Goal: Task Accomplishment & Management: Use online tool/utility

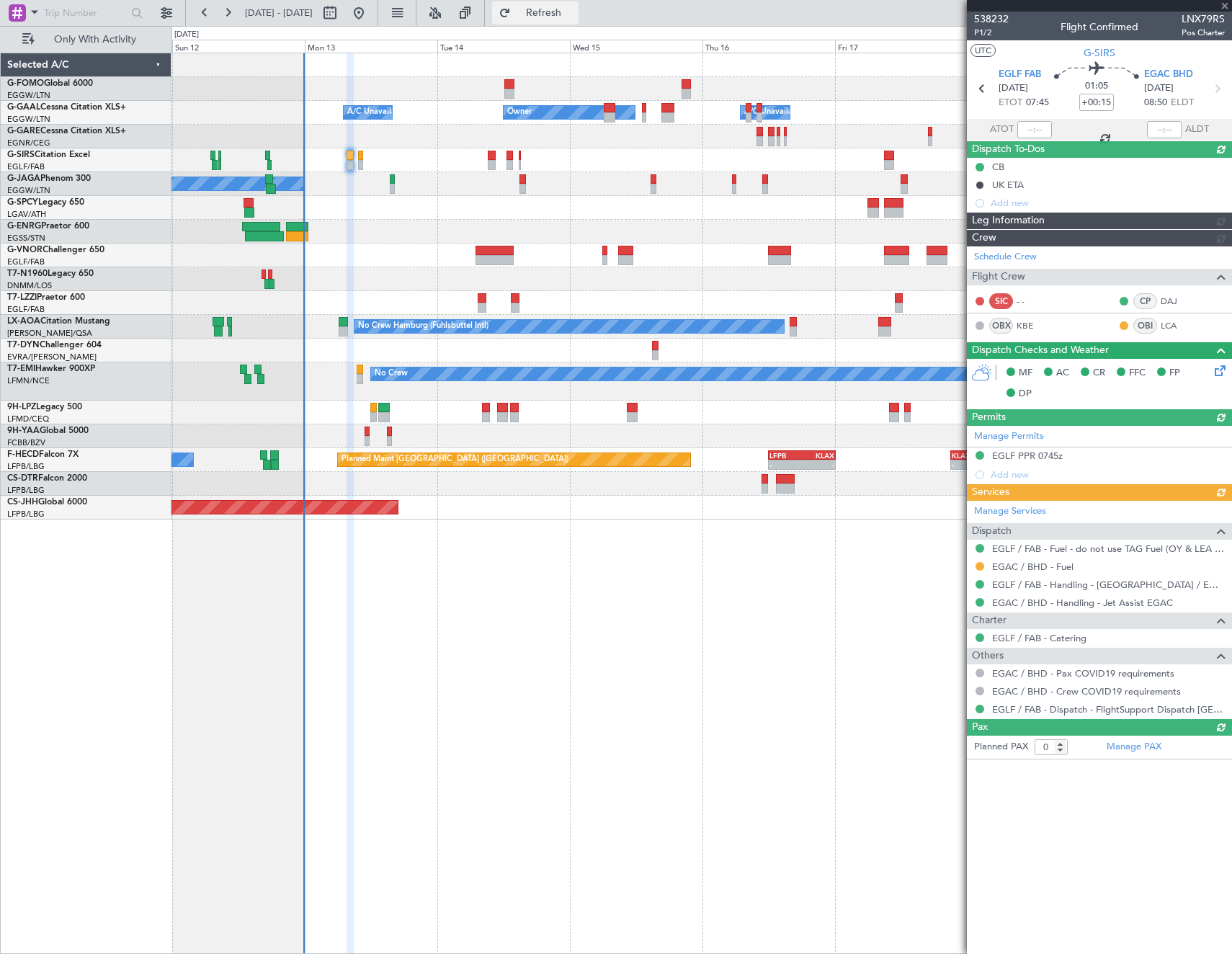
click at [549, 17] on button "Refresh" at bounding box center [535, 13] width 86 height 23
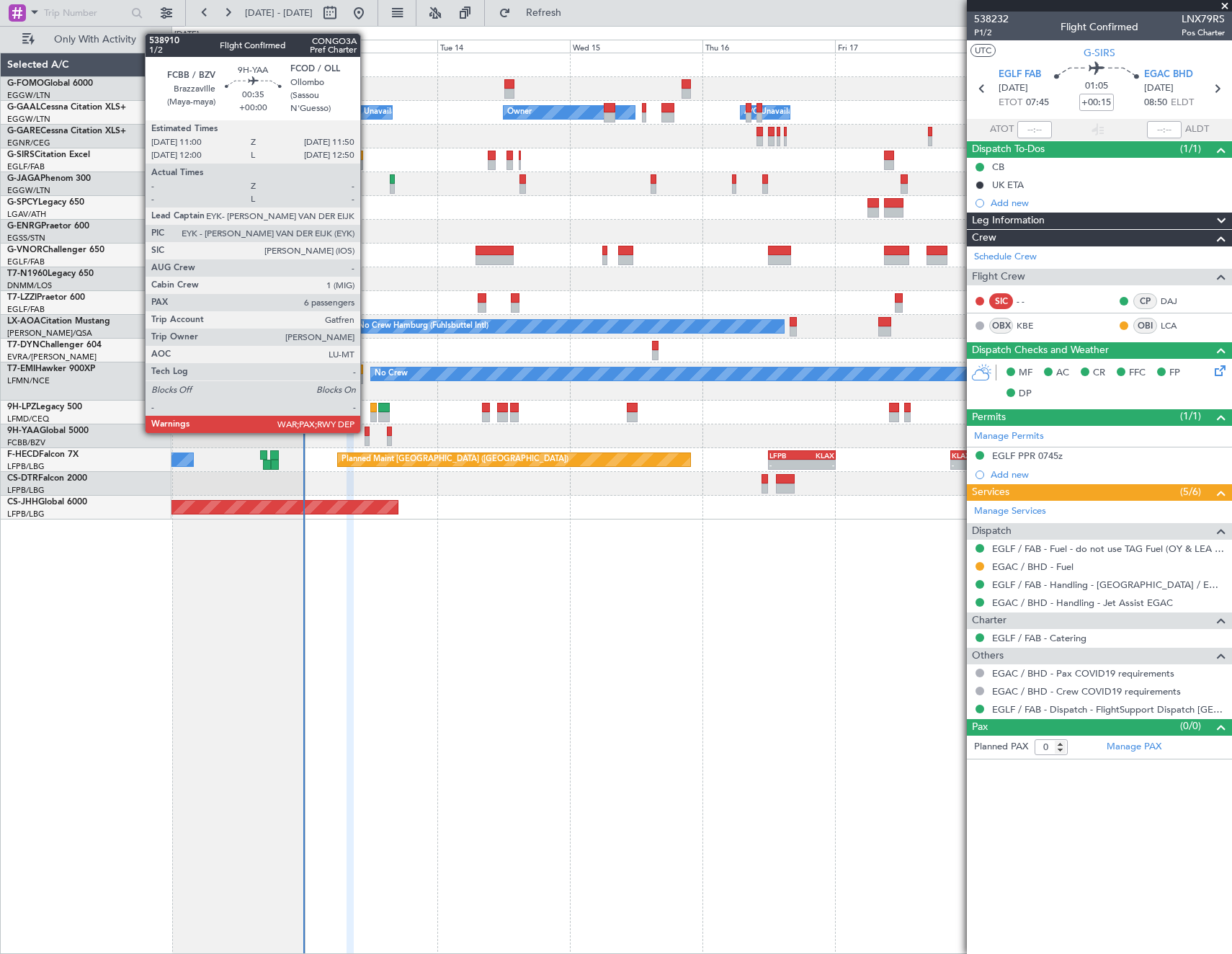
click at [367, 432] on div at bounding box center [367, 431] width 5 height 10
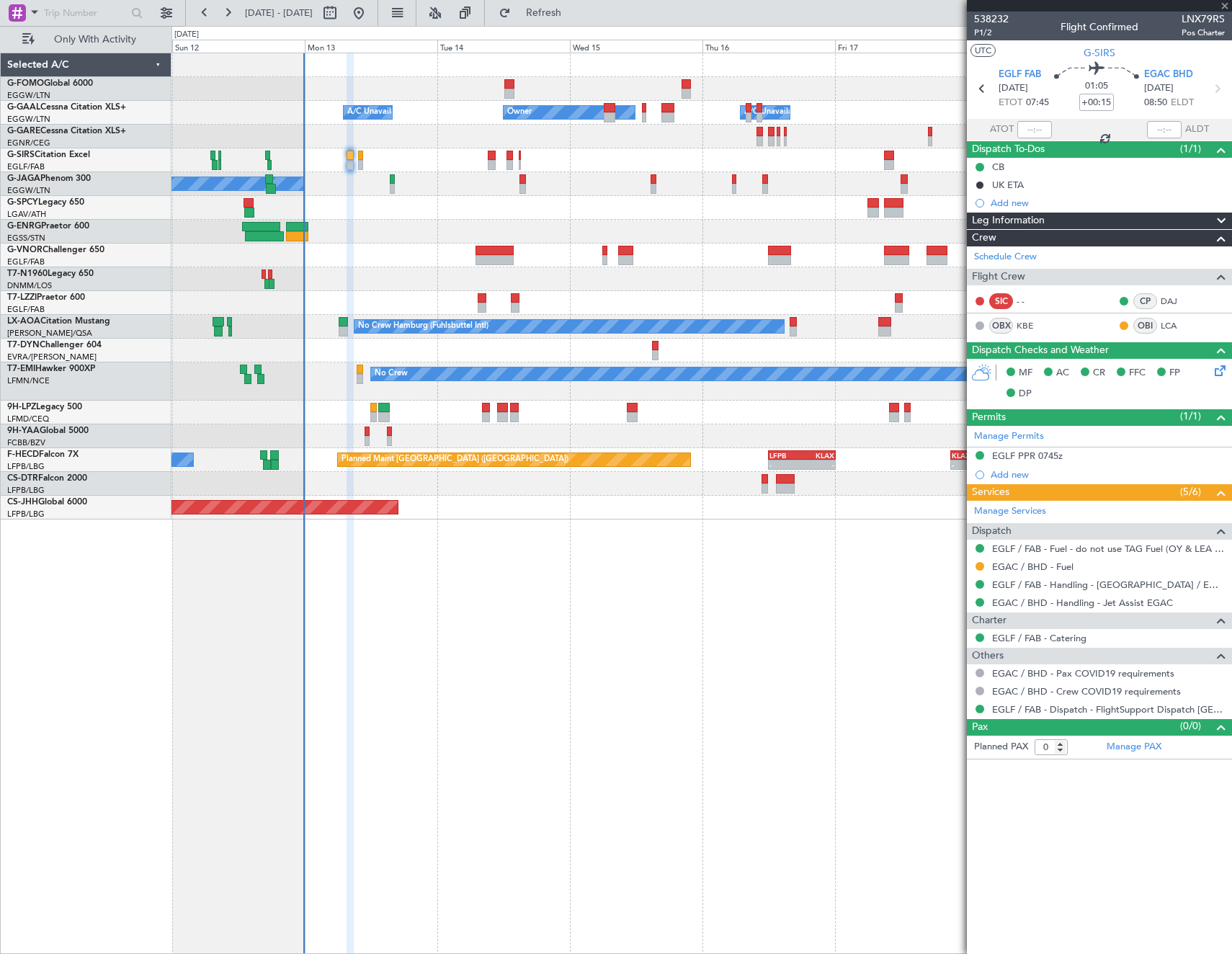
type input "6"
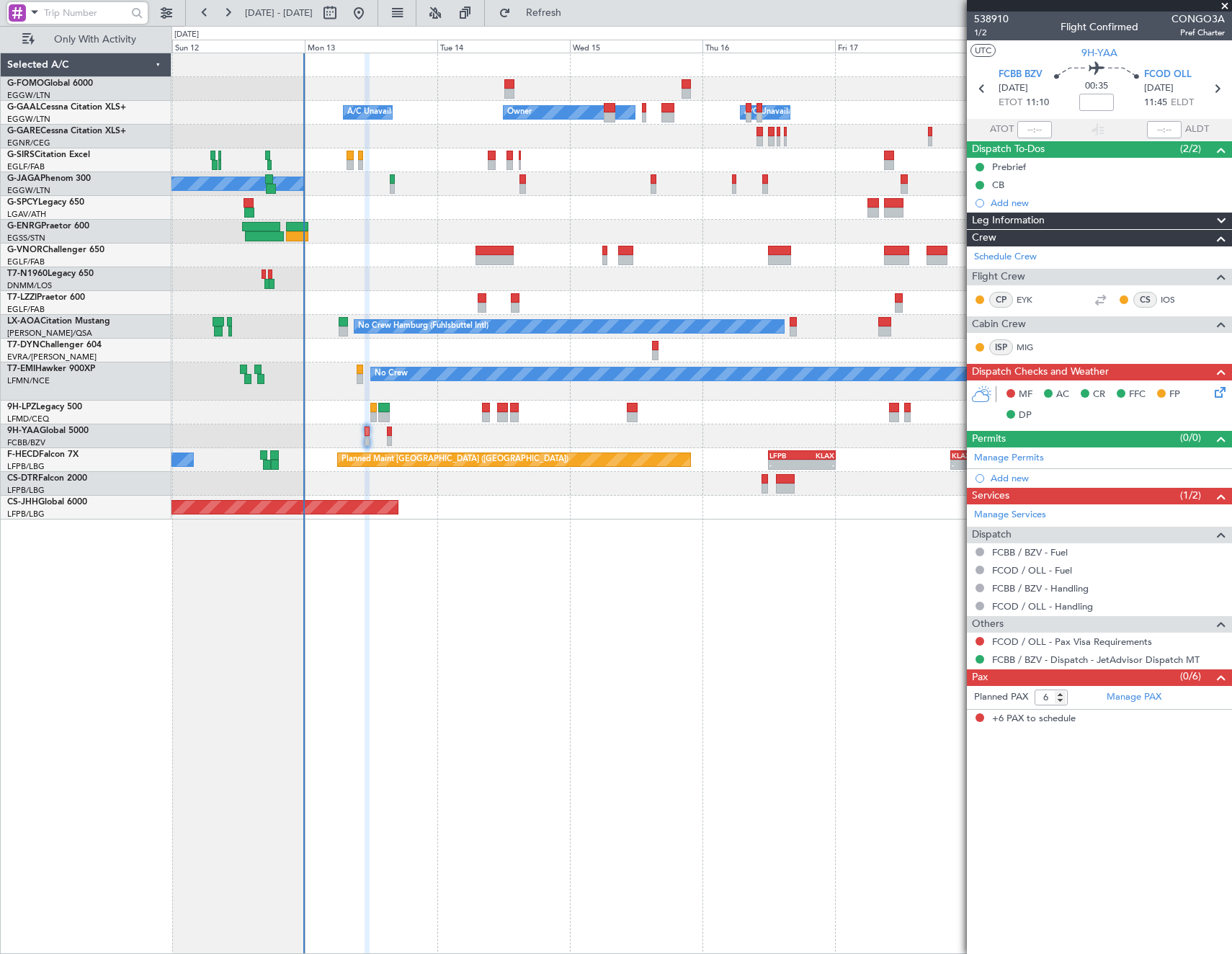
click at [108, 20] on input "text" at bounding box center [84, 12] width 83 height 21
click at [101, 35] on span "Only With Activity" at bounding box center [94, 39] width 115 height 10
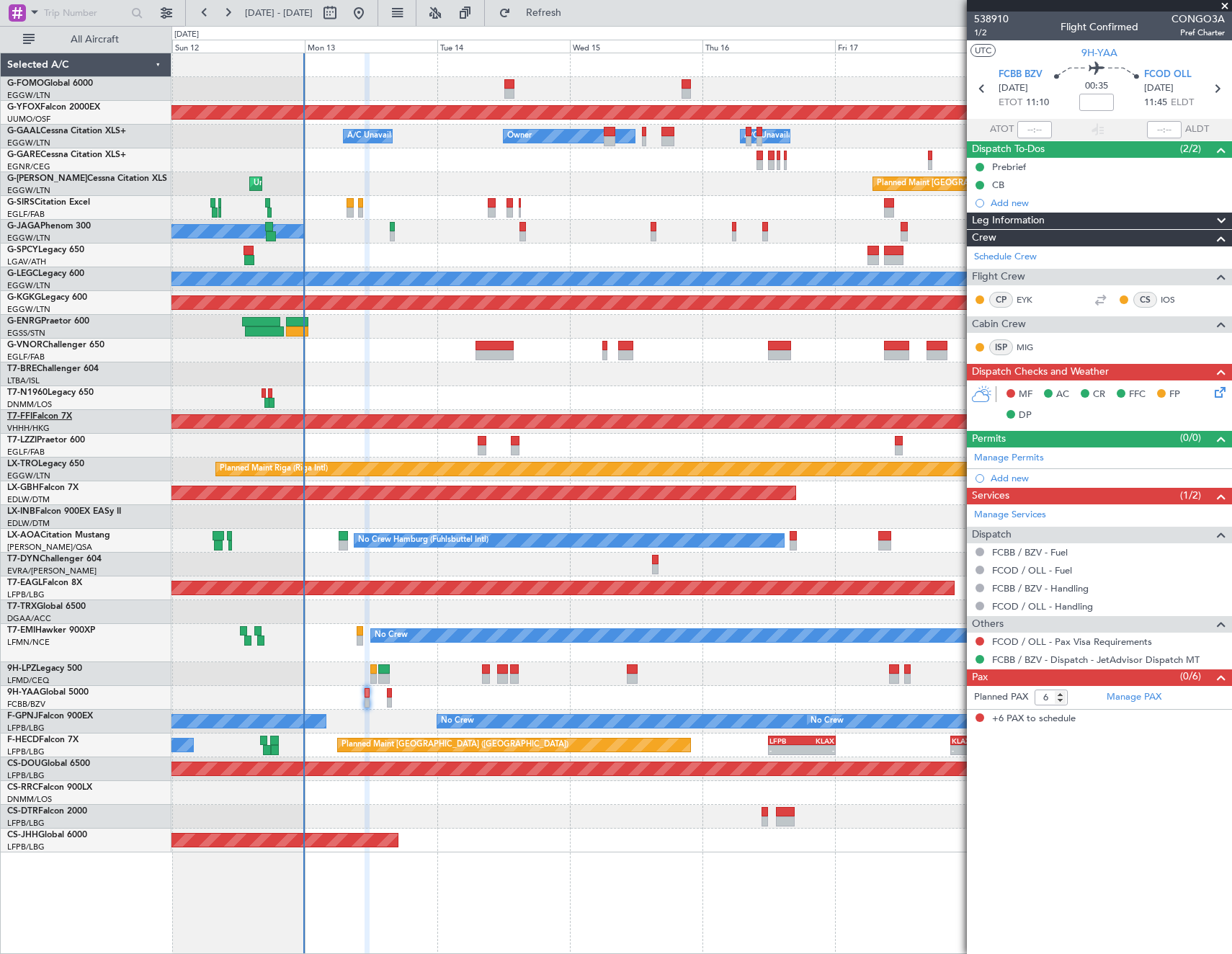
click at [50, 417] on link "T7-FFI Falcon 7X" at bounding box center [39, 417] width 65 height 9
click at [113, 39] on span "All Aircraft" at bounding box center [94, 39] width 115 height 10
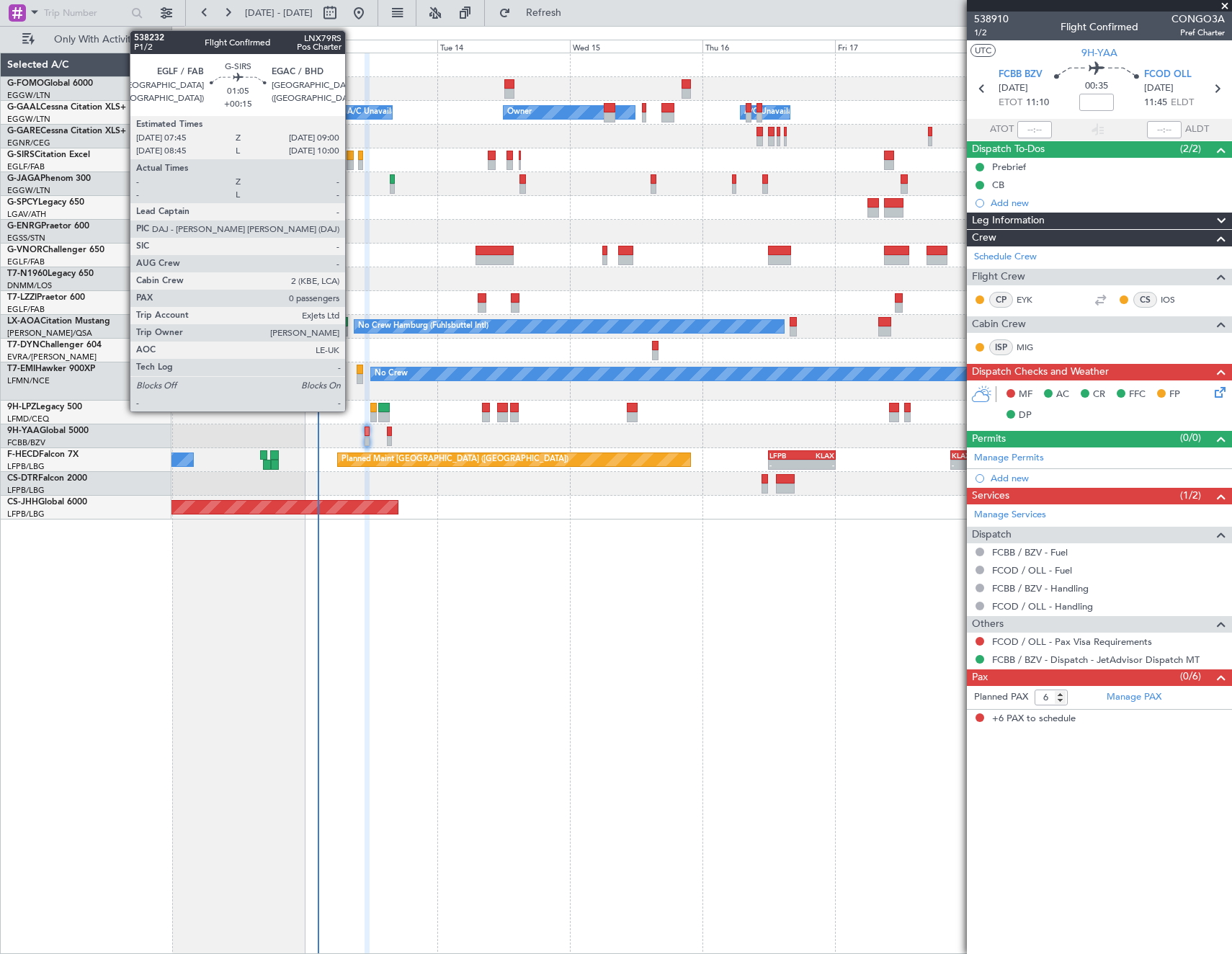
click at [352, 160] on div at bounding box center [350, 164] width 7 height 10
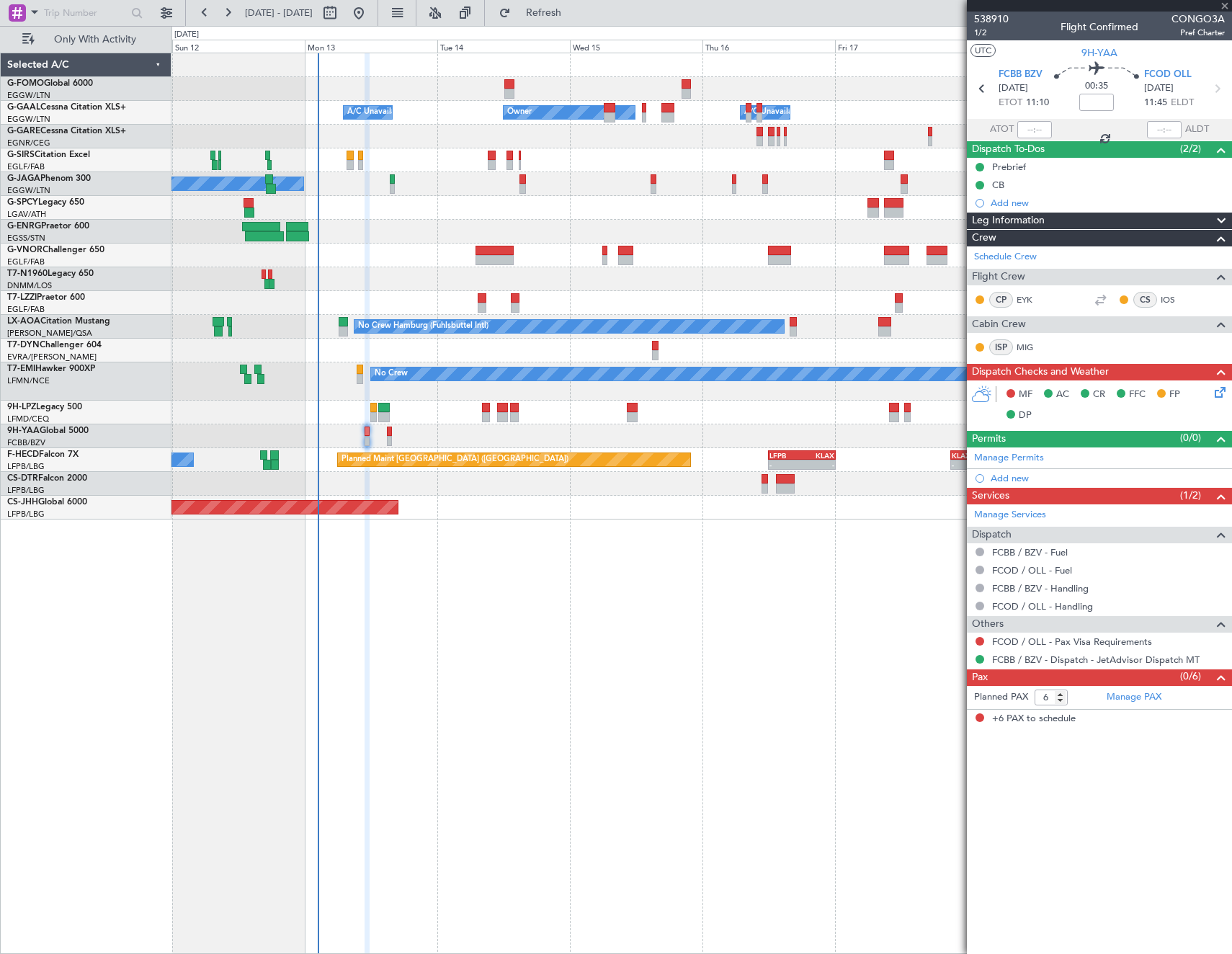
type input "+00:15"
type input "0"
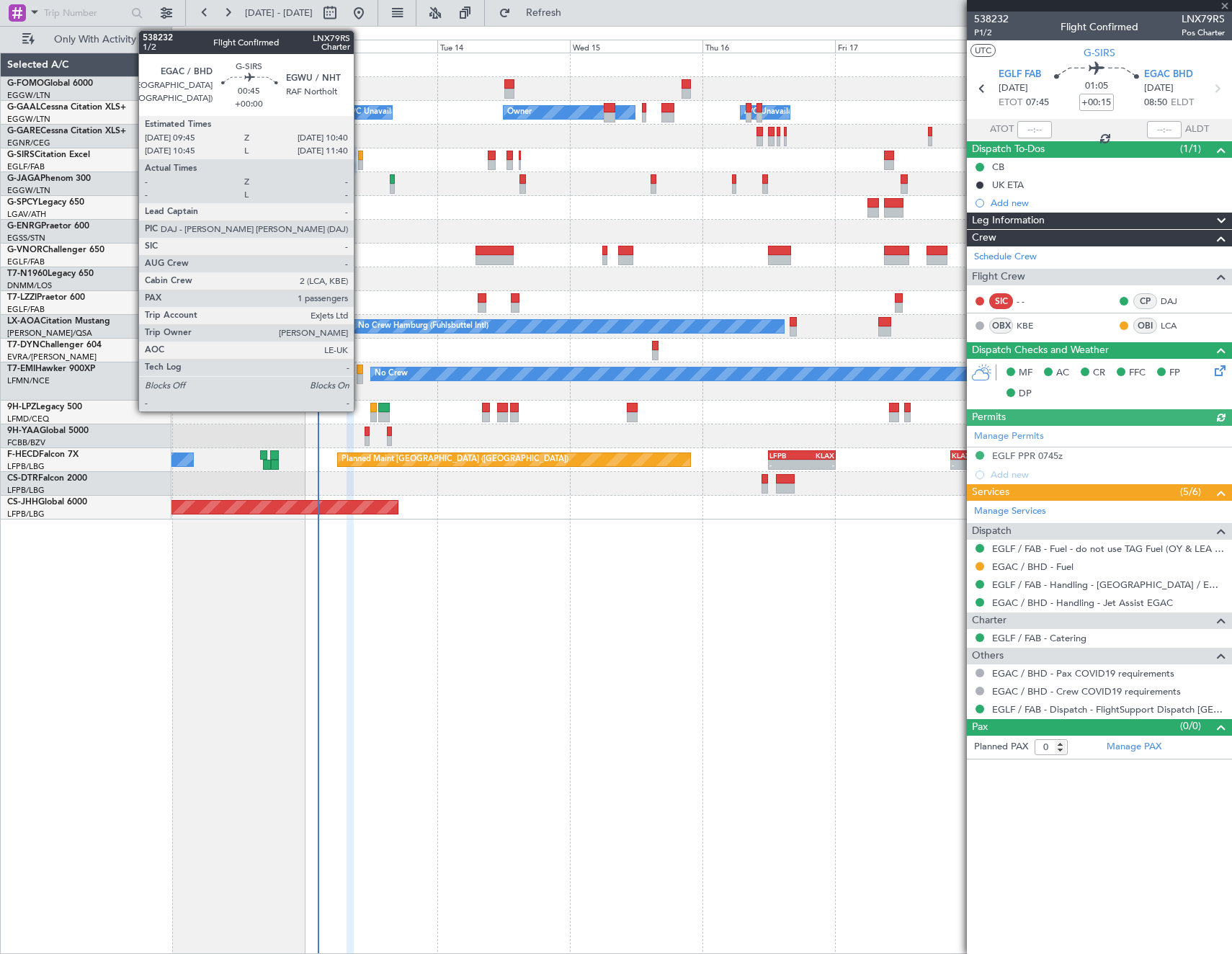
click at [360, 156] on div at bounding box center [361, 155] width 5 height 10
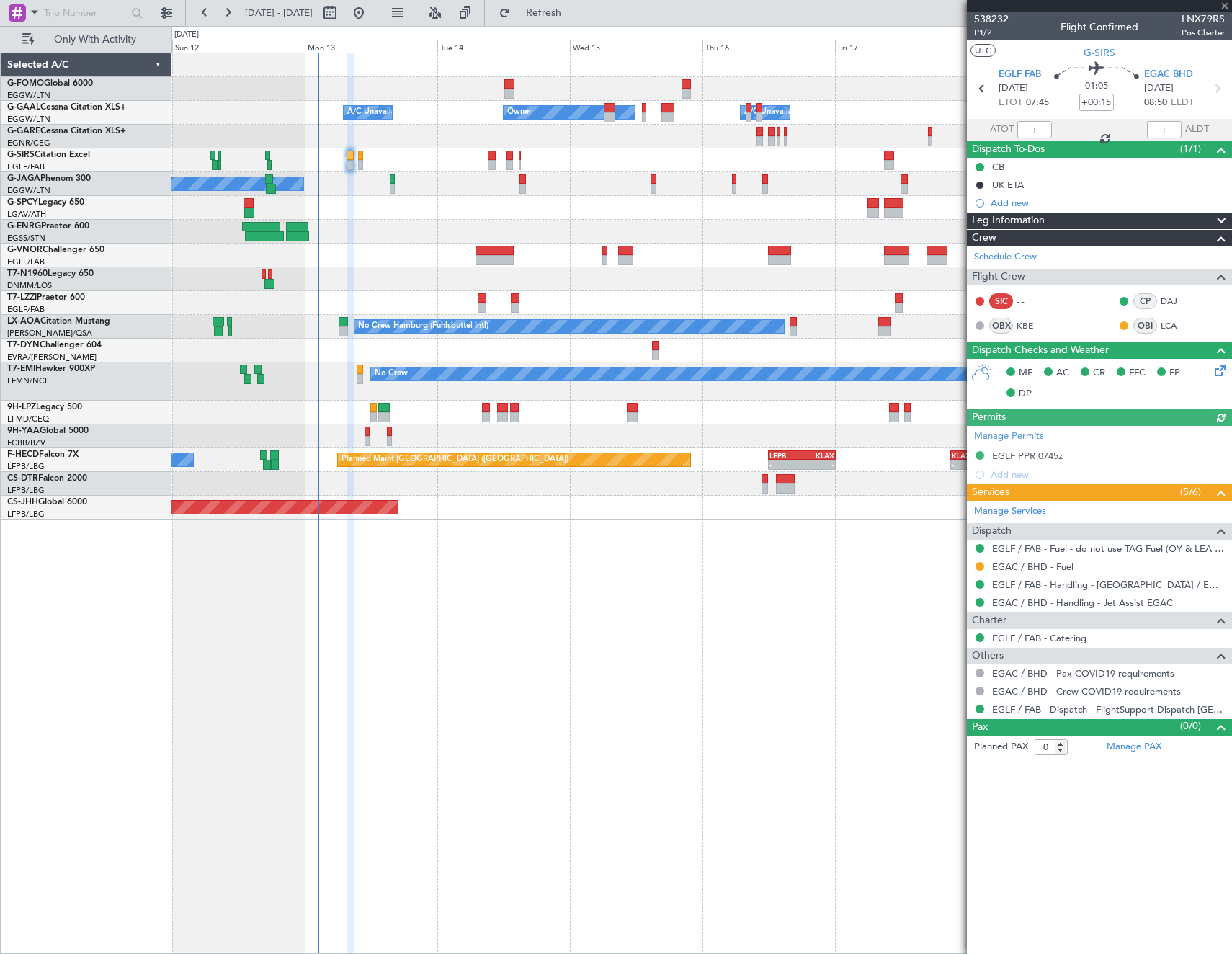
type input "1"
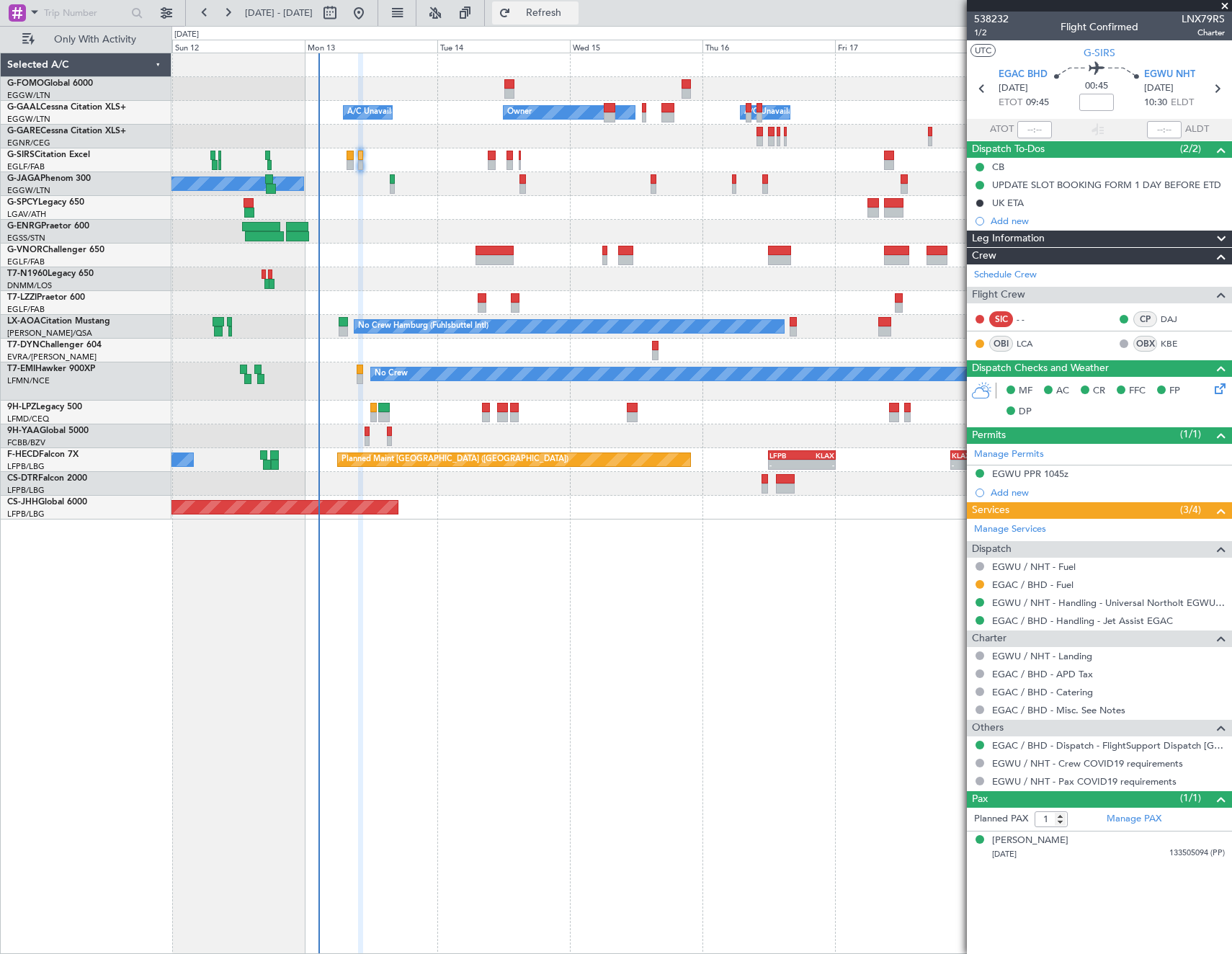
click at [576, 21] on button "Refresh" at bounding box center [535, 13] width 86 height 23
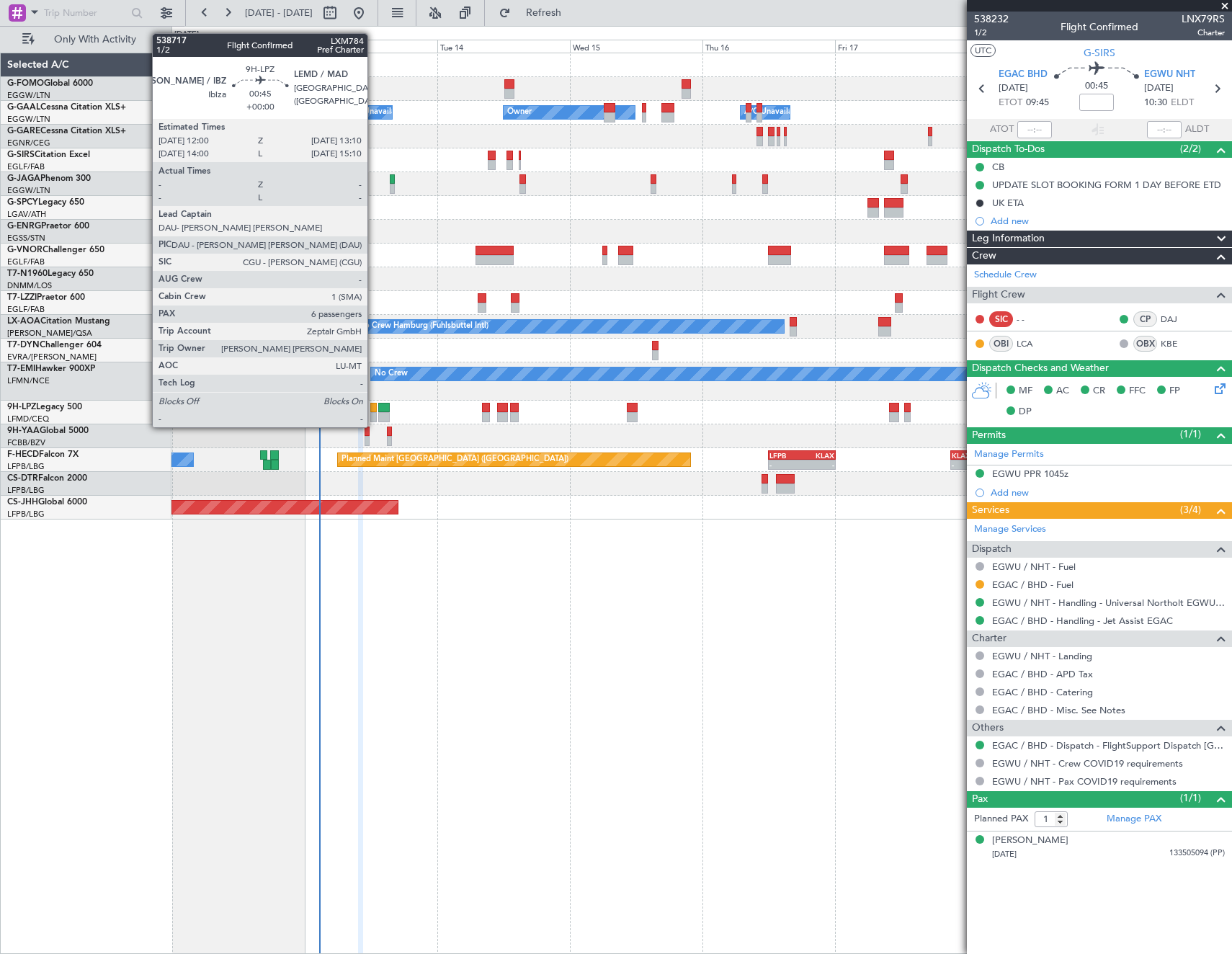
click at [374, 413] on div at bounding box center [373, 417] width 6 height 10
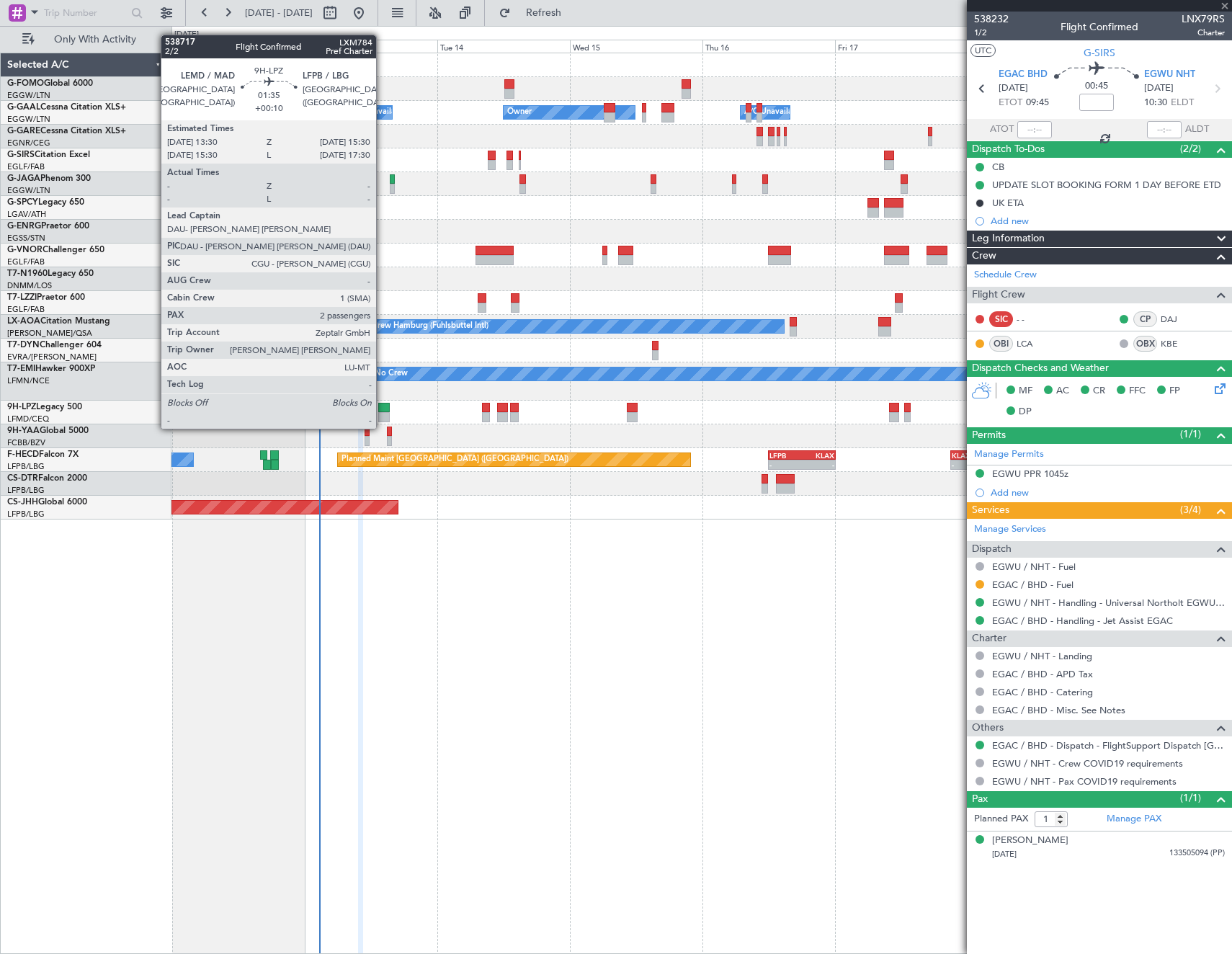
type input "6"
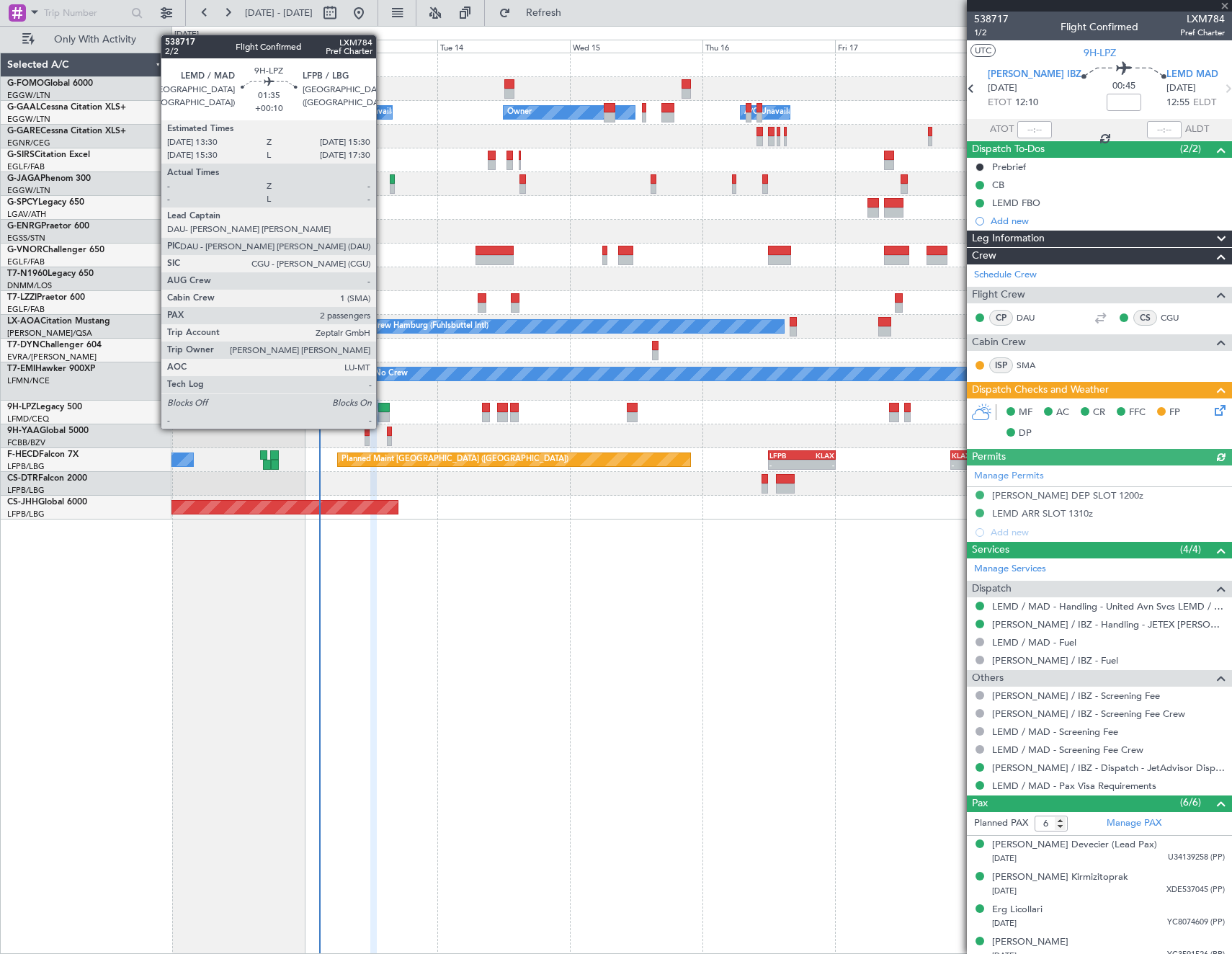
click at [382, 414] on div at bounding box center [384, 417] width 12 height 10
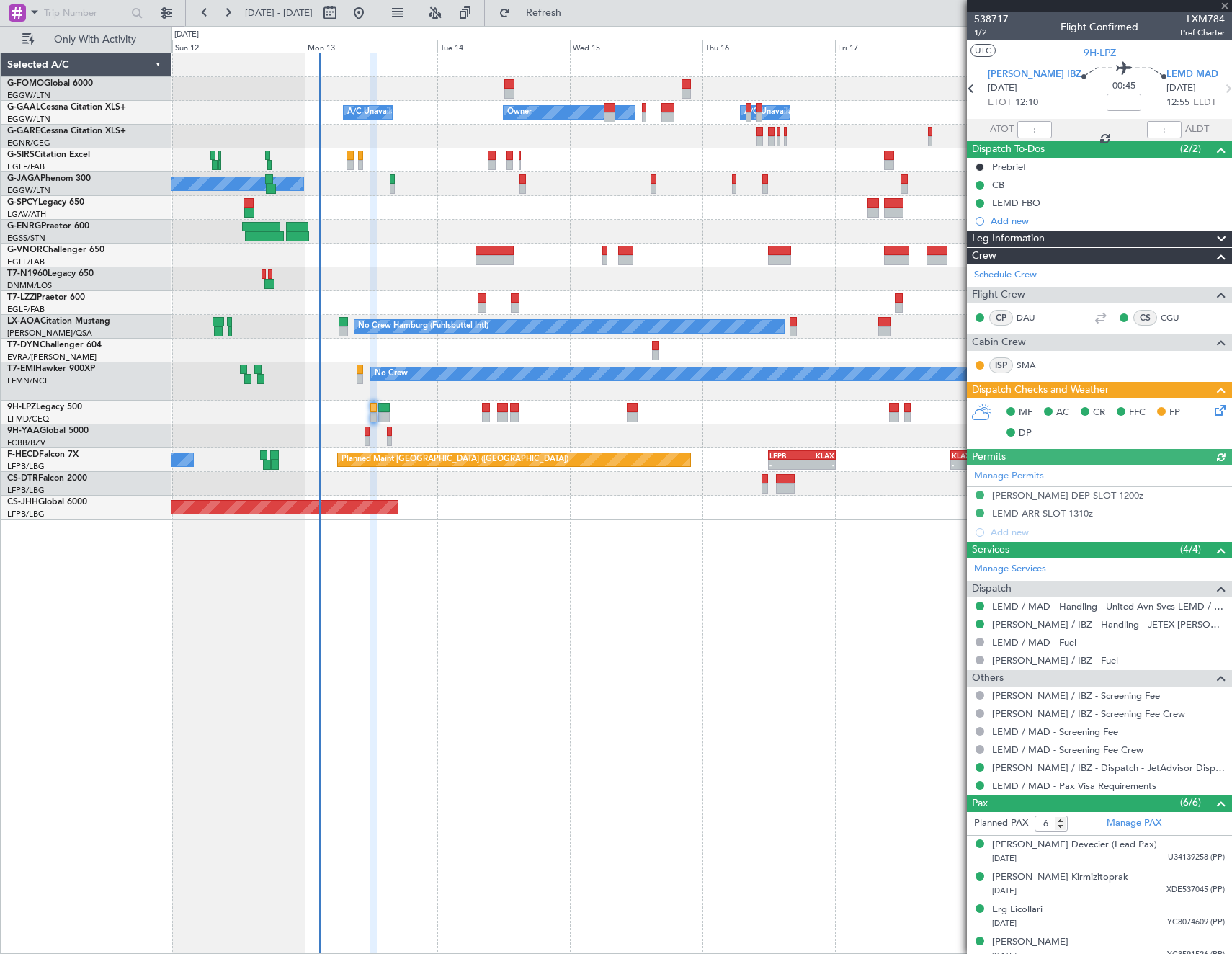
type input "+00:10"
type input "2"
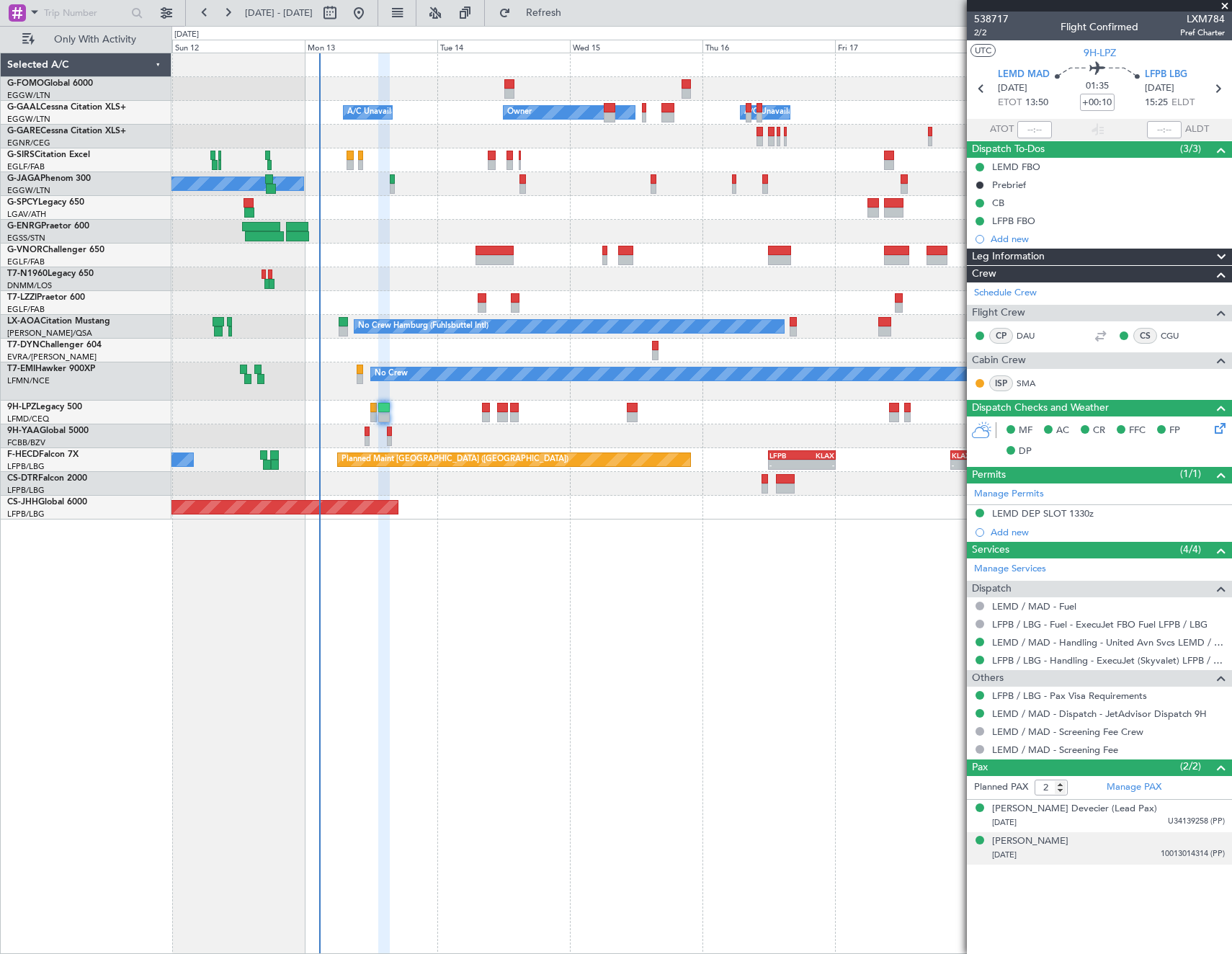
click at [1105, 850] on div "02/12/2000 10013014314 (PP)" at bounding box center [1108, 855] width 233 height 14
click at [1018, 840] on div "Turhan Mildon" at bounding box center [1030, 842] width 76 height 14
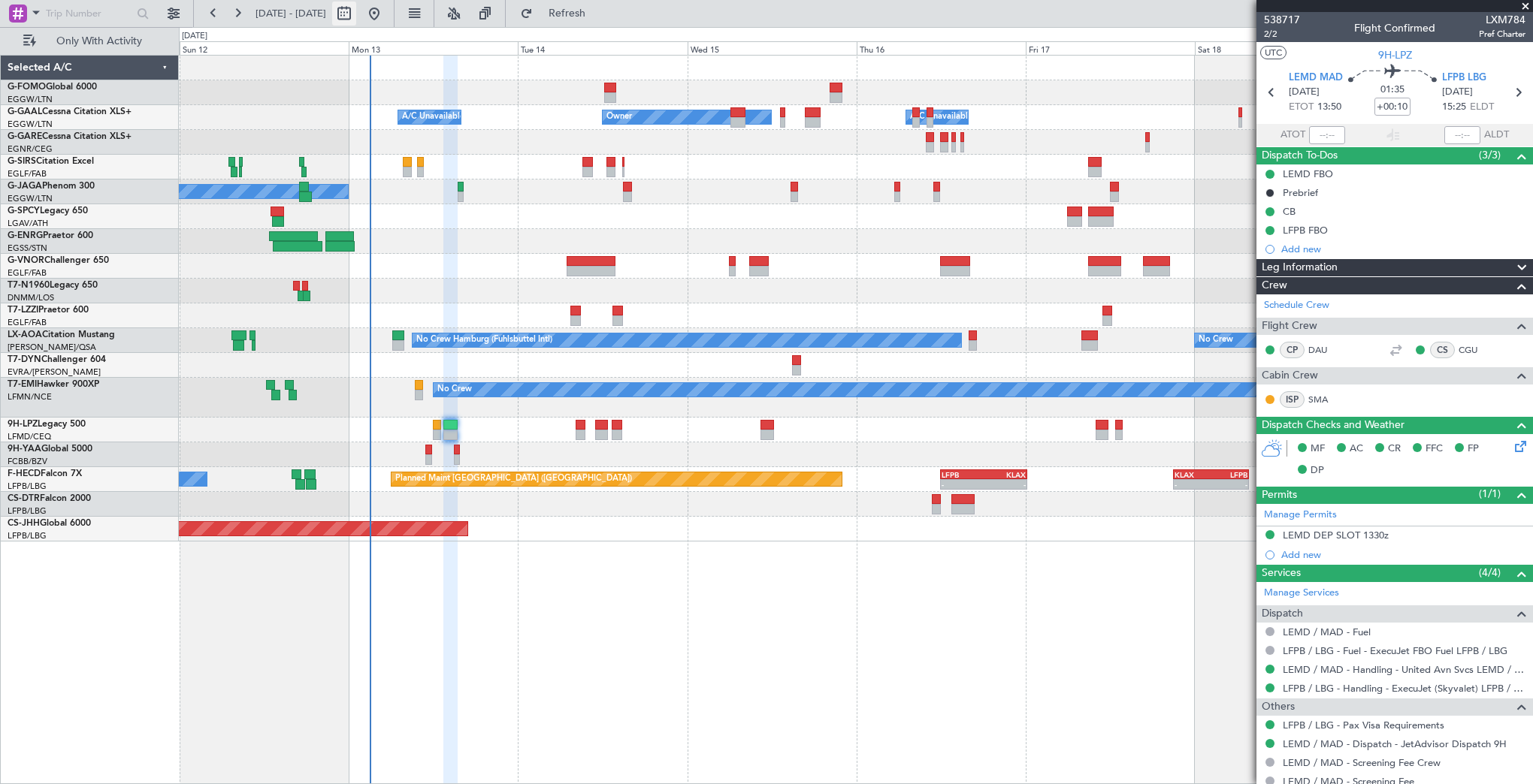
click at [356, 19] on button at bounding box center [344, 14] width 24 height 24
select select "10"
select select "2025"
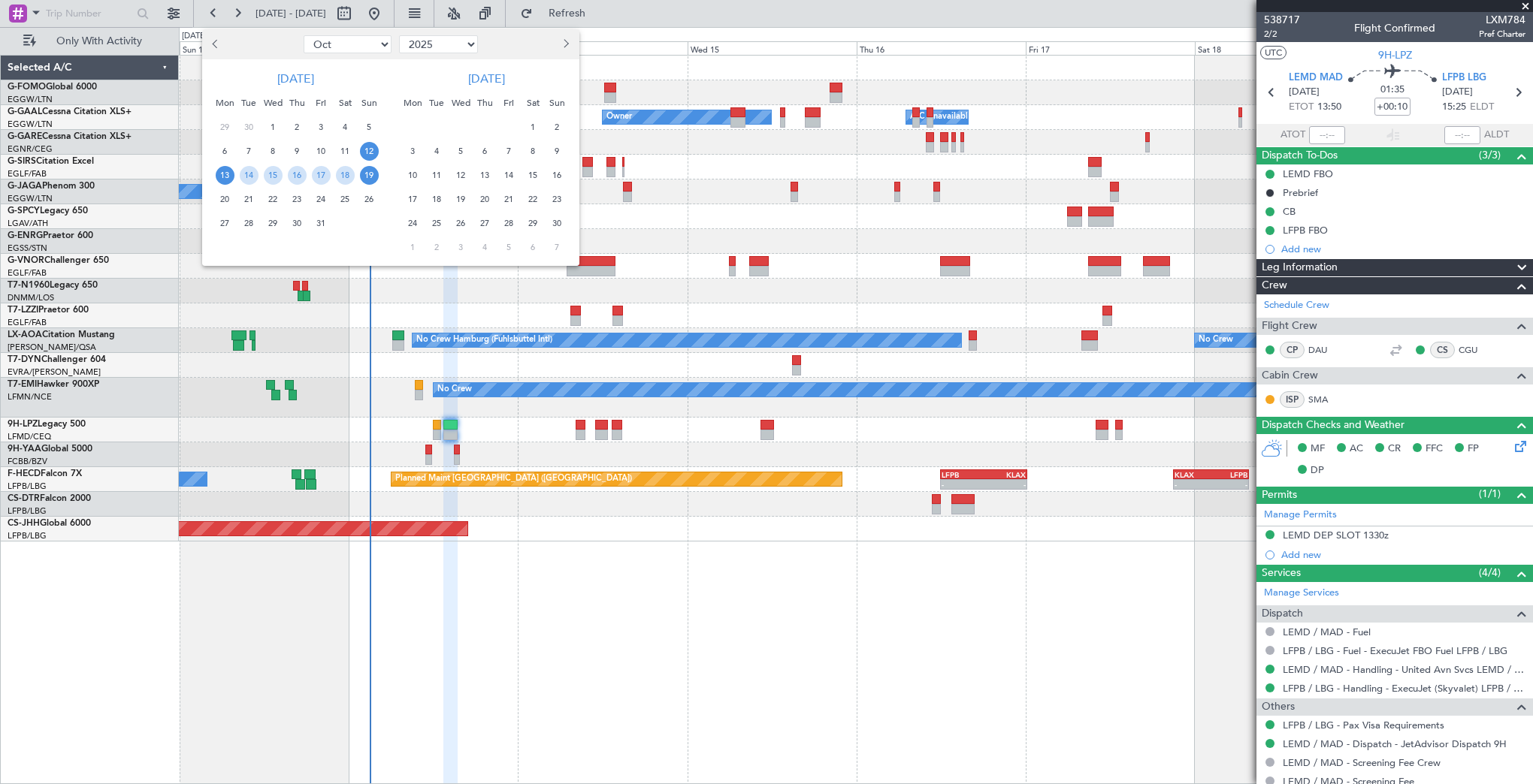
click at [231, 172] on span "13" at bounding box center [225, 175] width 19 height 19
click at [231, 196] on span "20" at bounding box center [225, 199] width 19 height 19
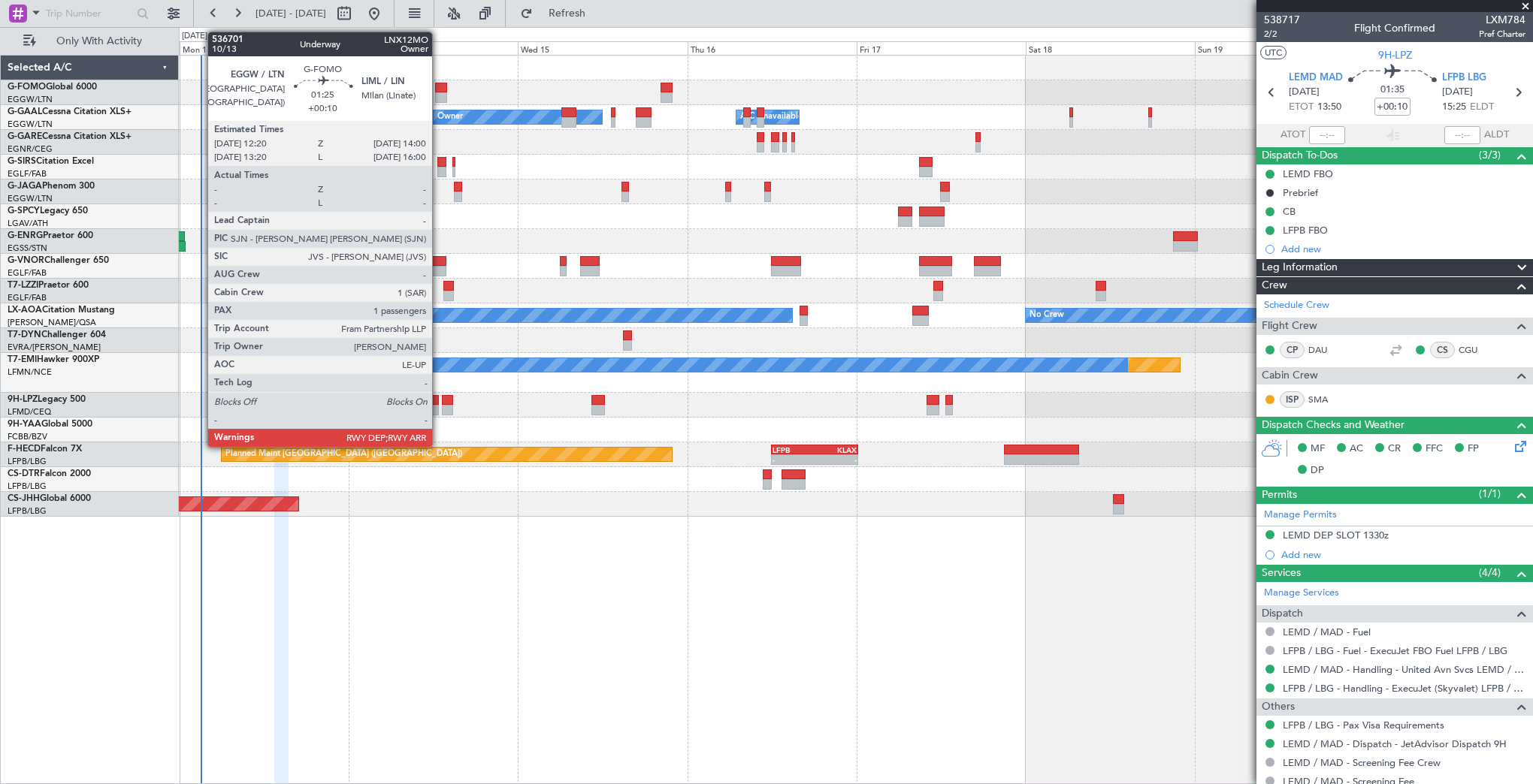
click at [438, 96] on div at bounding box center [440, 97] width 12 height 10
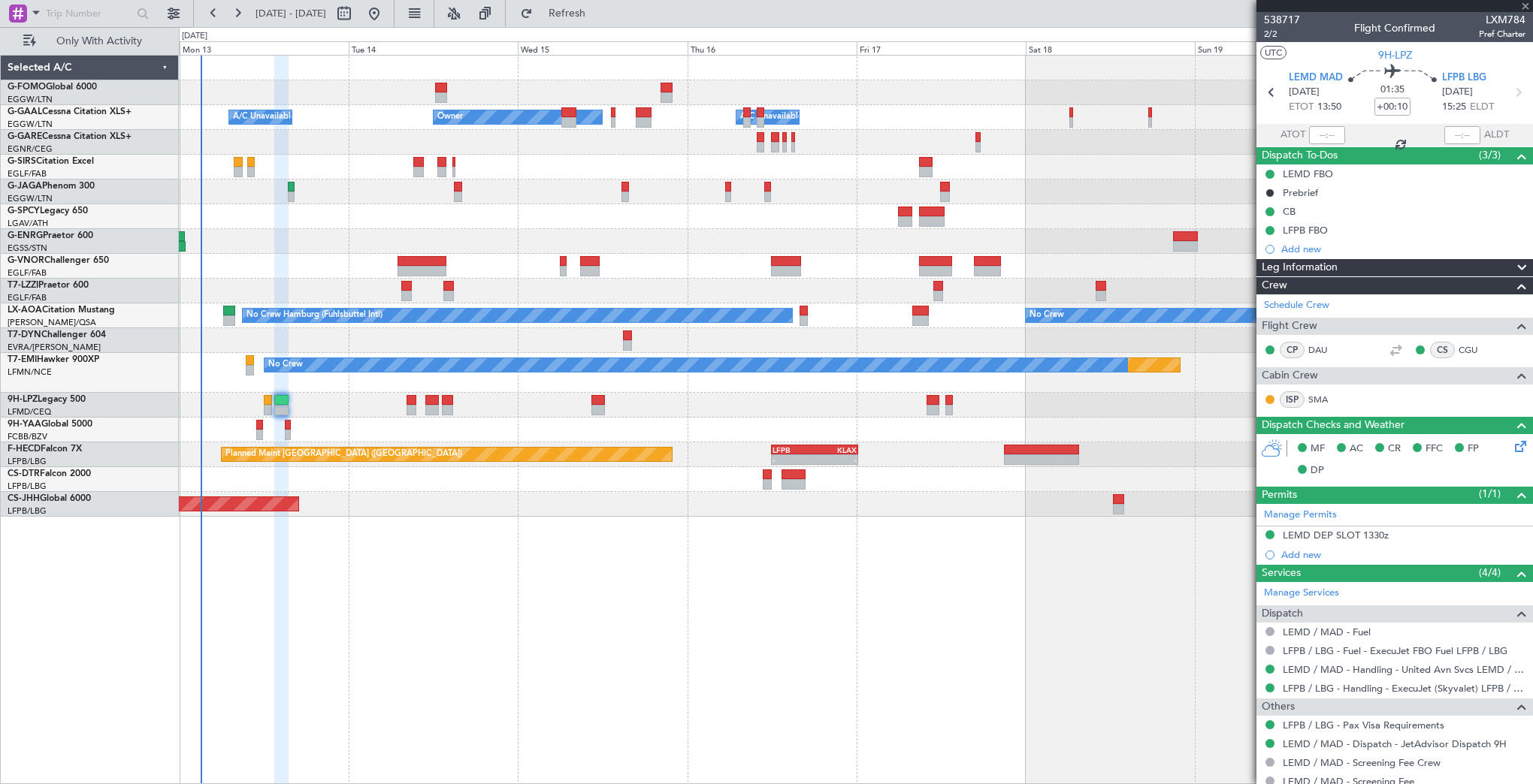
type input "1"
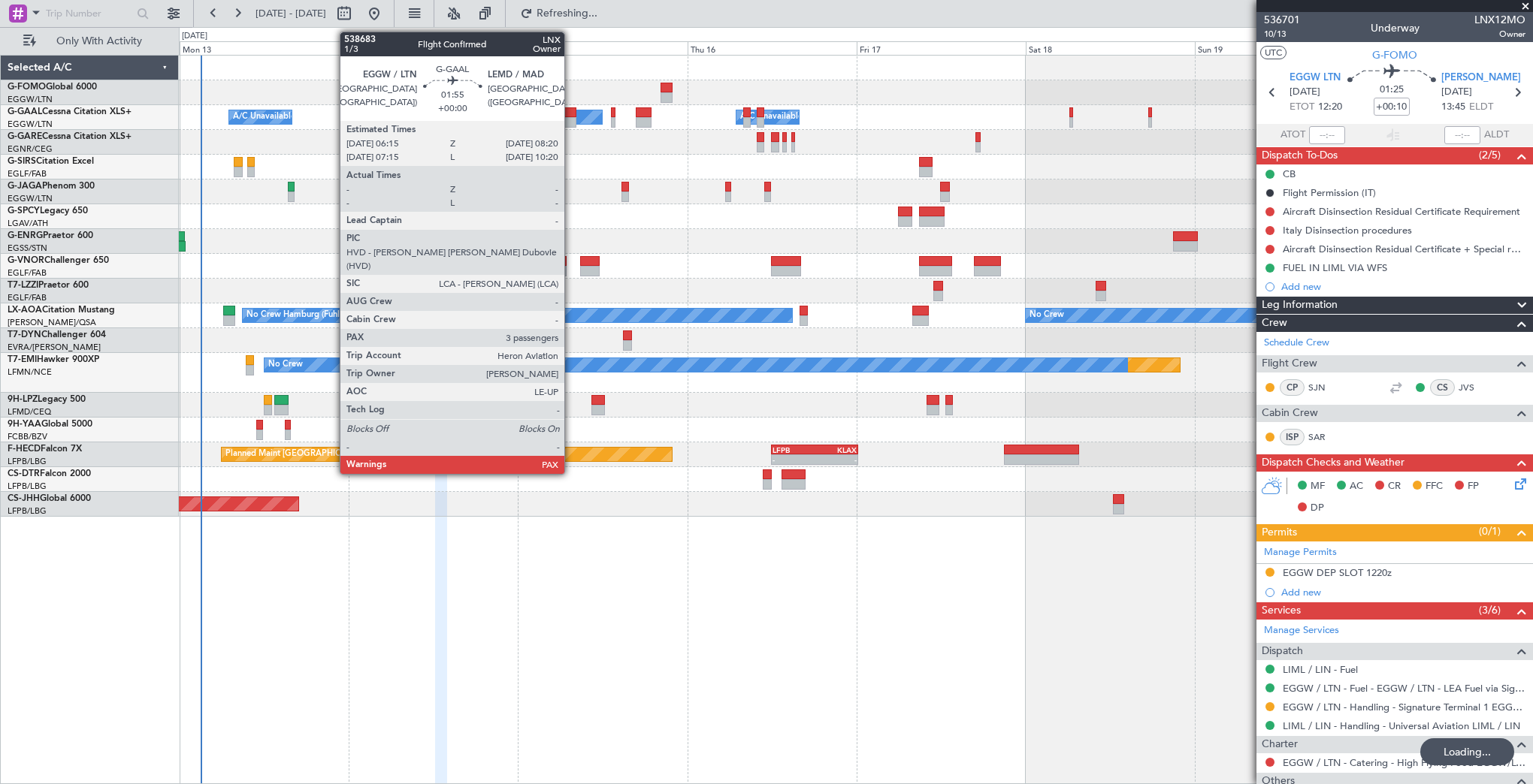
click at [571, 111] on div at bounding box center [569, 112] width 15 height 10
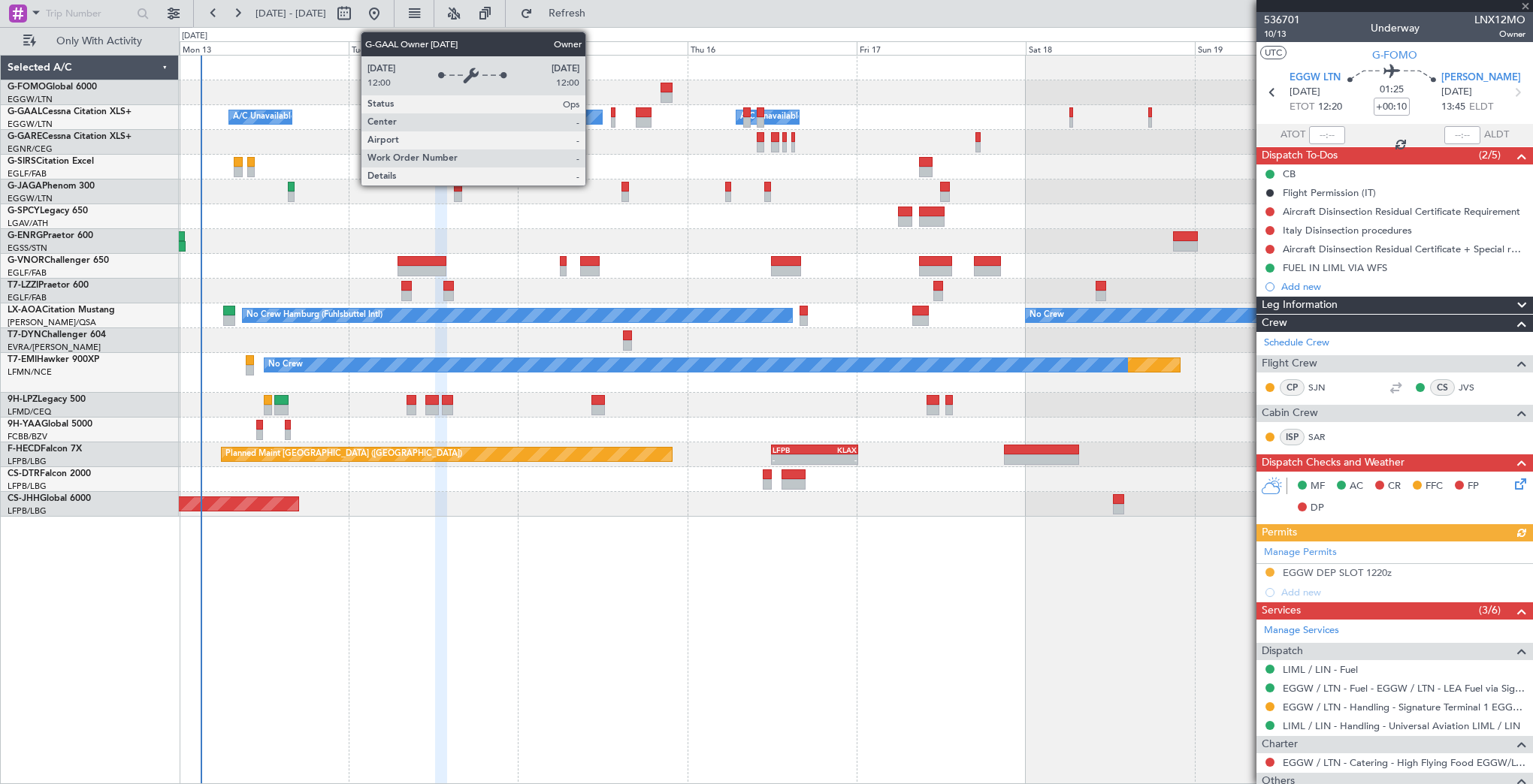
type input "3"
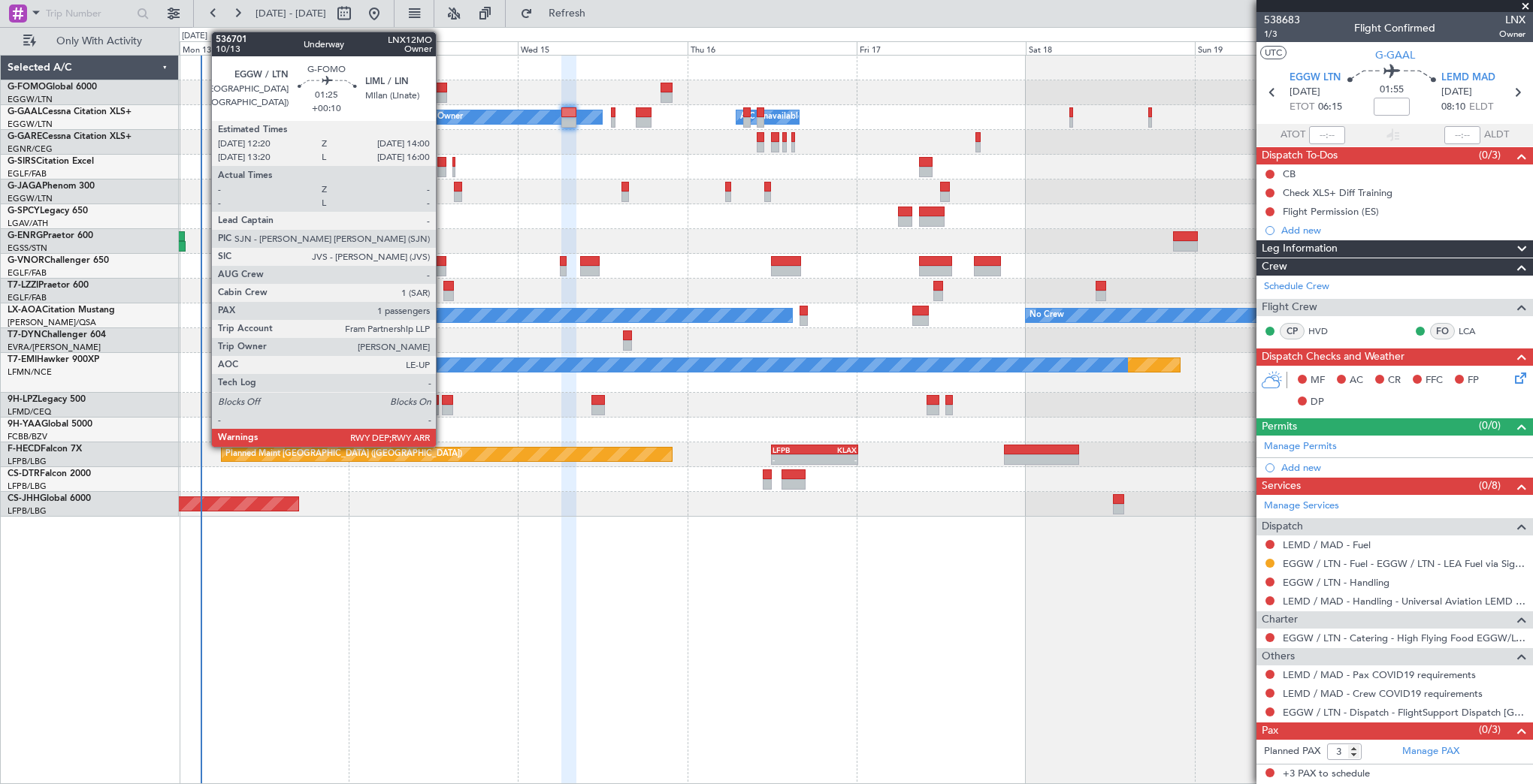
click at [442, 94] on div at bounding box center [440, 97] width 12 height 10
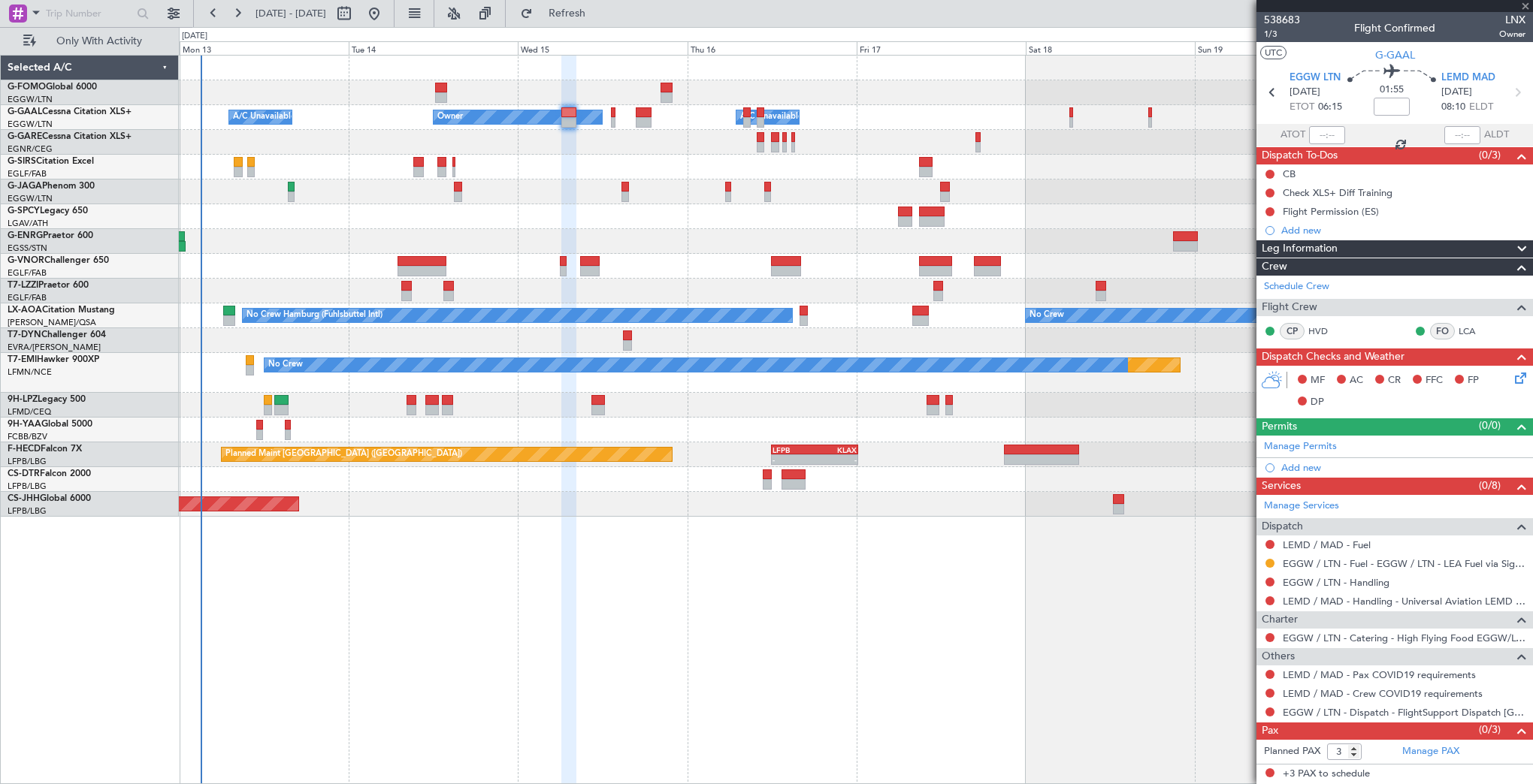
type input "+00:10"
type input "1"
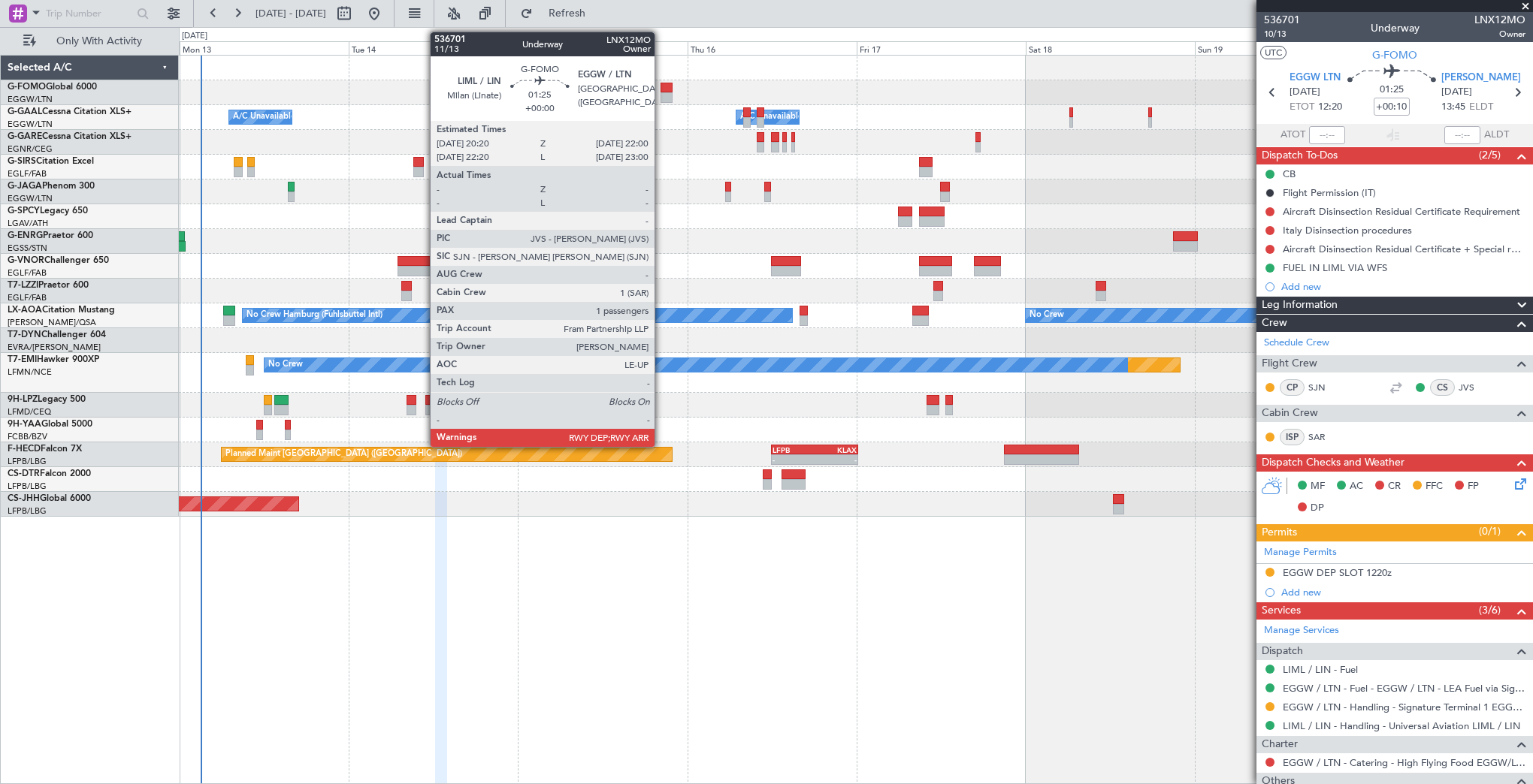
click at [661, 93] on div at bounding box center [666, 97] width 12 height 10
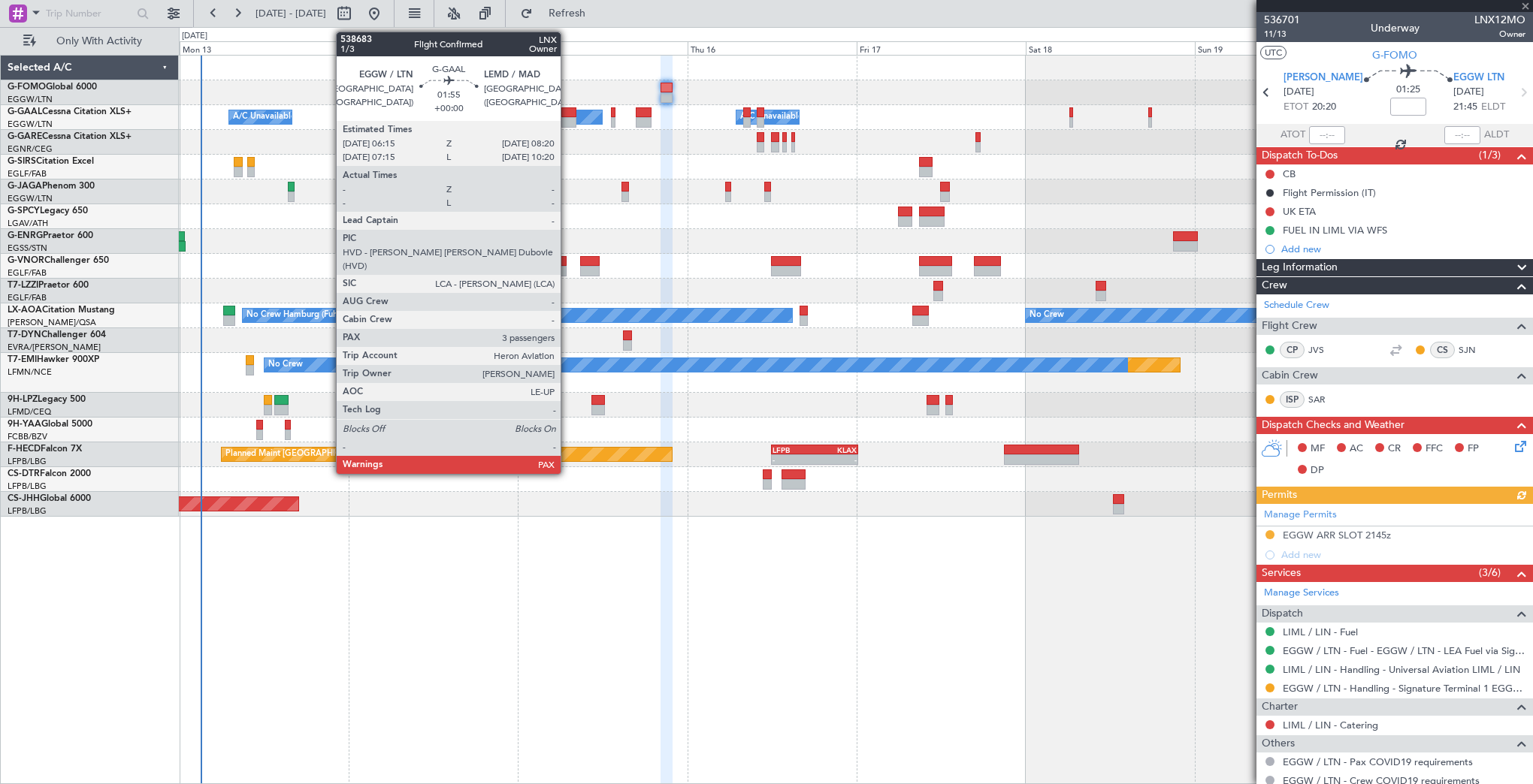
click at [567, 116] on div at bounding box center [569, 112] width 15 height 10
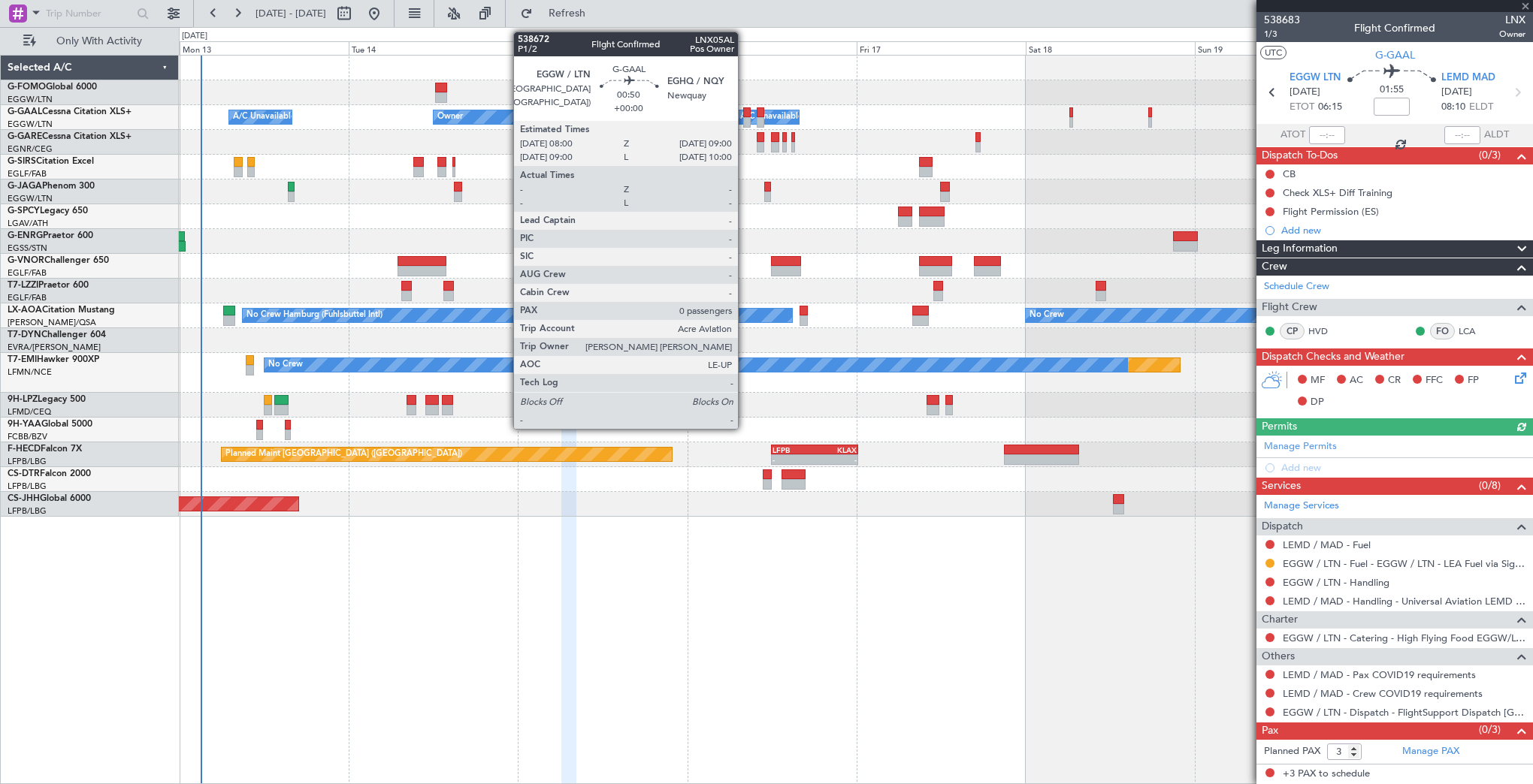
click at [744, 113] on div at bounding box center [747, 112] width 7 height 10
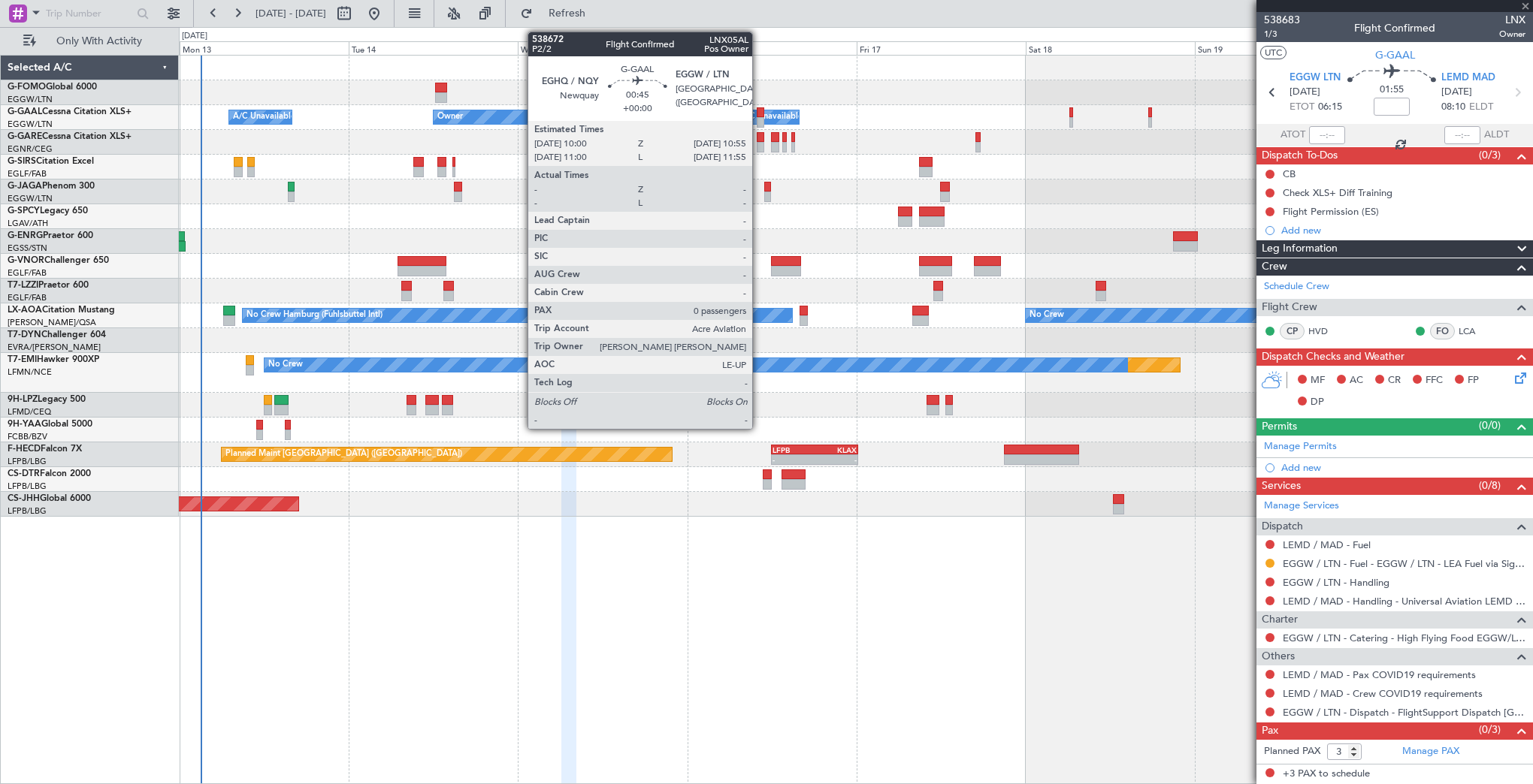
type input "0"
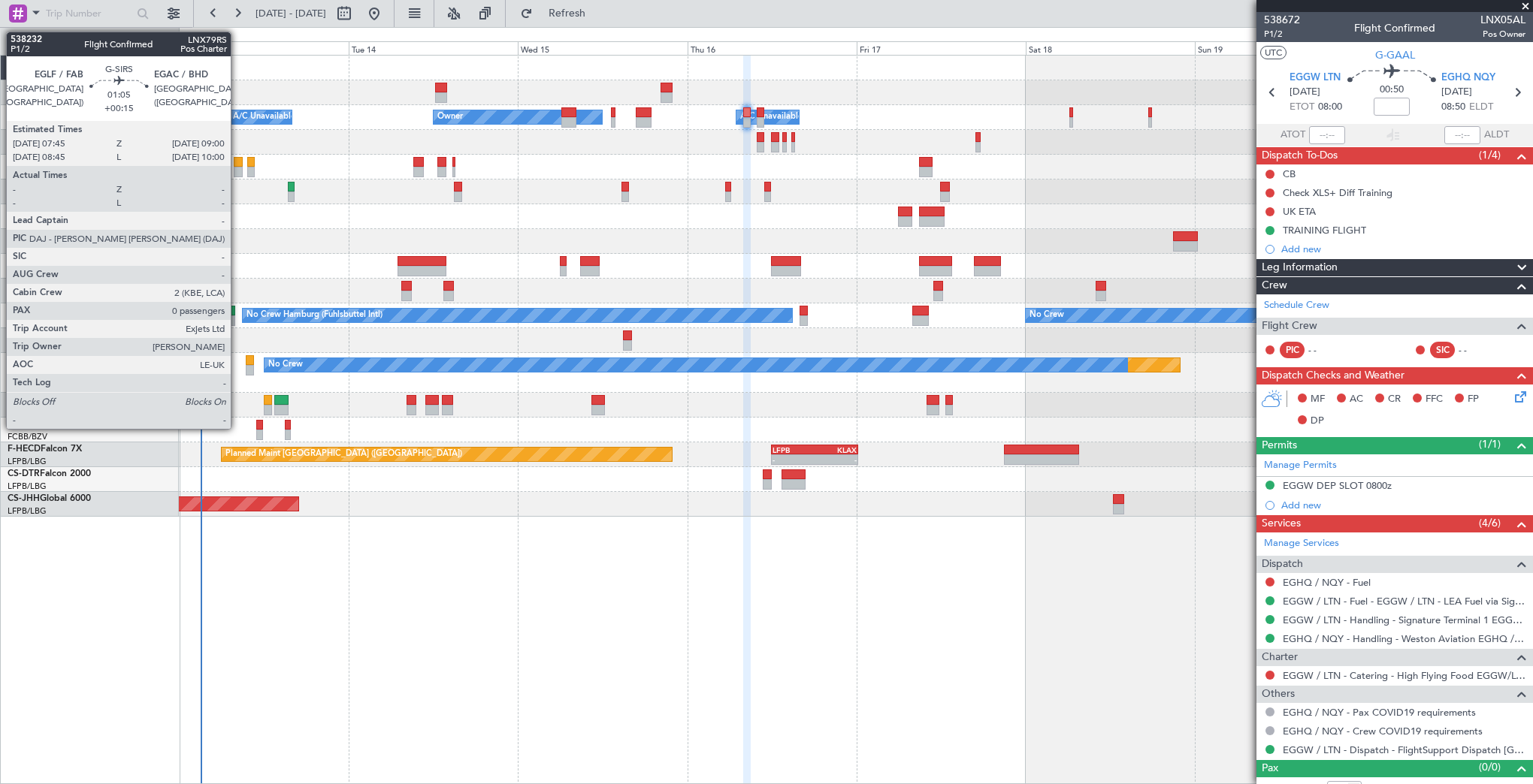
click at [237, 162] on div at bounding box center [238, 161] width 9 height 10
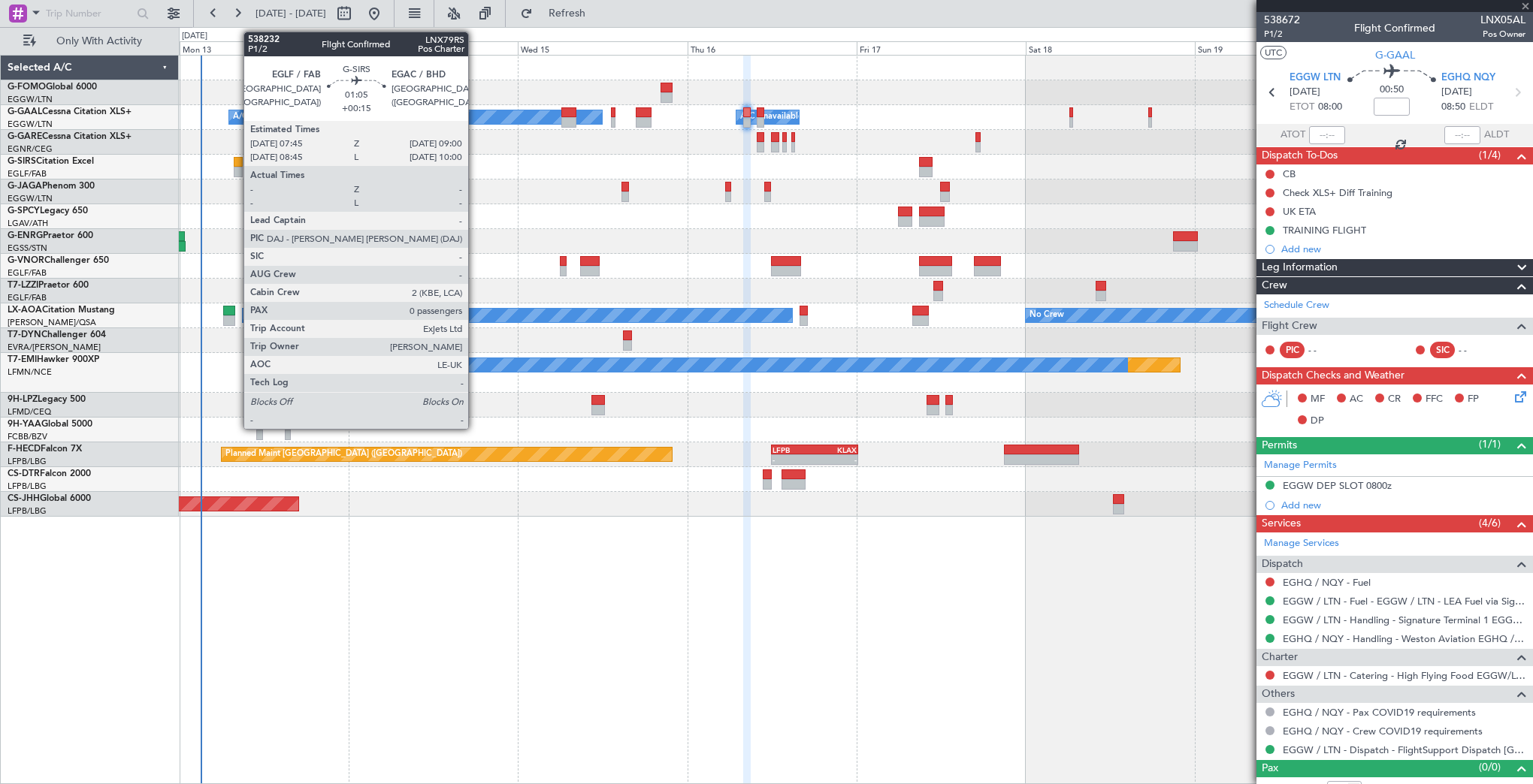
type input "+00:15"
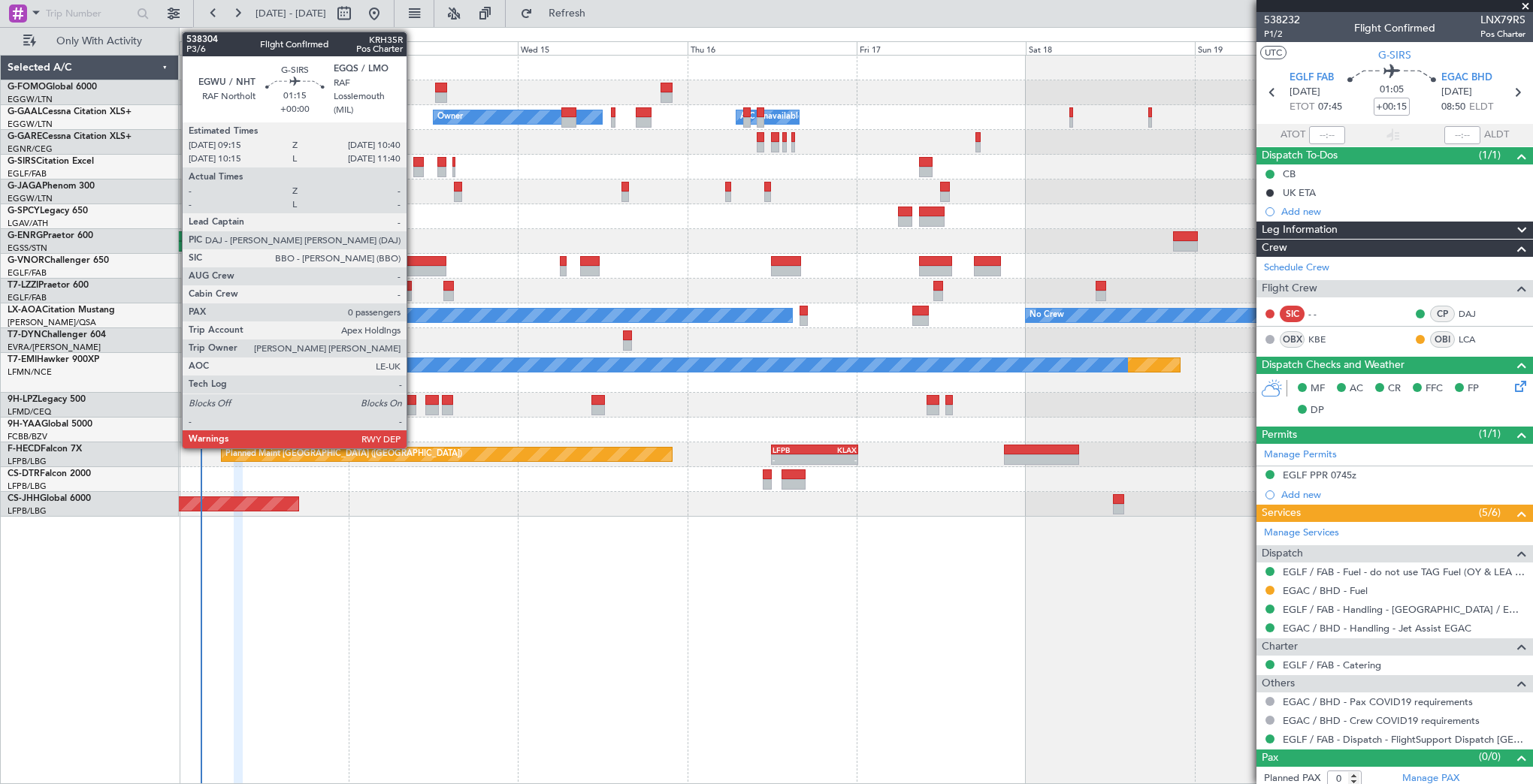
click at [413, 162] on div at bounding box center [418, 161] width 10 height 10
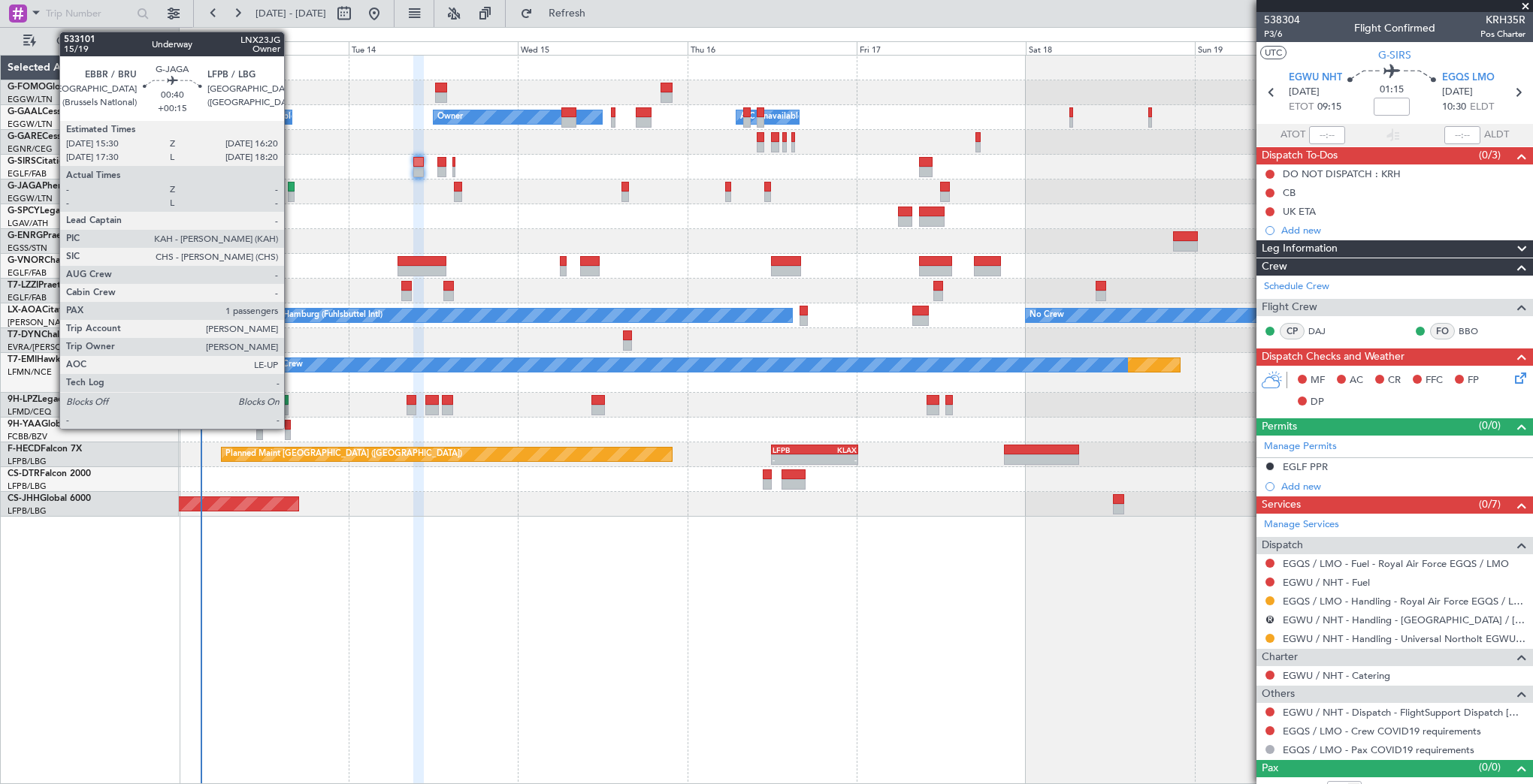
click at [291, 192] on div at bounding box center [290, 196] width 6 height 10
type input "+00:15"
type input "1"
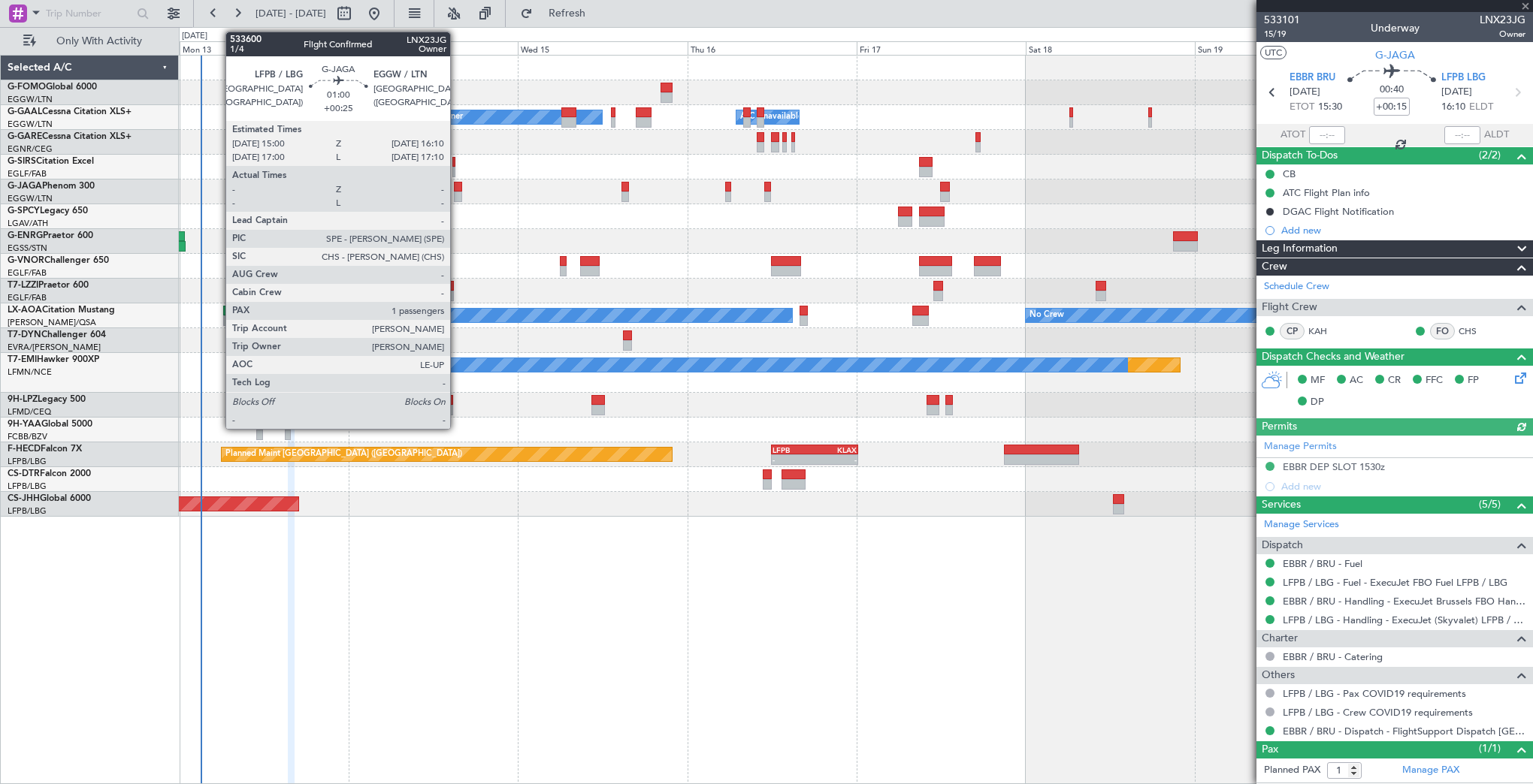
click at [457, 192] on div at bounding box center [458, 196] width 8 height 10
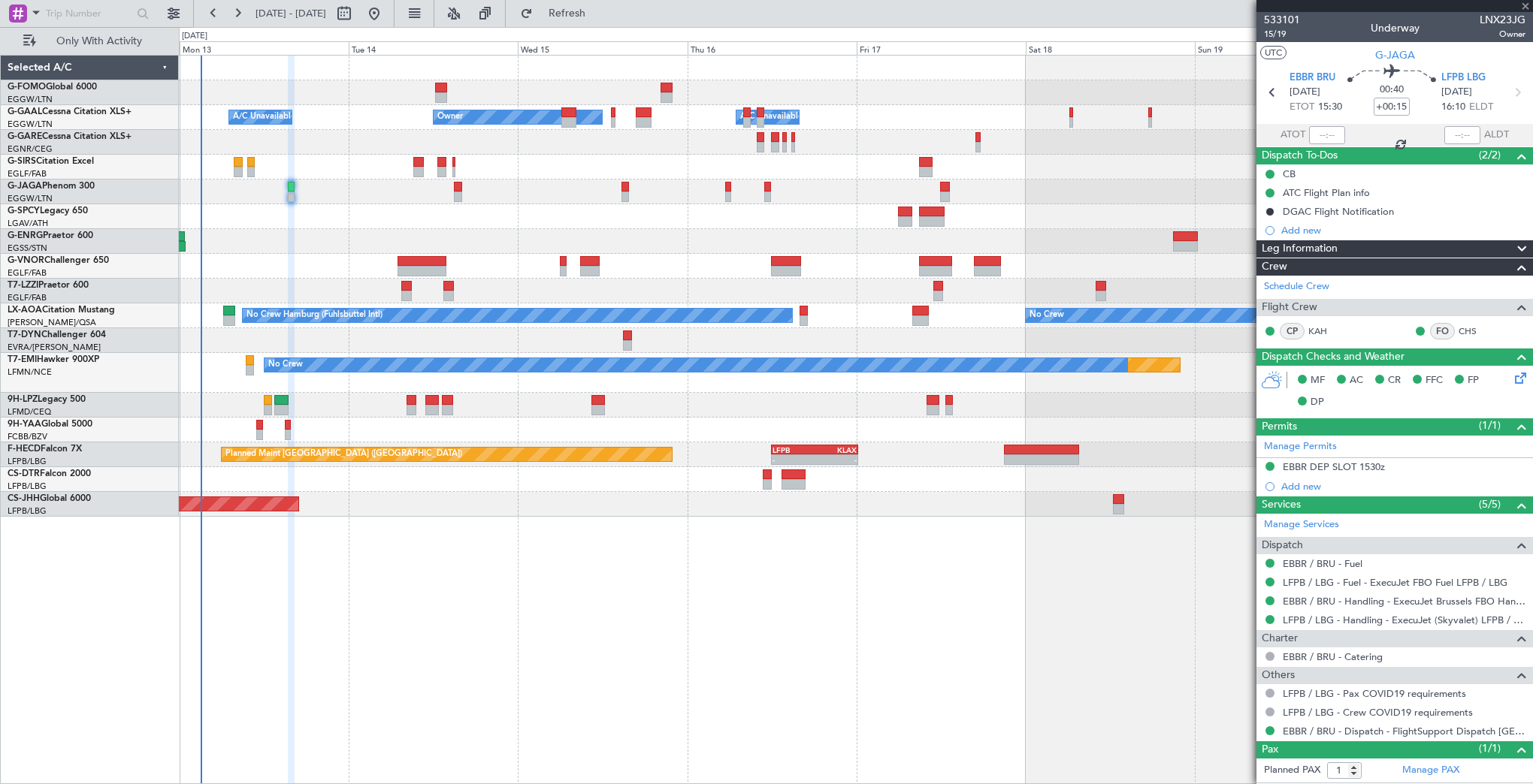
type input "+00:25"
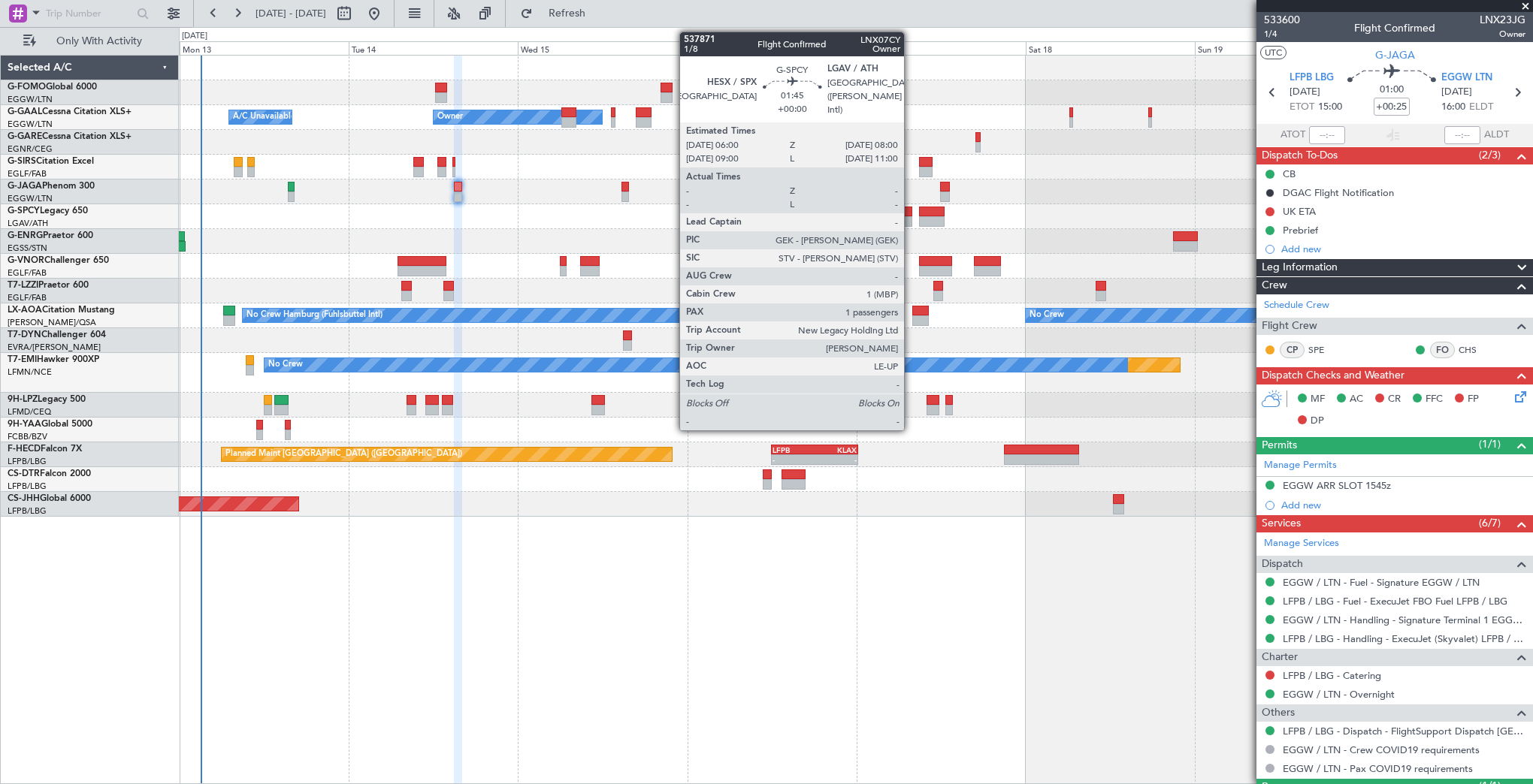
click at [910, 216] on div at bounding box center [905, 221] width 14 height 10
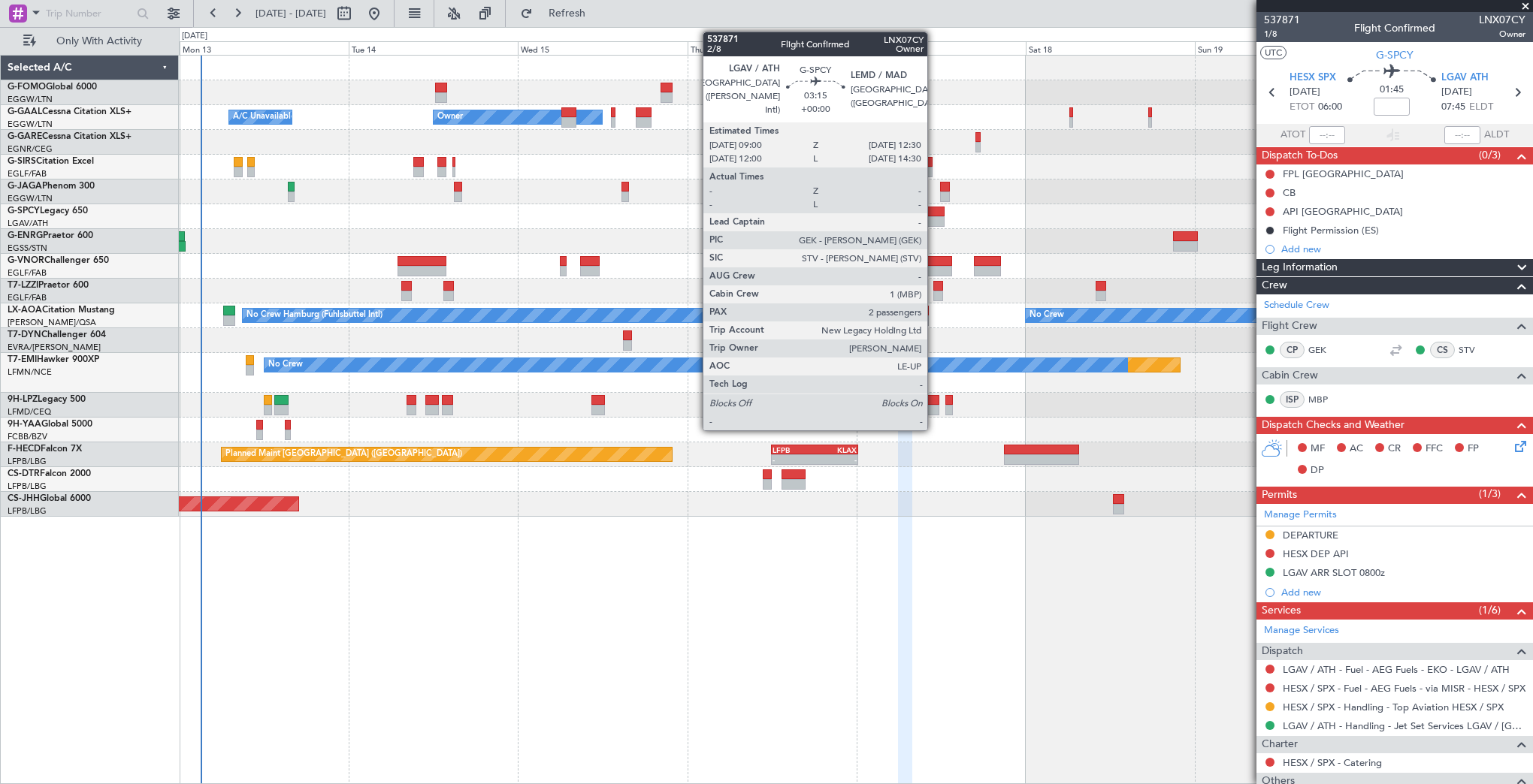
click at [934, 216] on div at bounding box center [931, 221] width 25 height 10
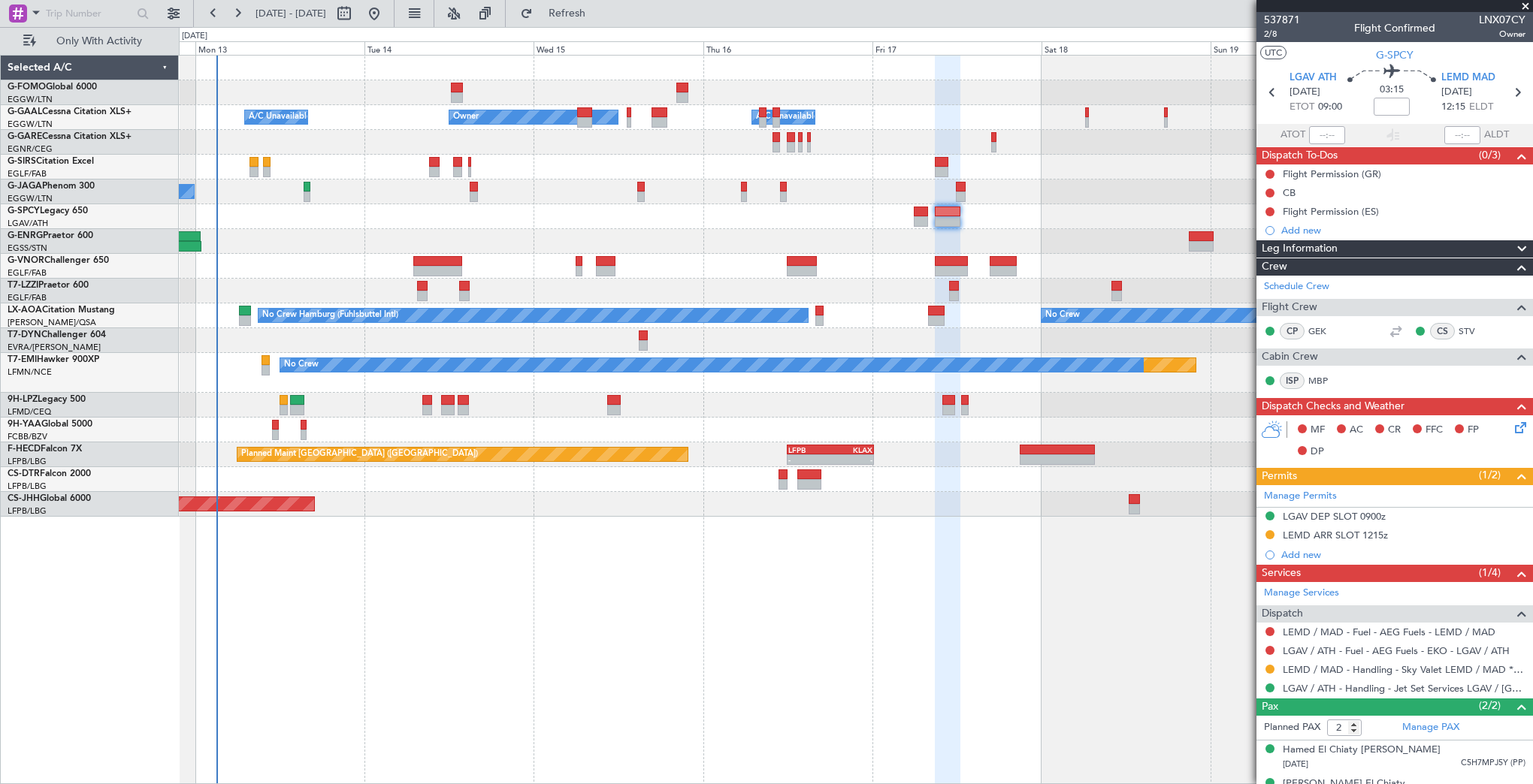
click at [222, 247] on div at bounding box center [855, 241] width 1353 height 25
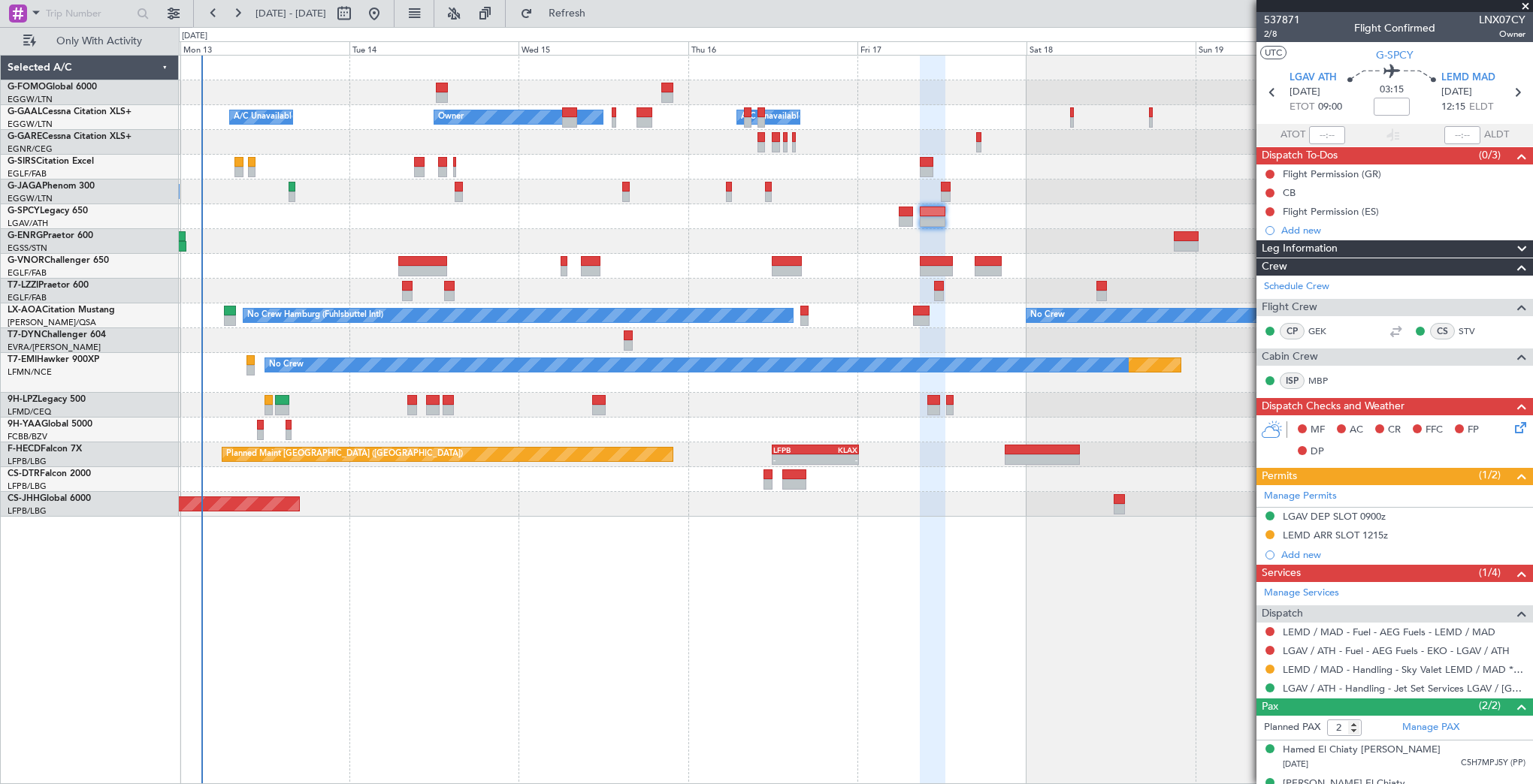
click at [584, 231] on div at bounding box center [855, 241] width 1353 height 25
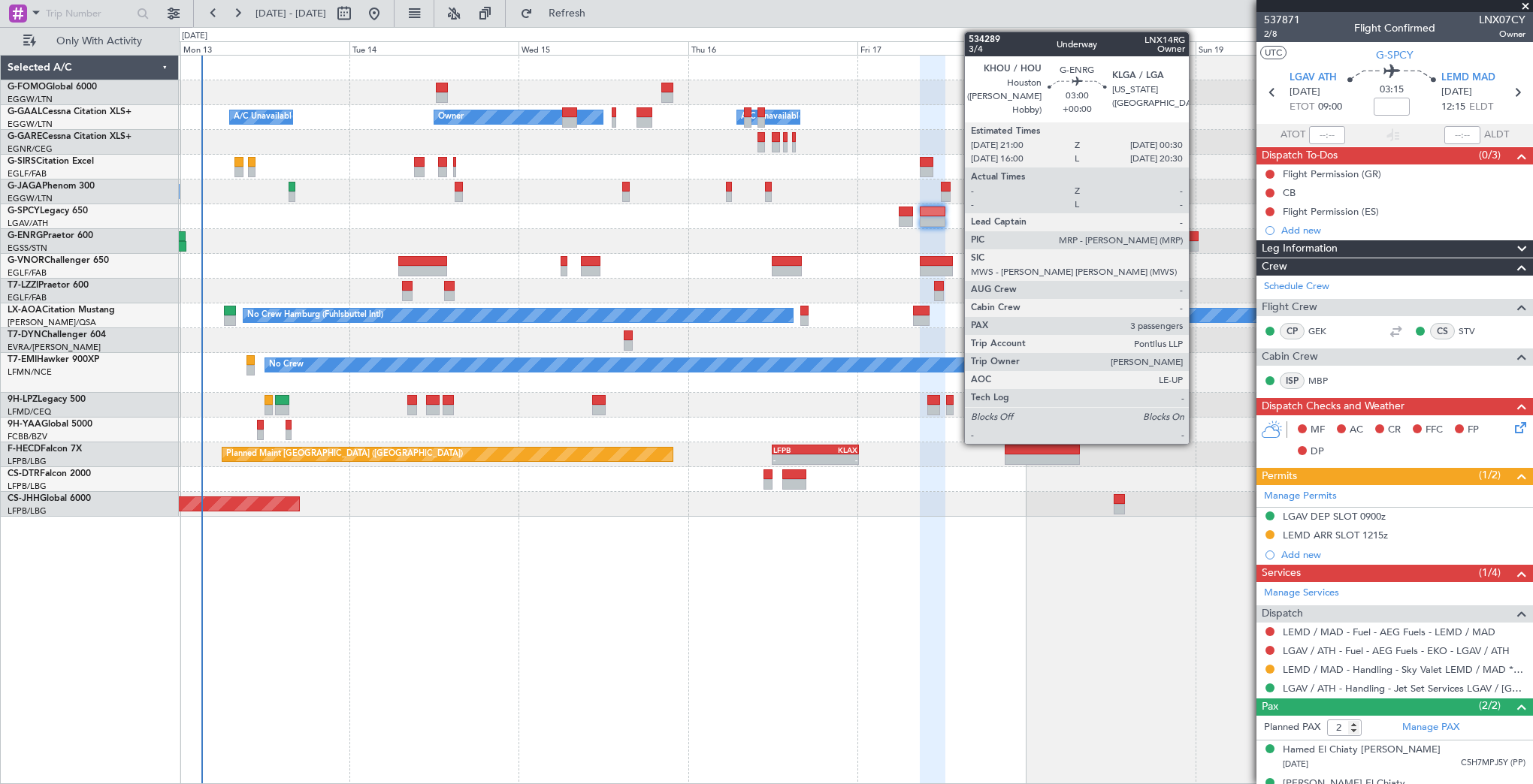
click at [1193, 234] on div at bounding box center [1185, 236] width 25 height 10
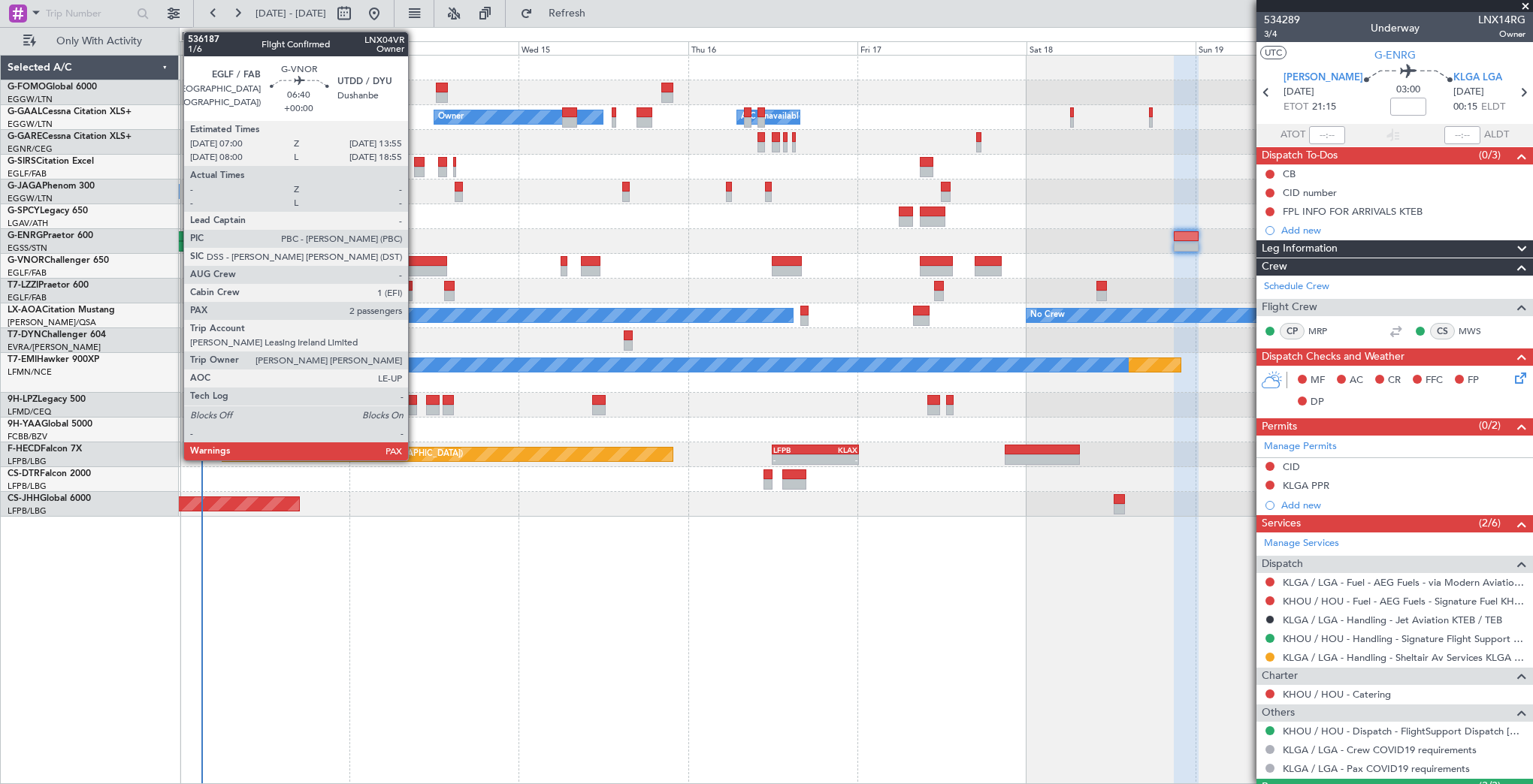
click at [414, 268] on div at bounding box center [423, 271] width 49 height 10
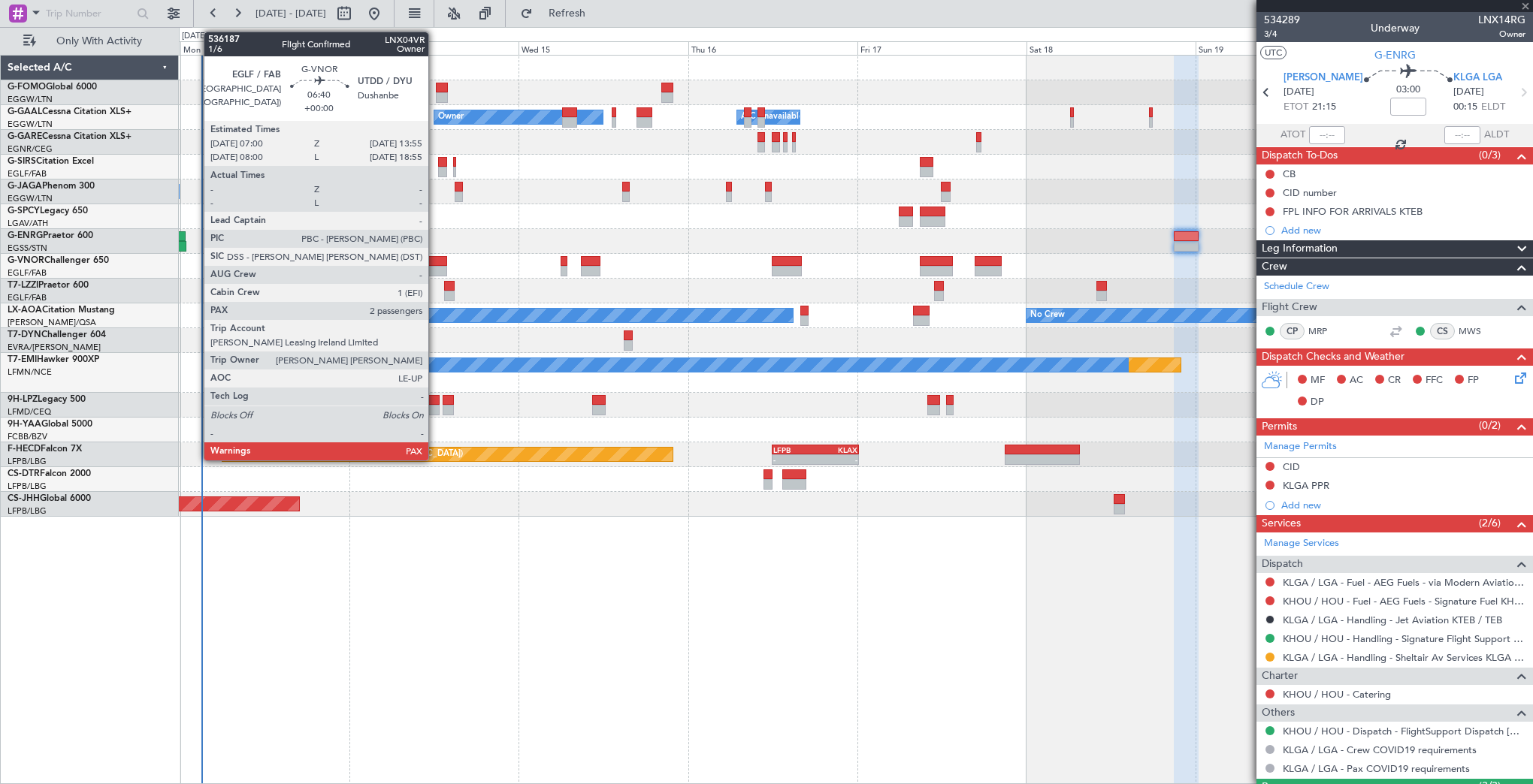
type input "2"
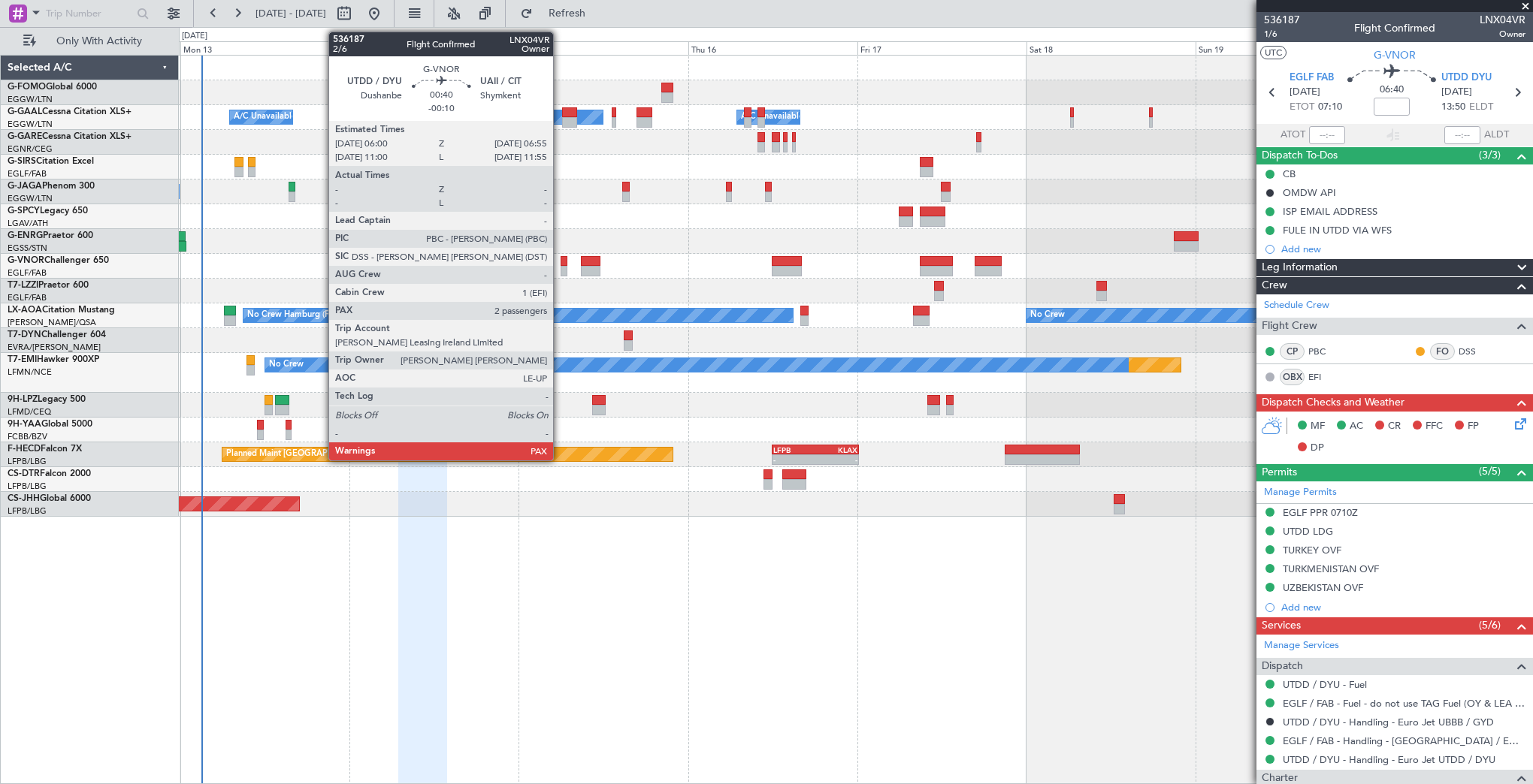
click at [561, 262] on div at bounding box center [564, 260] width 6 height 10
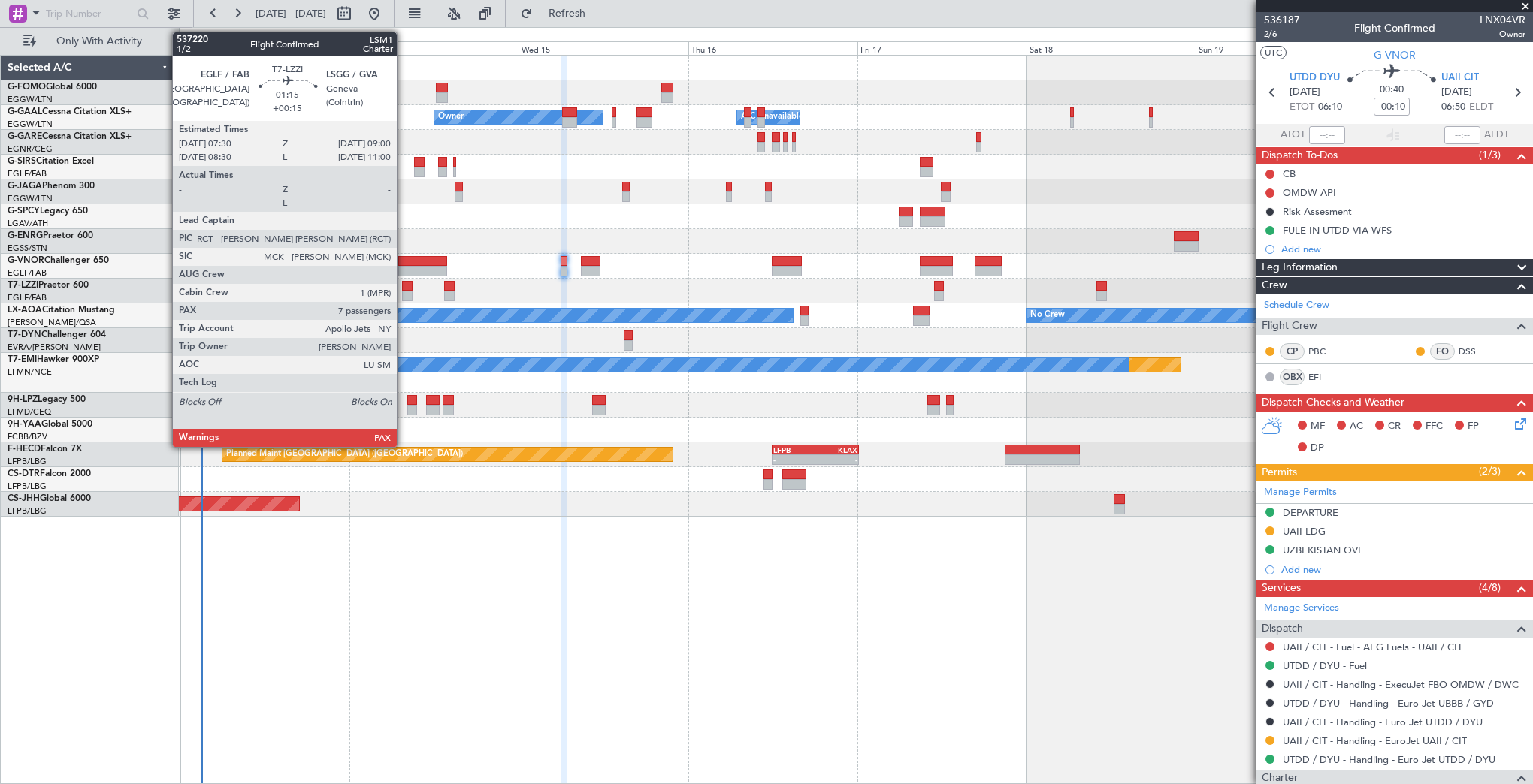
click at [403, 293] on div at bounding box center [408, 296] width 11 height 10
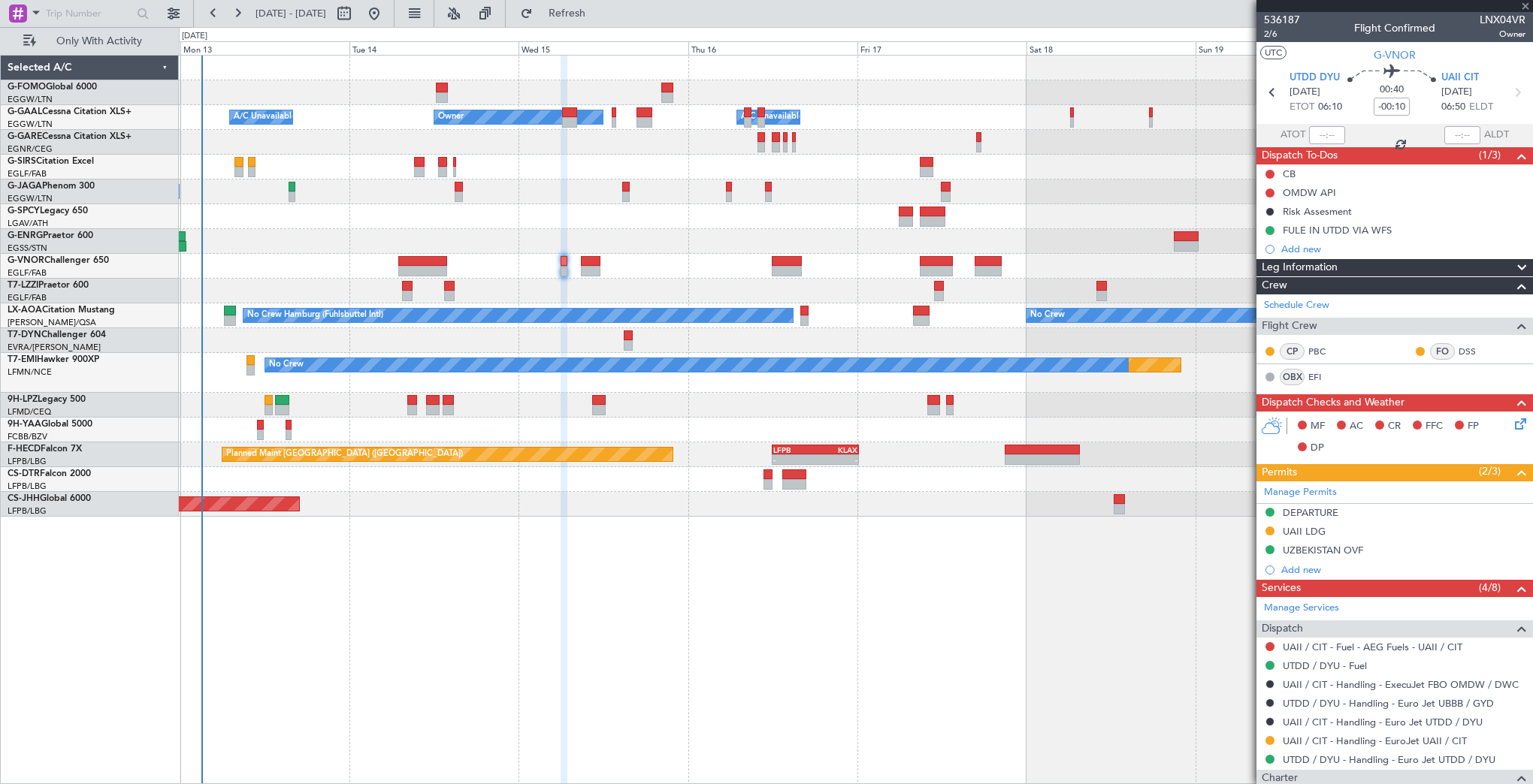
type input "+00:15"
type input "7"
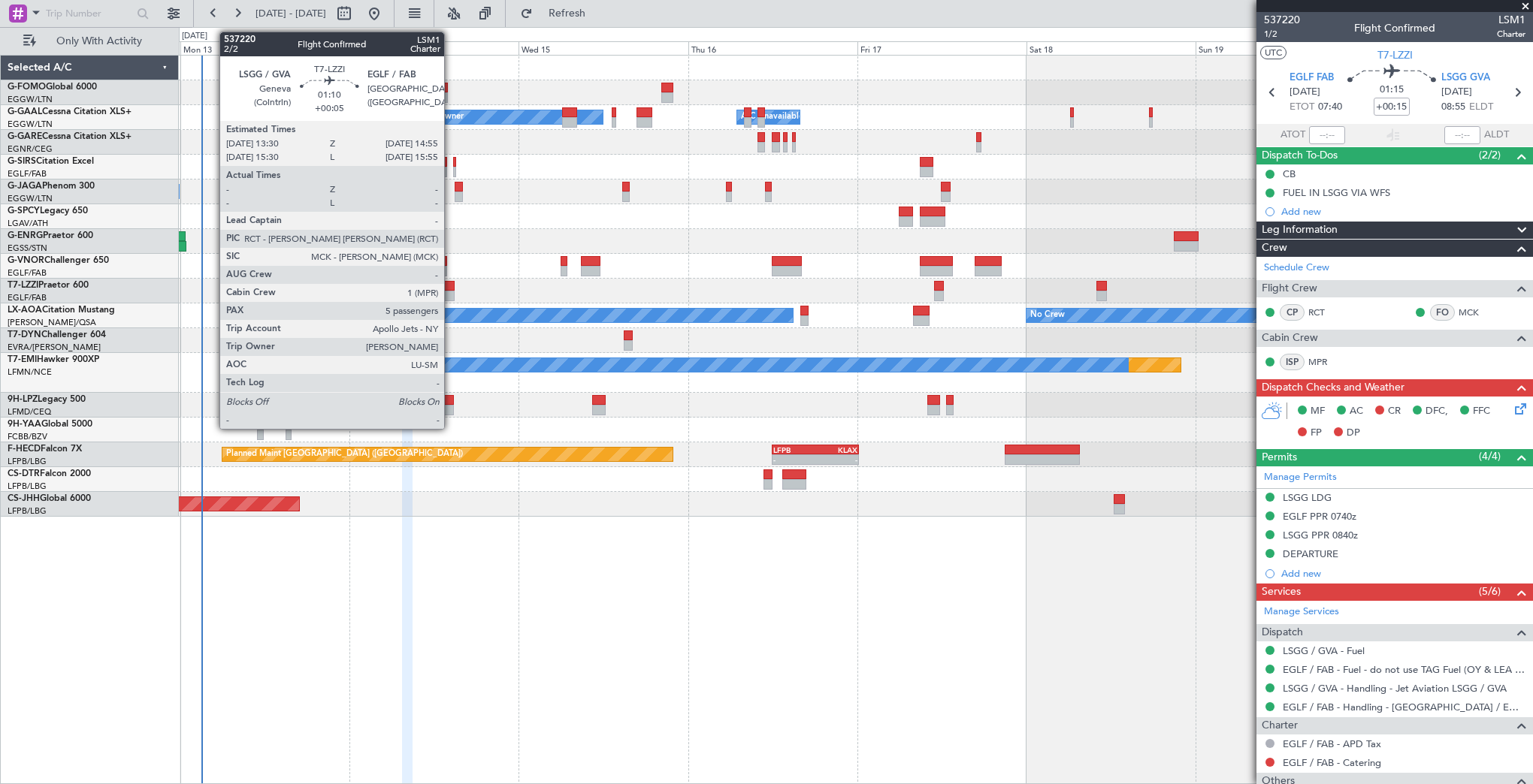
click at [450, 297] on div at bounding box center [449, 296] width 10 height 10
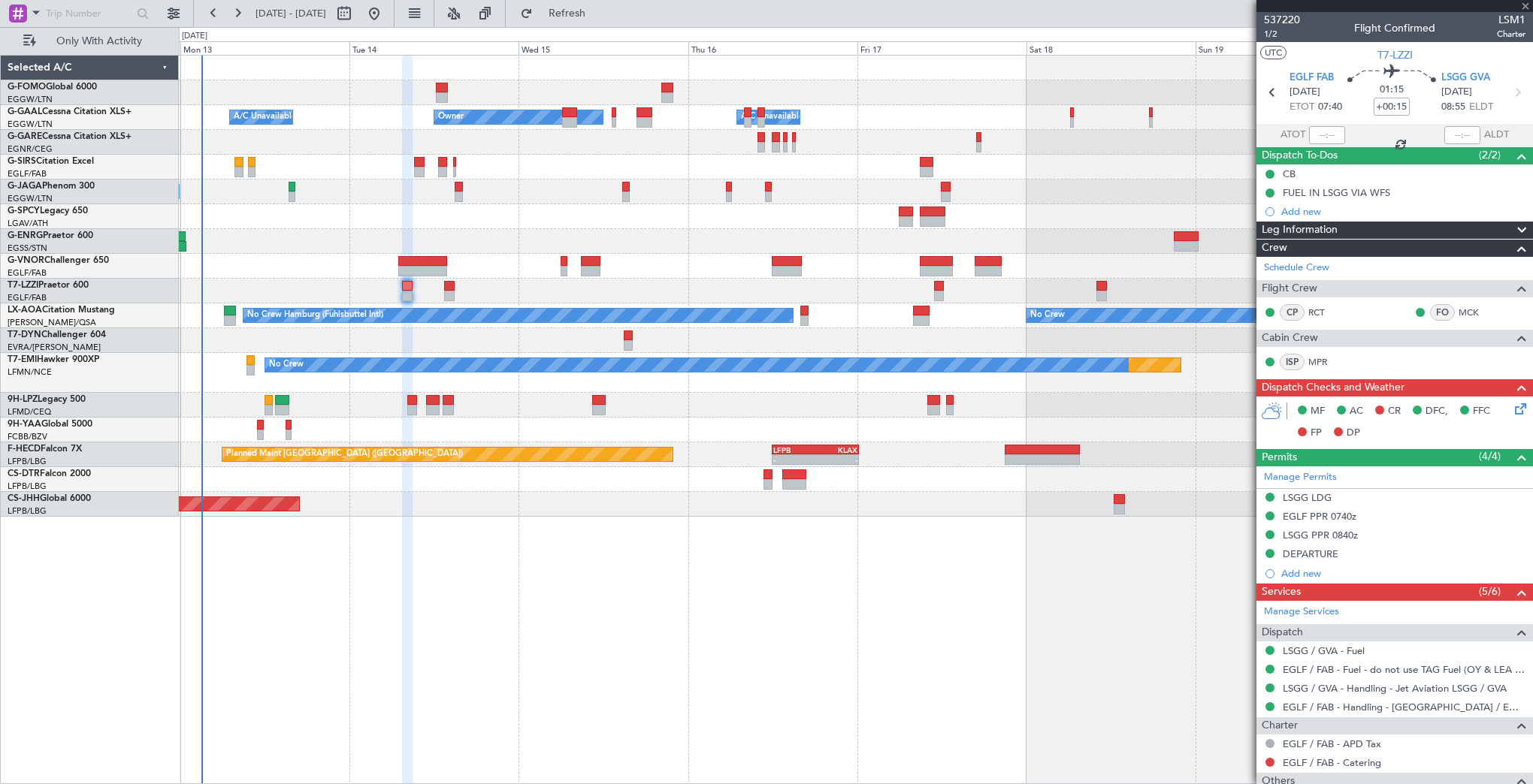
type input "+00:05"
type input "5"
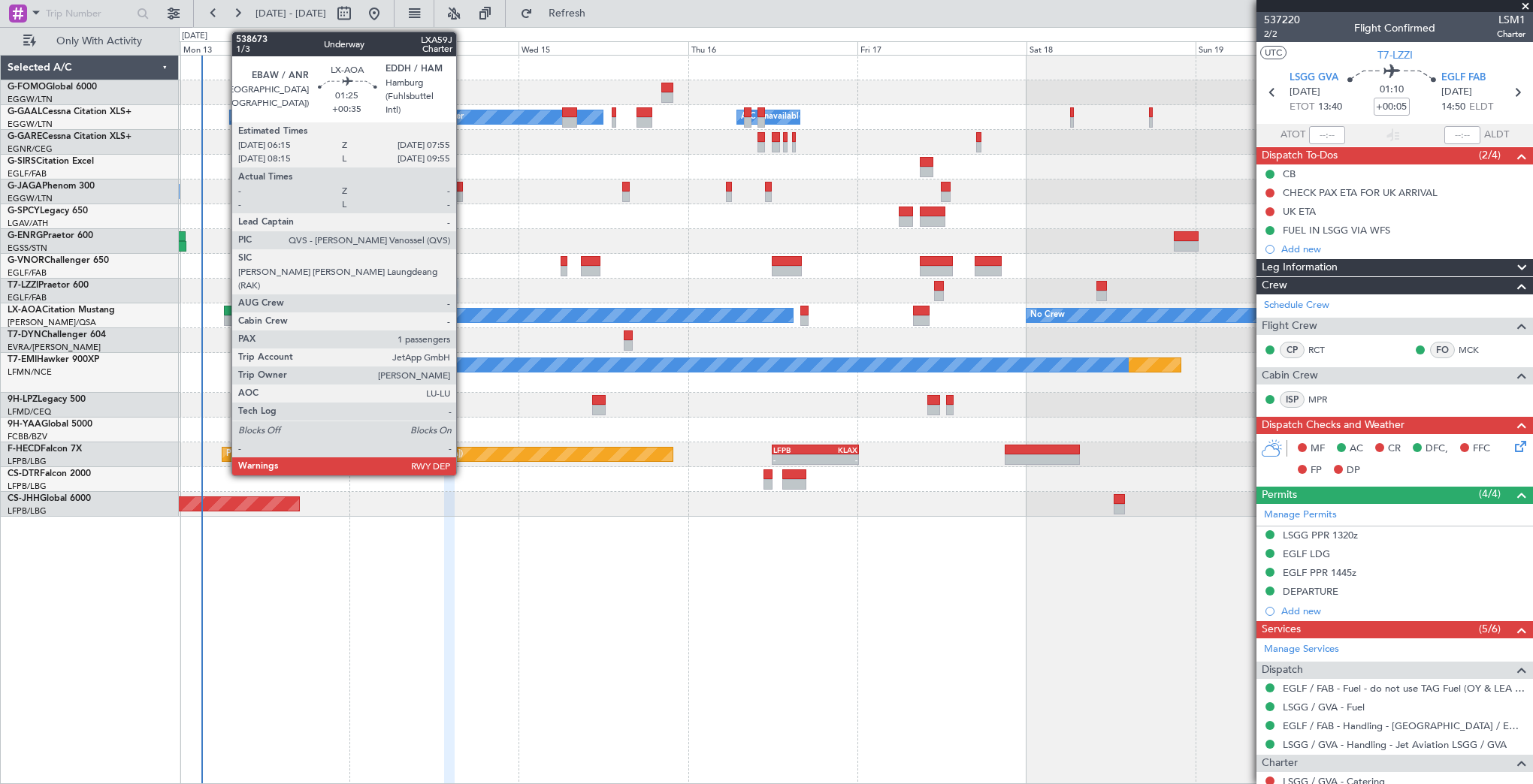
click at [224, 310] on div at bounding box center [230, 310] width 12 height 10
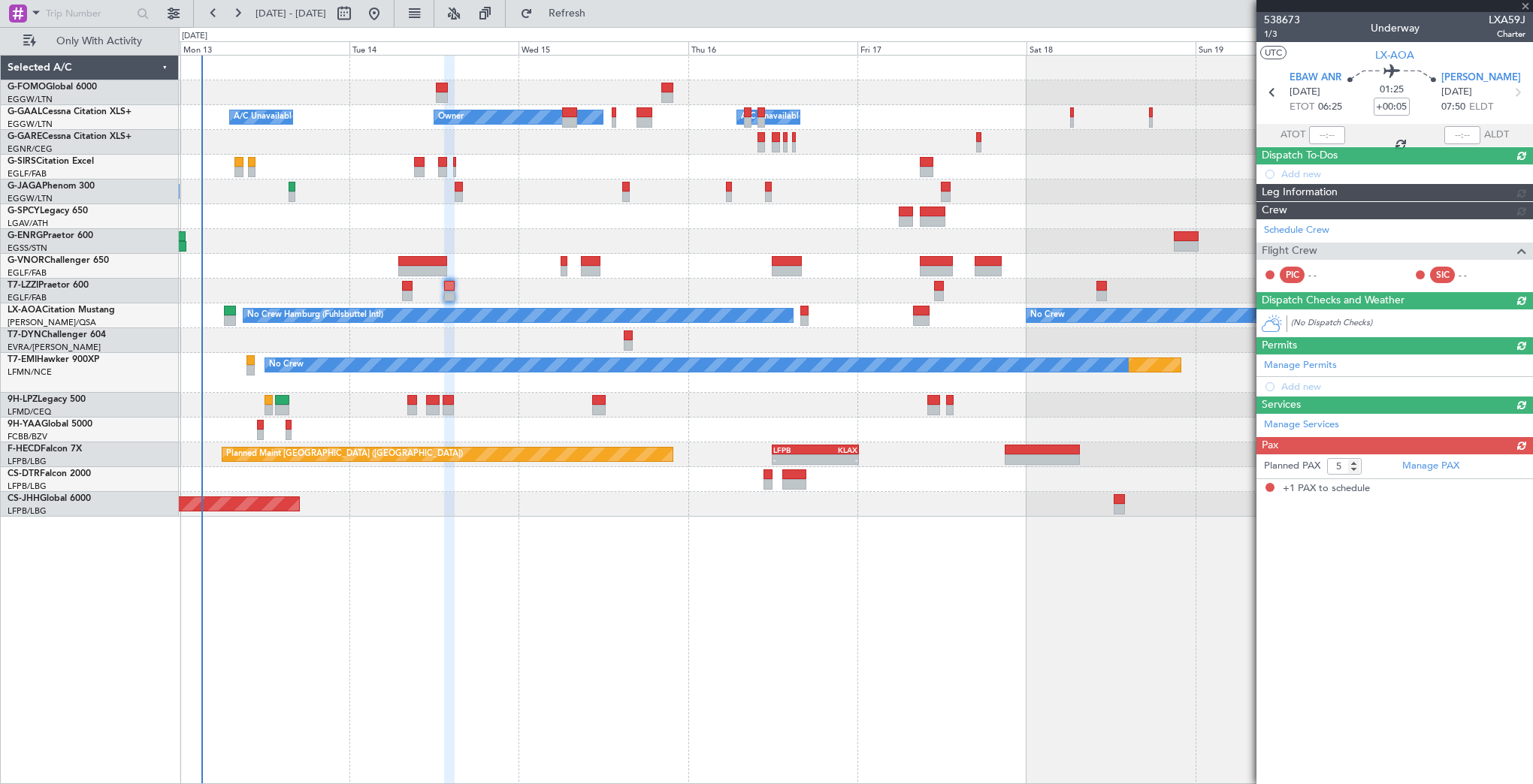
type input "+00:35"
type input "1"
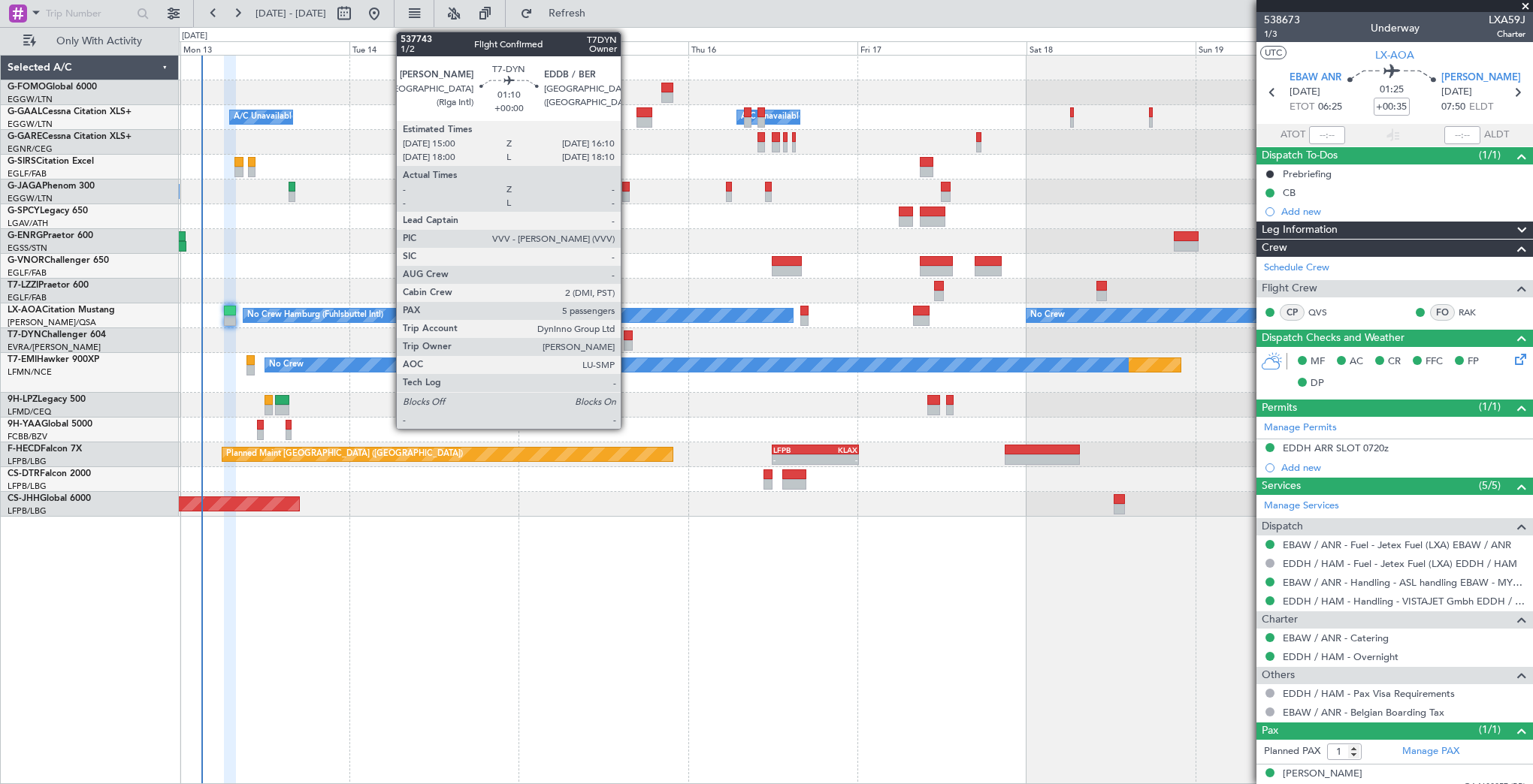
click at [627, 333] on div at bounding box center [627, 335] width 8 height 10
type input "5"
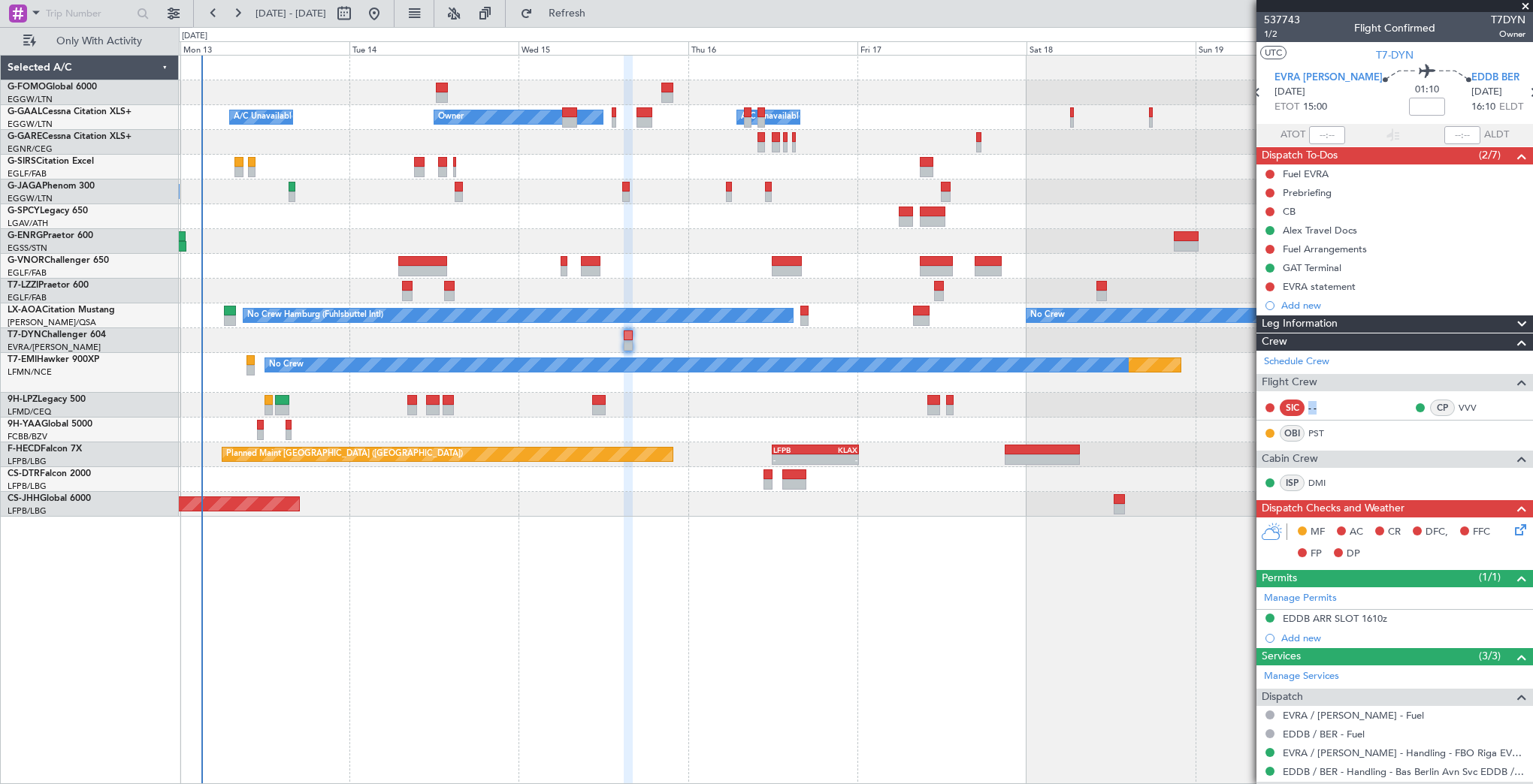
drag, startPoint x: 1306, startPoint y: 409, endPoint x: 1323, endPoint y: 407, distance: 17.1
click at [1284, 407] on div "SIC - -" at bounding box center [1302, 408] width 78 height 17
click at [1284, 426] on link "PST" at bounding box center [1324, 433] width 33 height 14
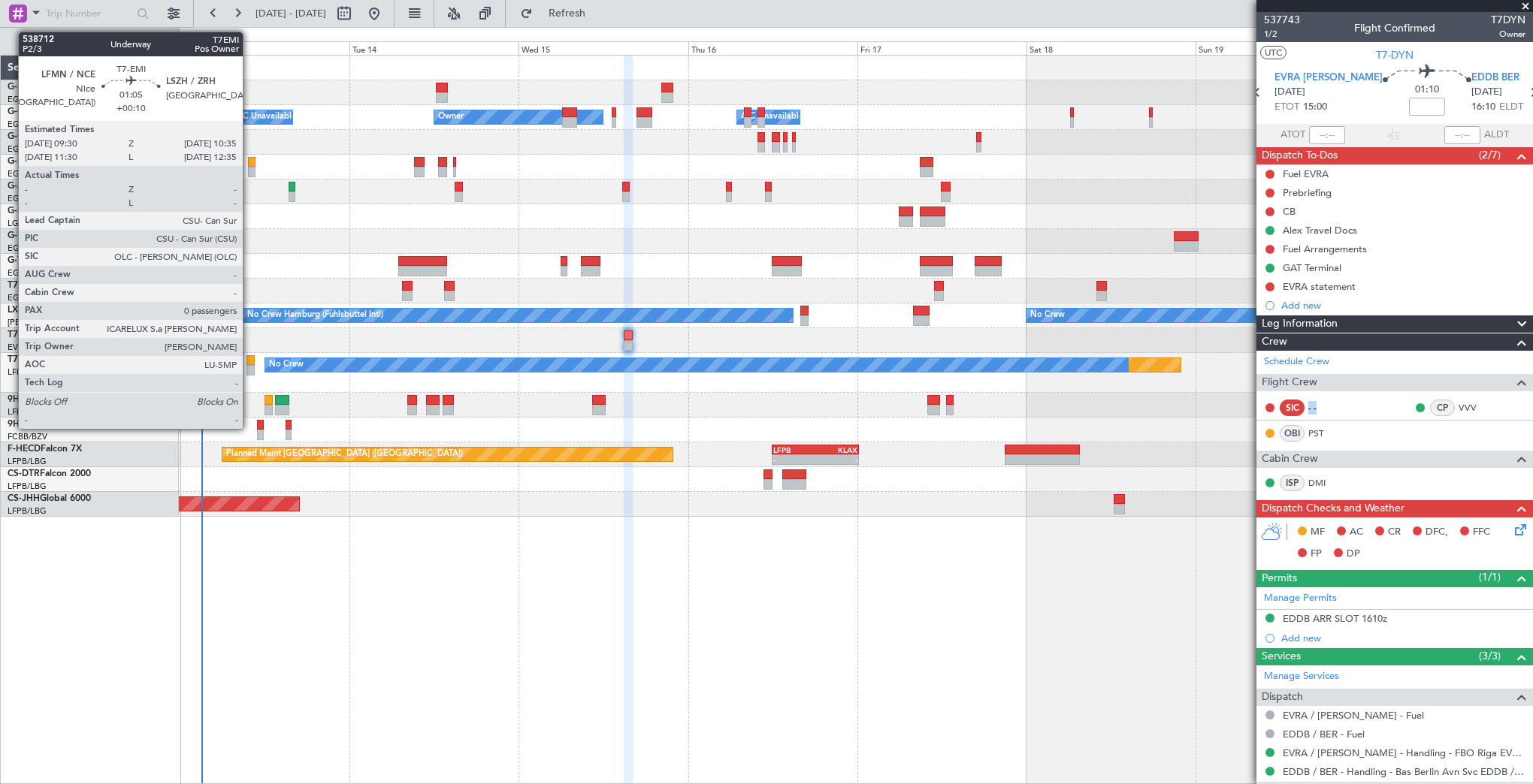
click at [248, 363] on div at bounding box center [250, 360] width 8 height 10
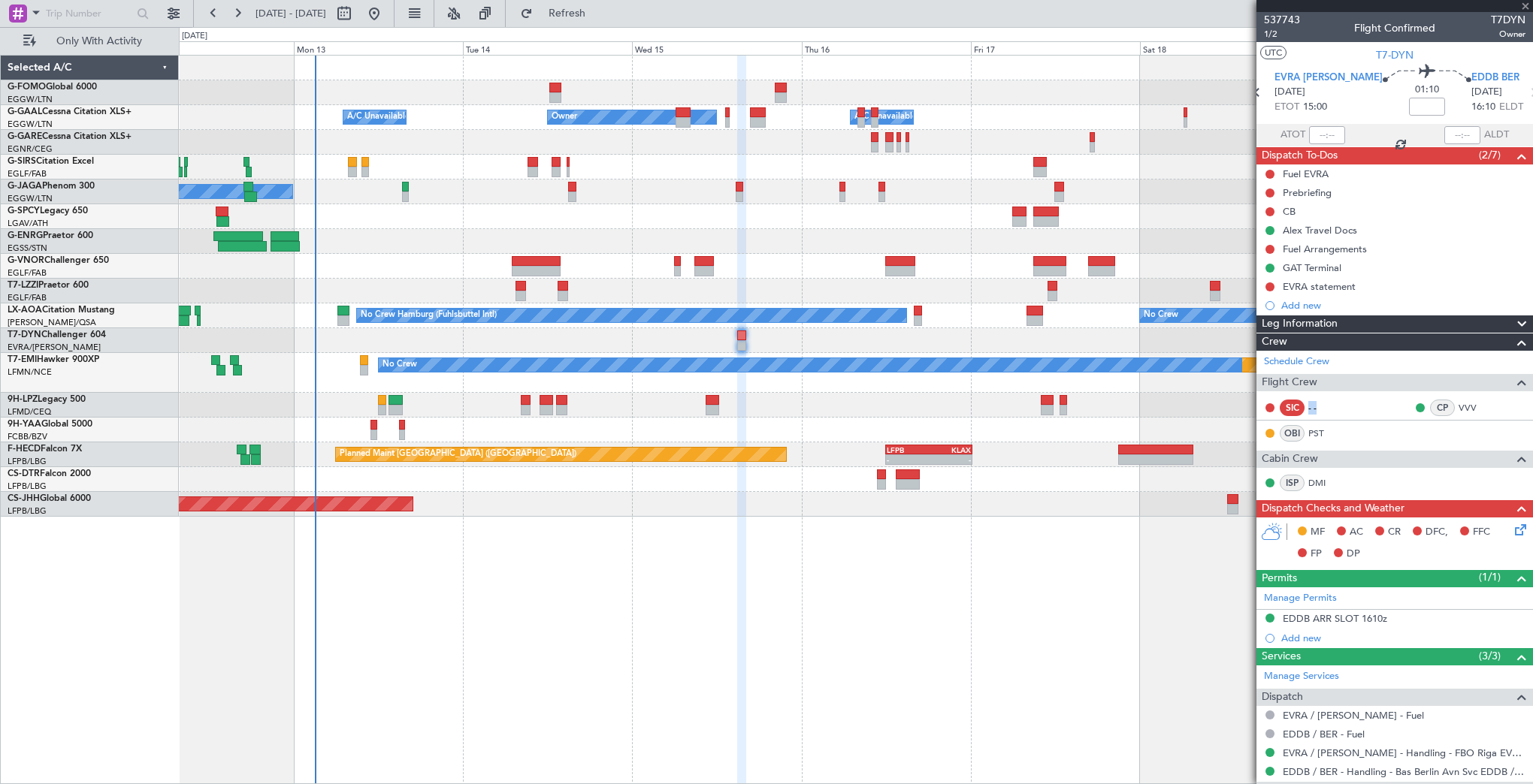
click at [370, 391] on div "Owner Owner A/C Unavailable A/C Unavailable Planned Maint Oxford (Kidlington) N…" at bounding box center [855, 286] width 1353 height 462
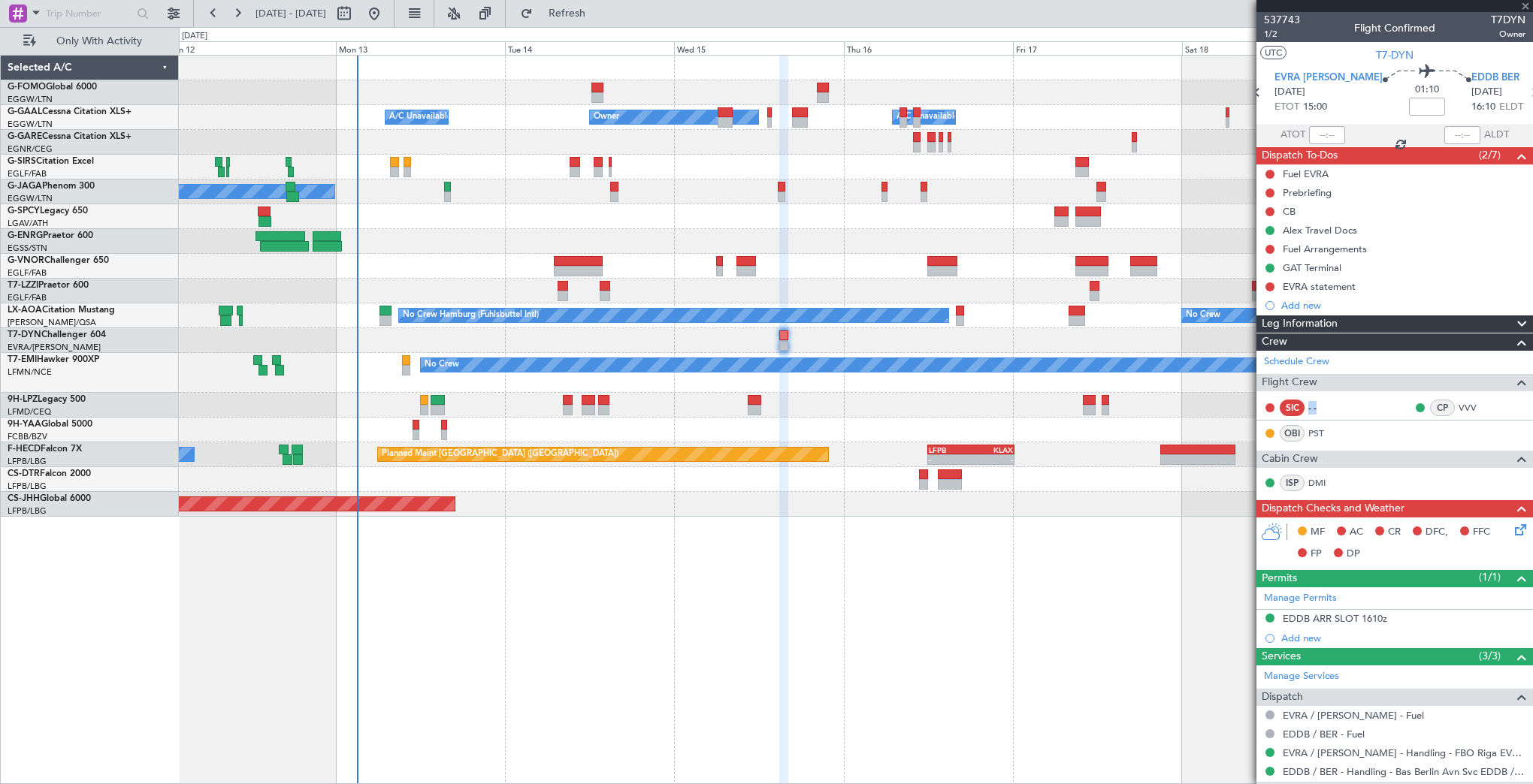
type input "+00:10"
type input "0"
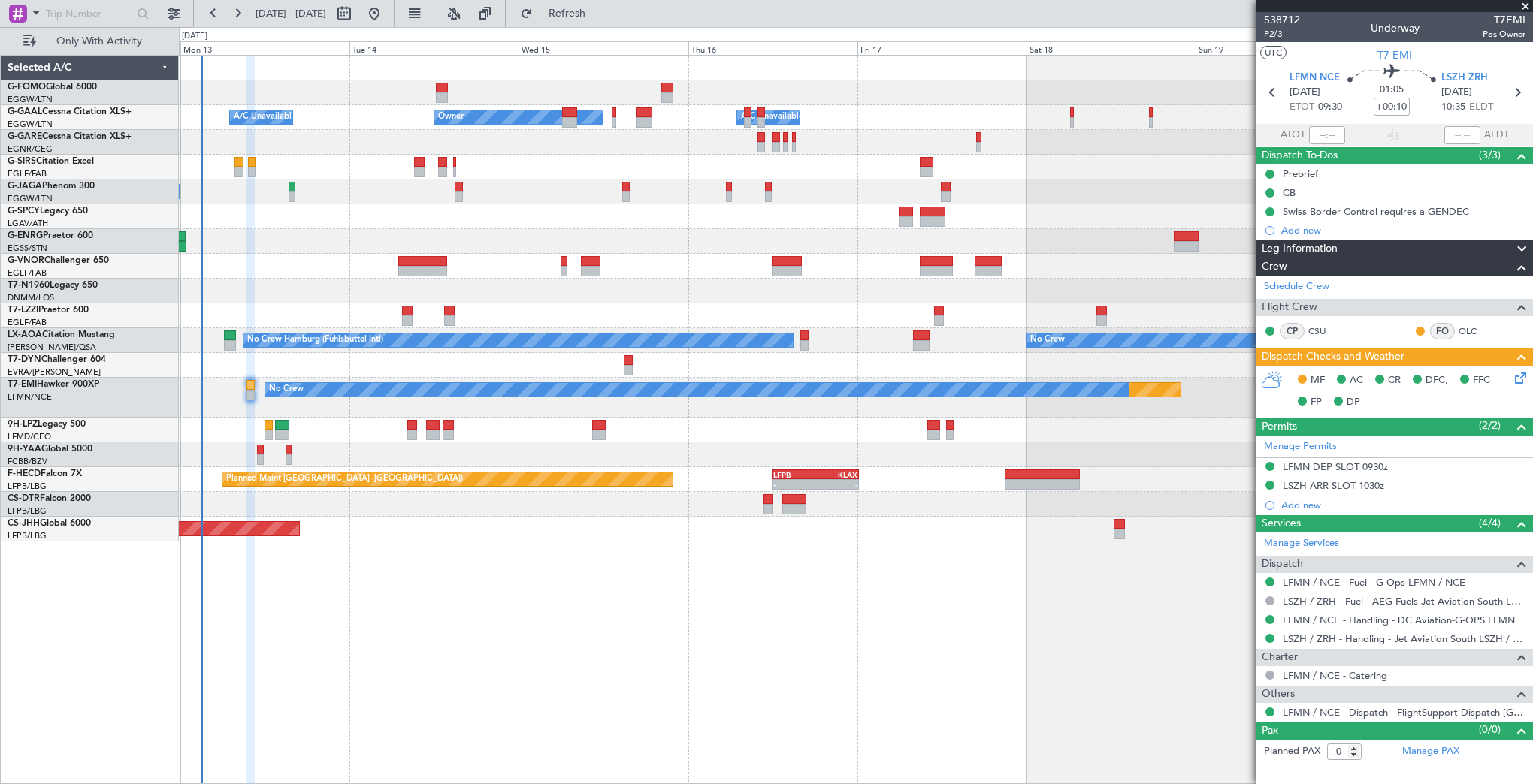
click at [344, 435] on div "No Crew" at bounding box center [855, 430] width 1353 height 25
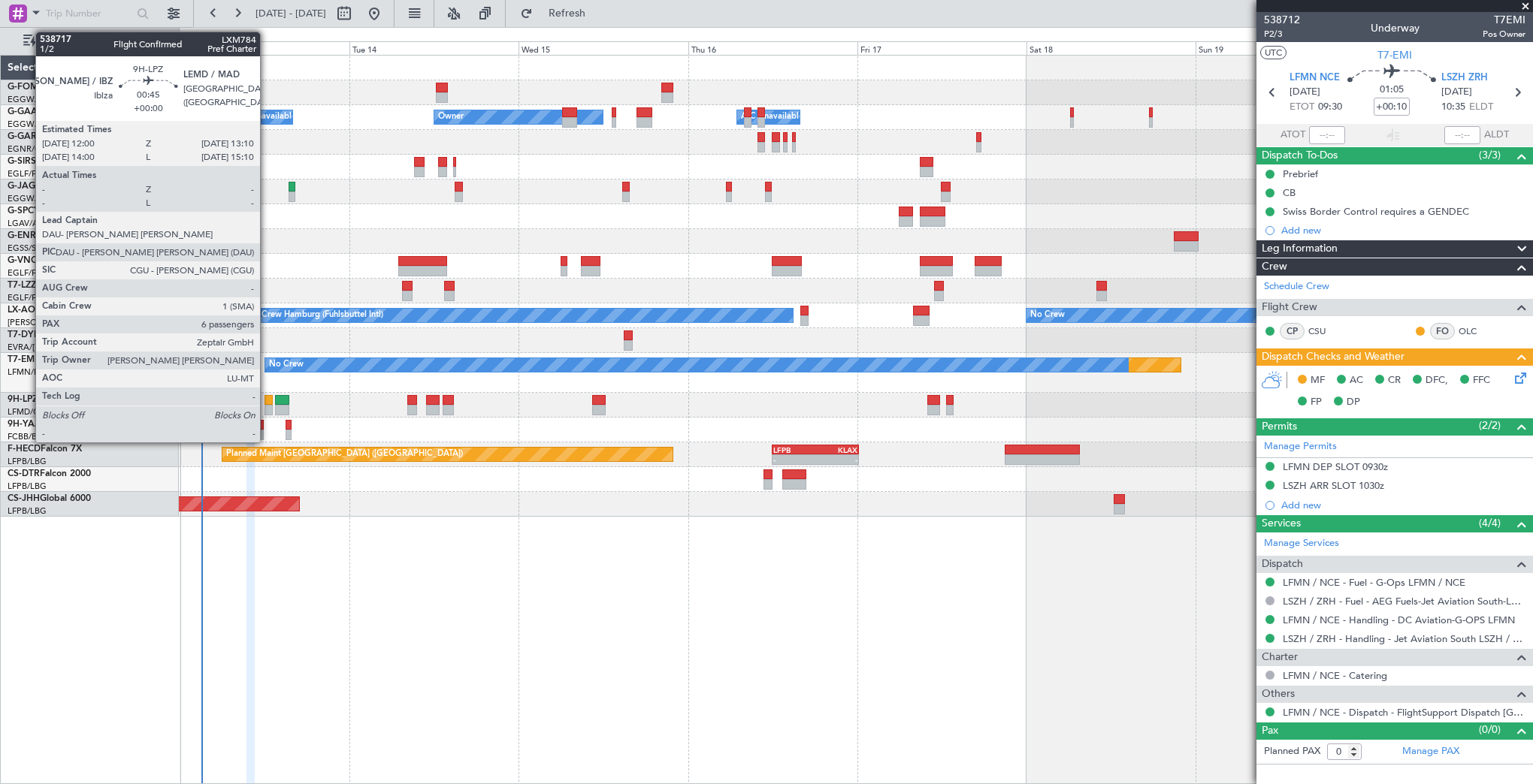
click at [267, 402] on div at bounding box center [268, 399] width 8 height 10
type input "6"
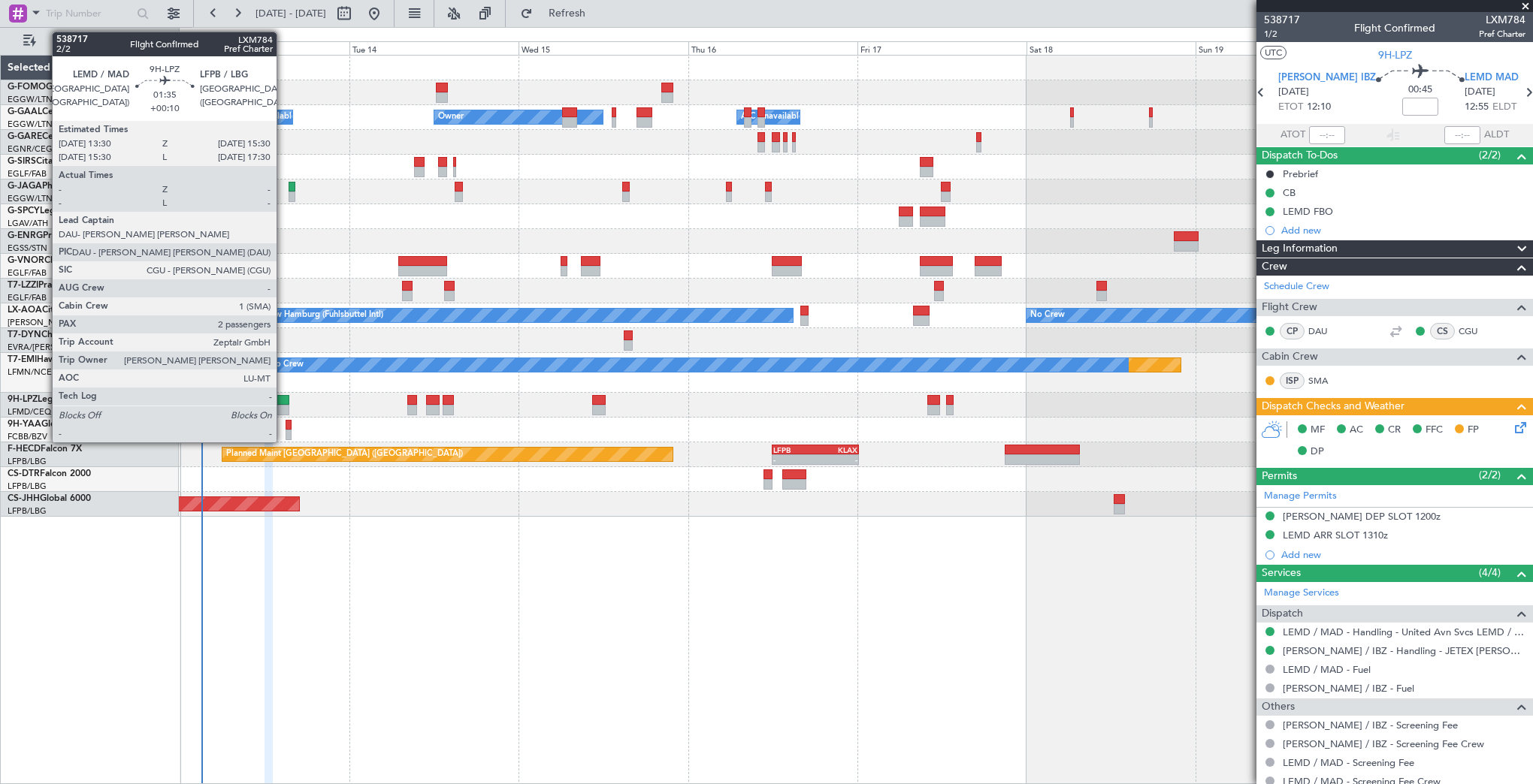
click at [284, 402] on div at bounding box center [282, 399] width 14 height 10
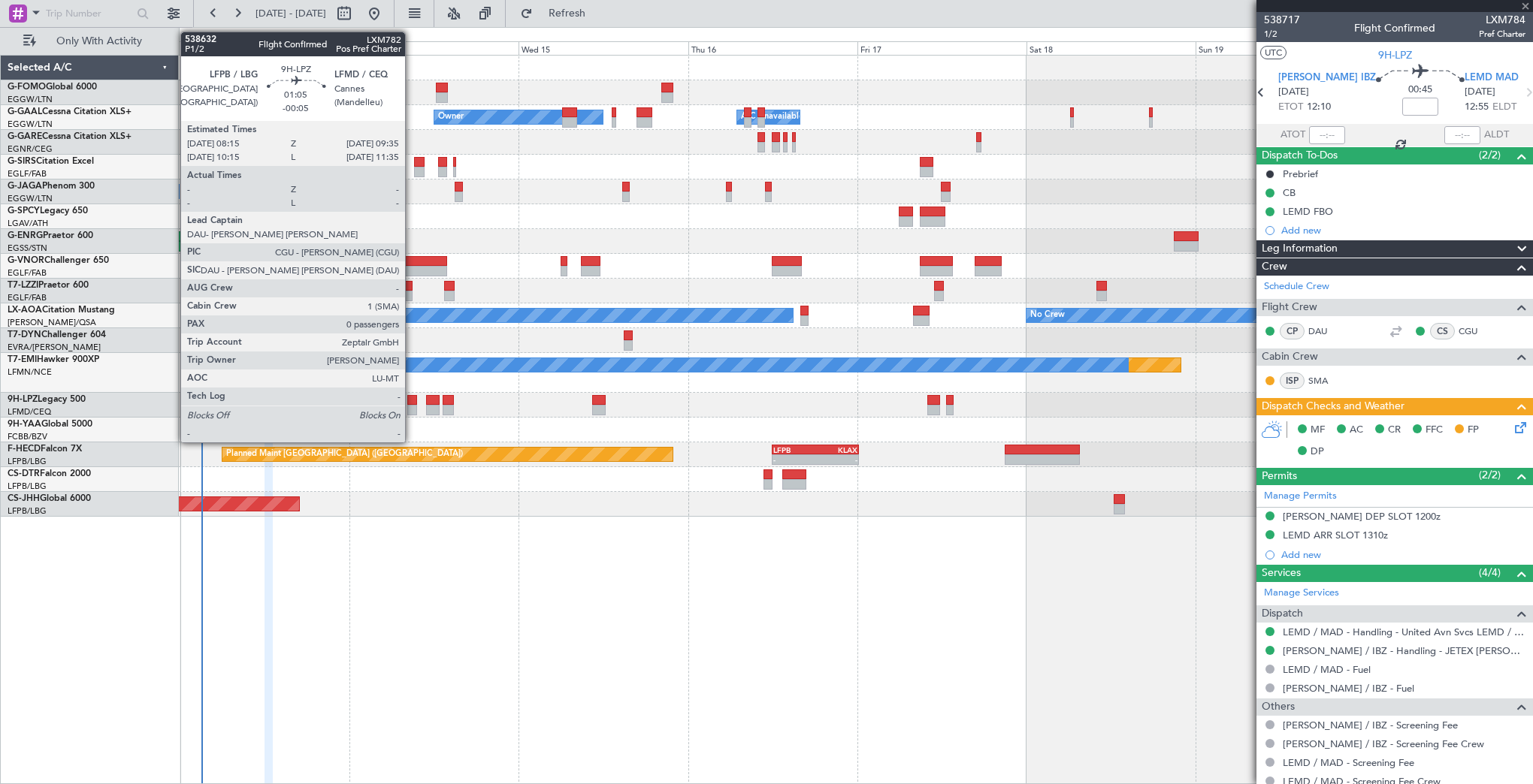
type input "+00:10"
type input "2"
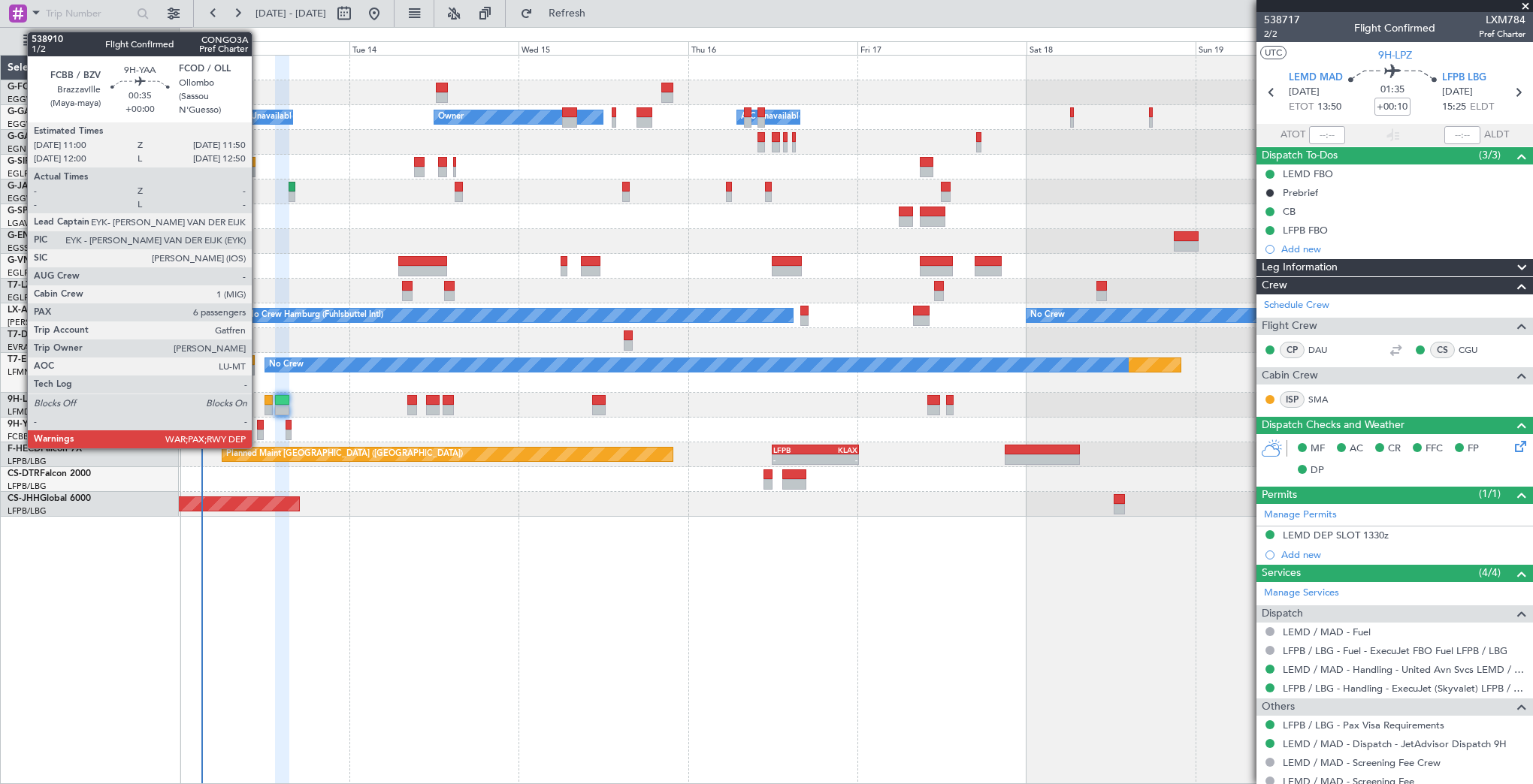
click at [259, 427] on div at bounding box center [260, 424] width 6 height 10
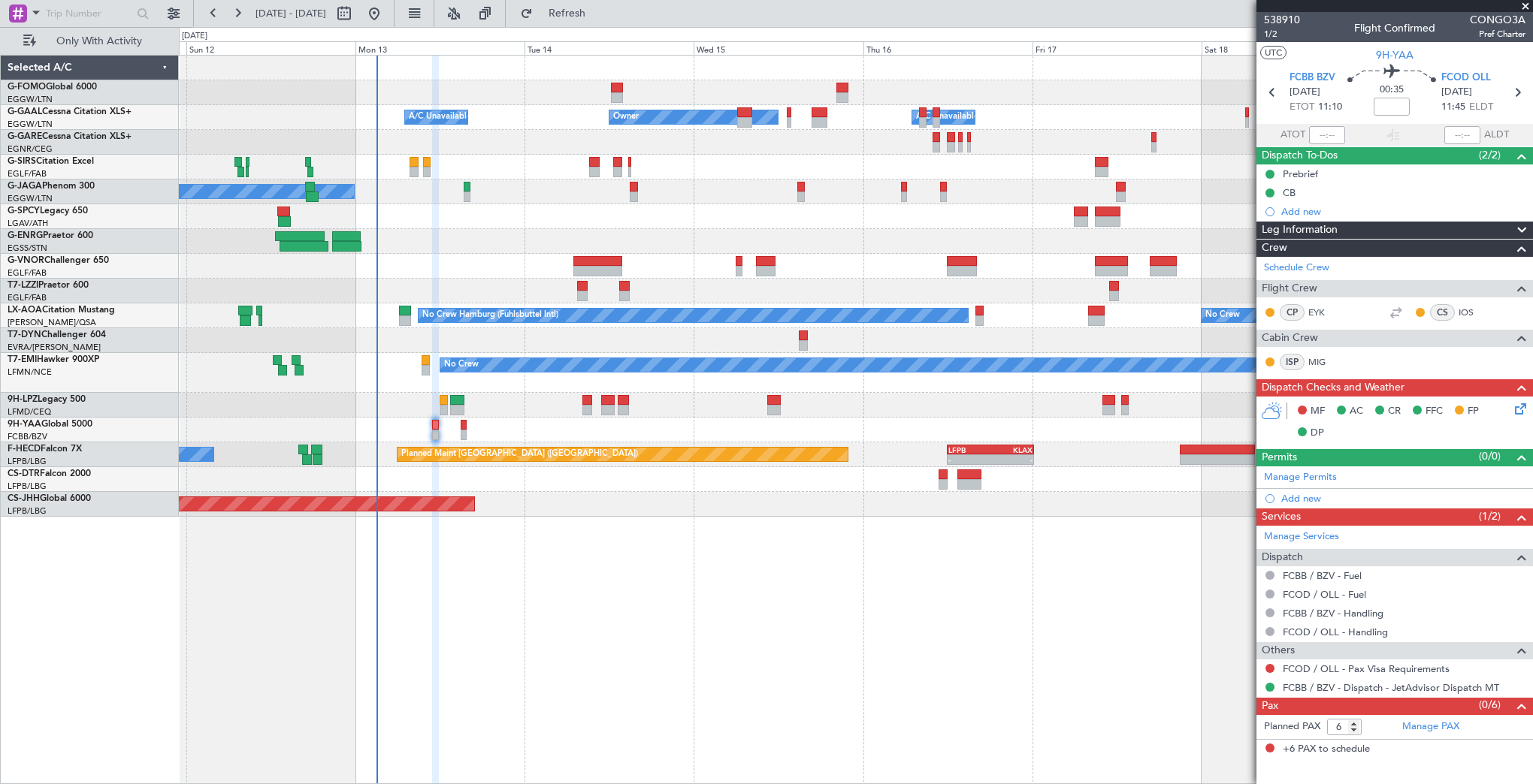
click at [507, 423] on div at bounding box center [855, 430] width 1353 height 25
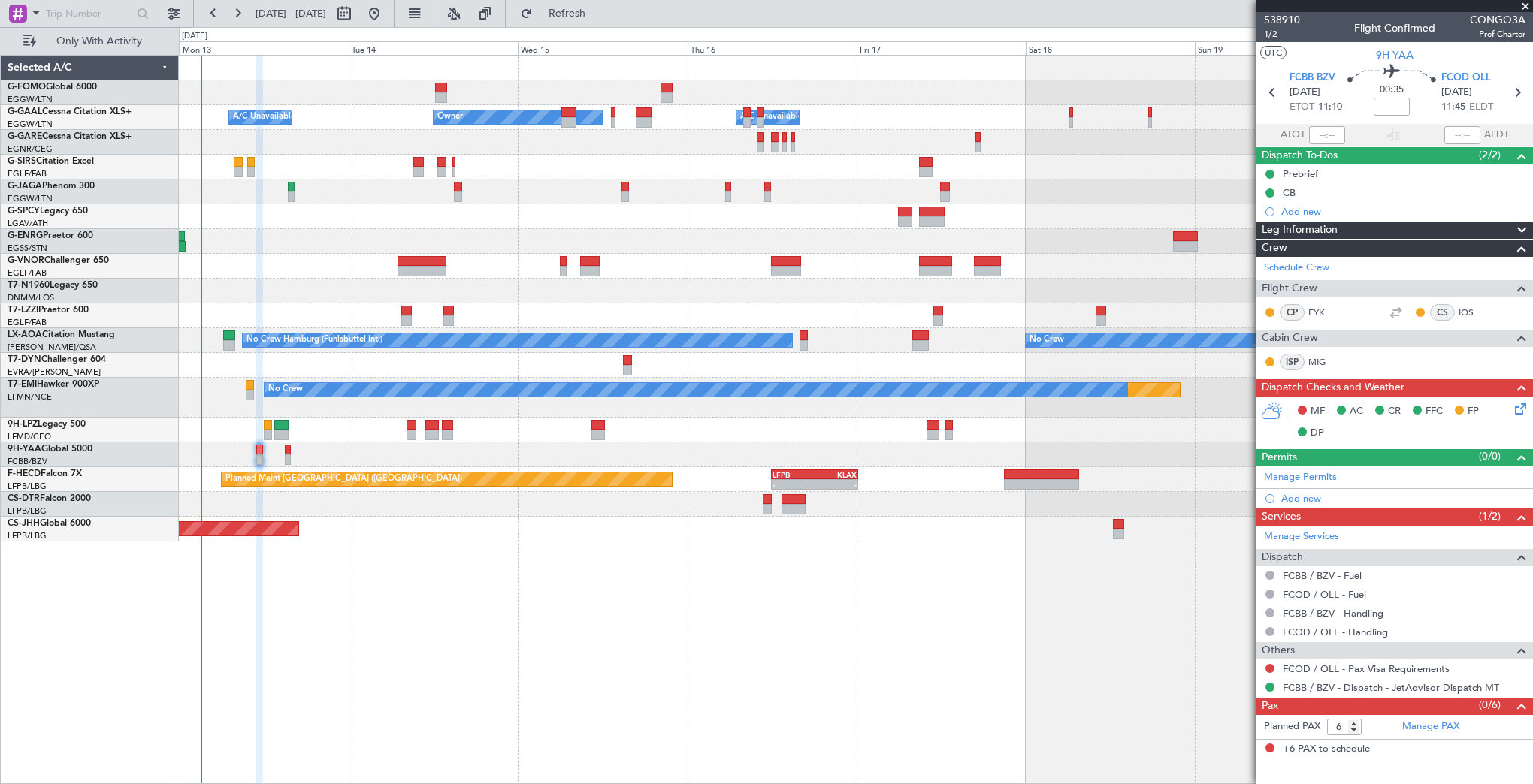
click at [479, 531] on div "Planned Maint [GEOGRAPHIC_DATA] ([GEOGRAPHIC_DATA])" at bounding box center [855, 529] width 1353 height 25
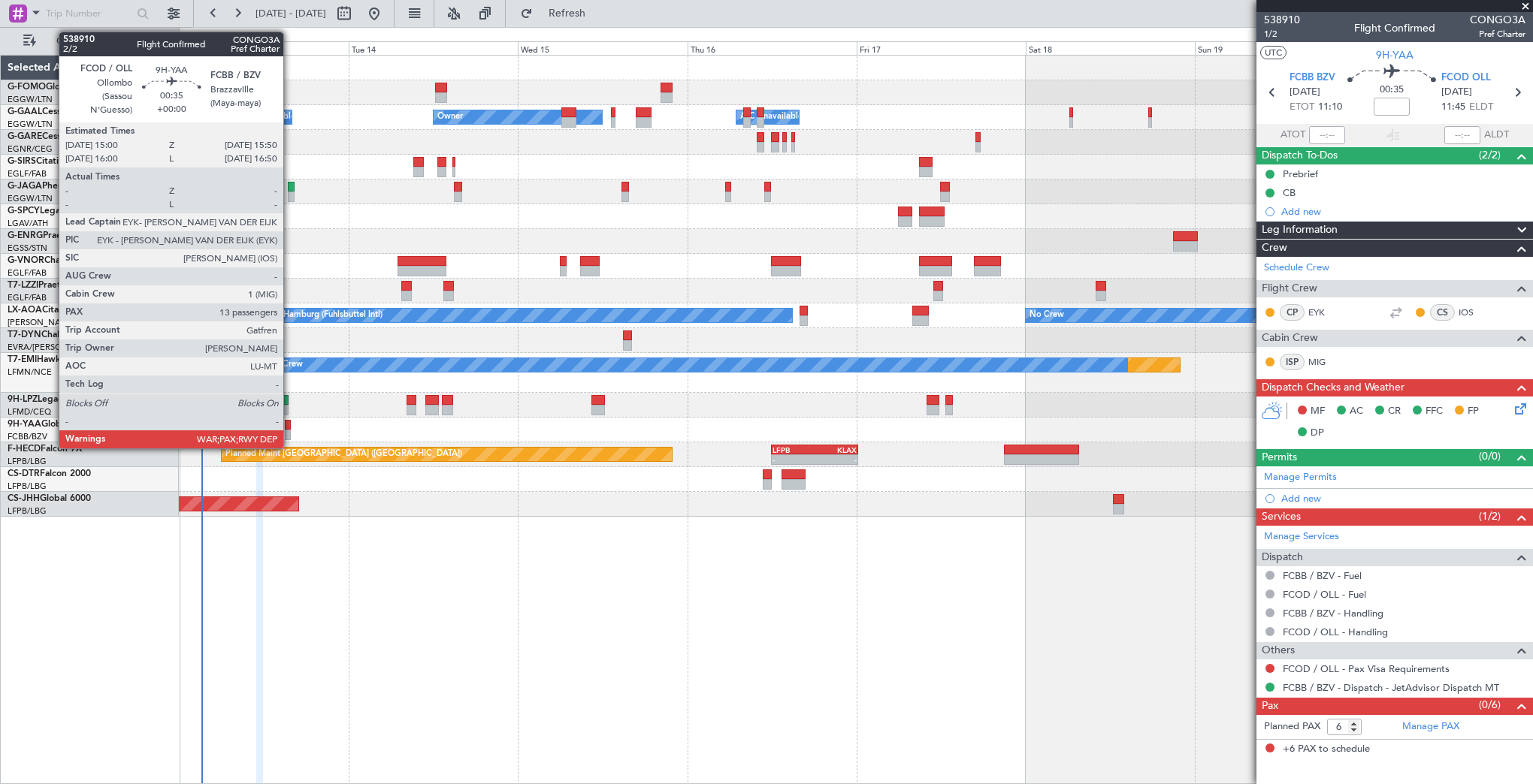
click at [290, 430] on div at bounding box center [287, 435] width 6 height 10
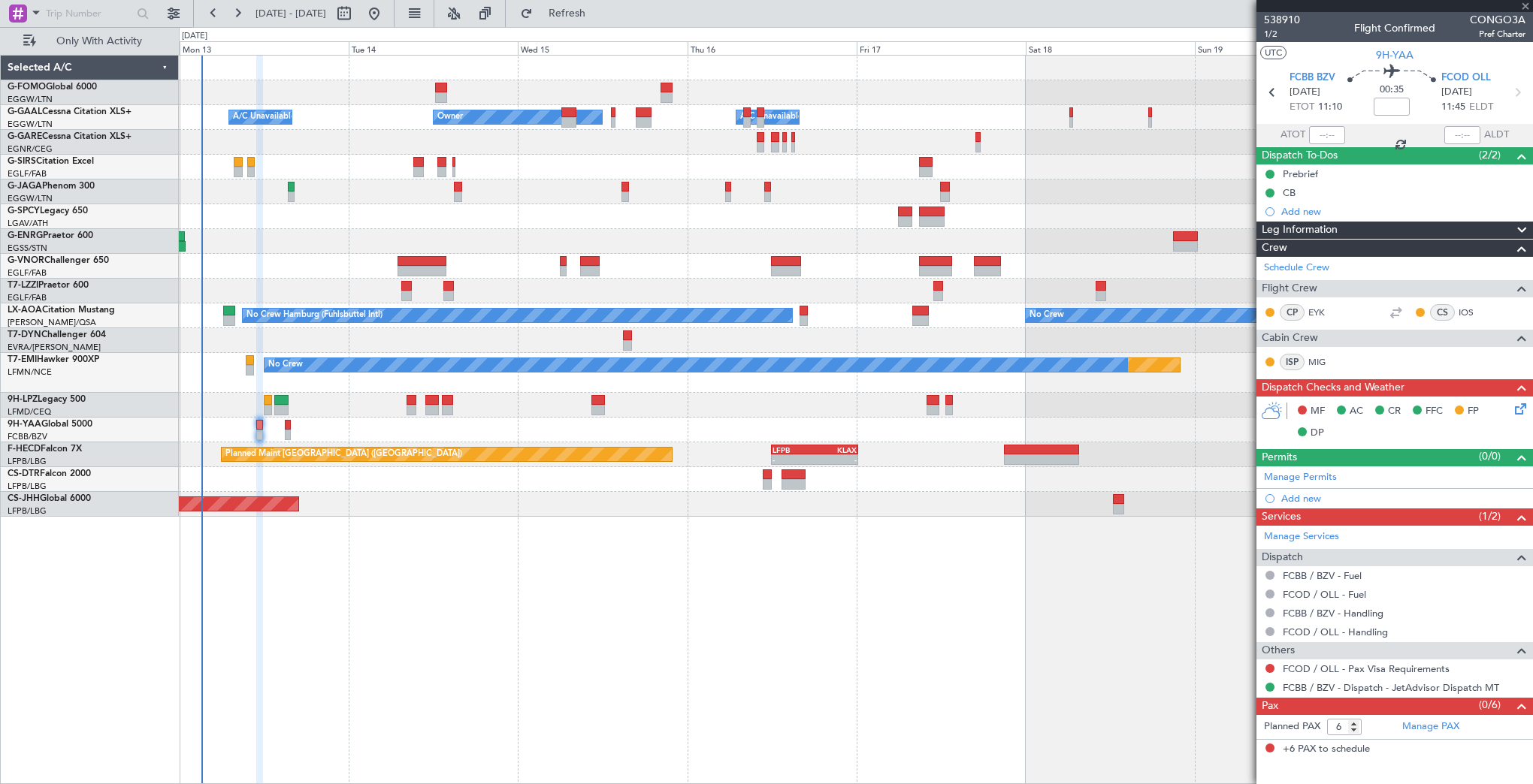
type input "13"
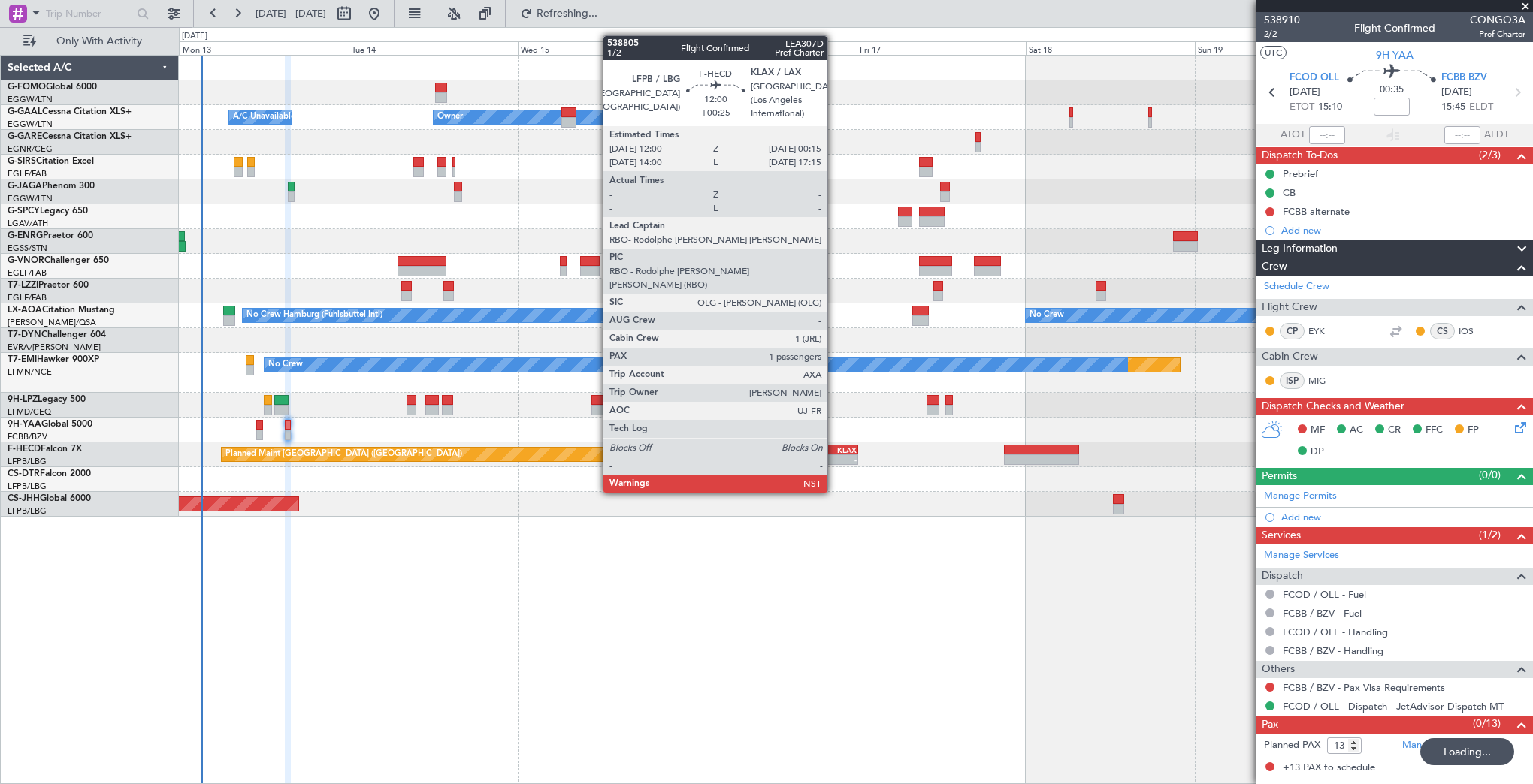
click at [834, 450] on div "KLAX" at bounding box center [835, 450] width 42 height 9
type input "+00:25"
type input "1"
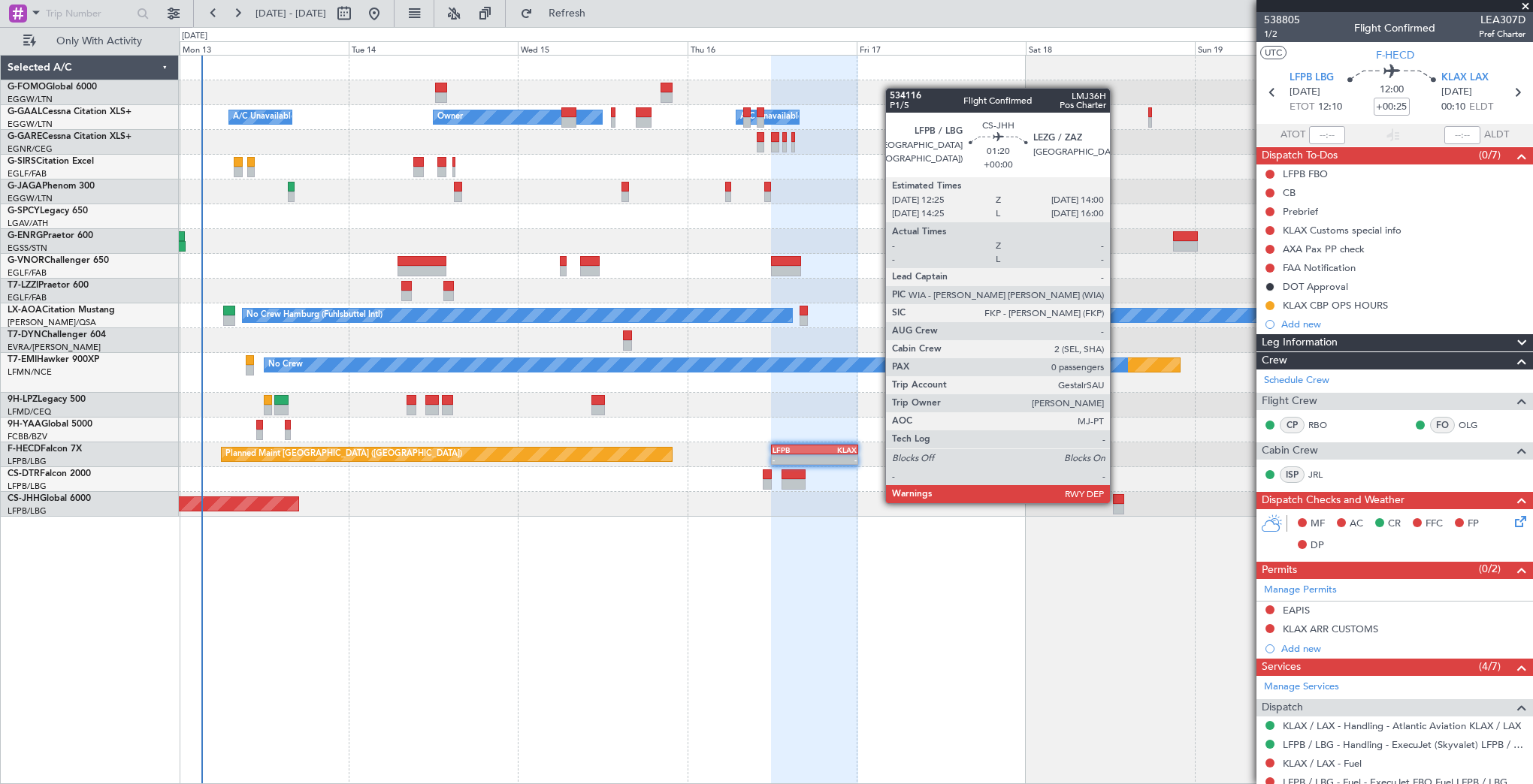
click at [1117, 501] on div at bounding box center [1118, 499] width 11 height 10
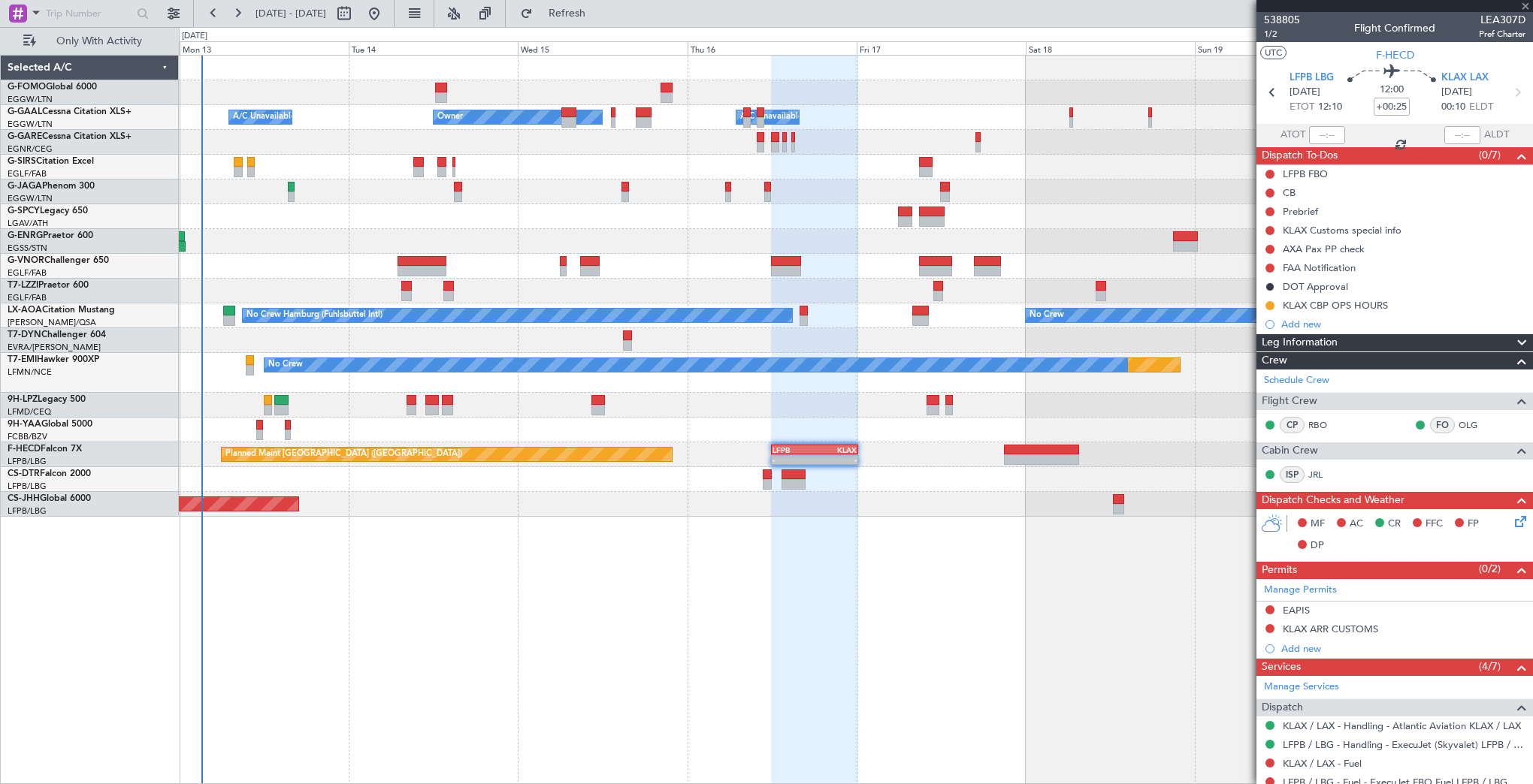
type input "0"
